Goal: Task Accomplishment & Management: Complete application form

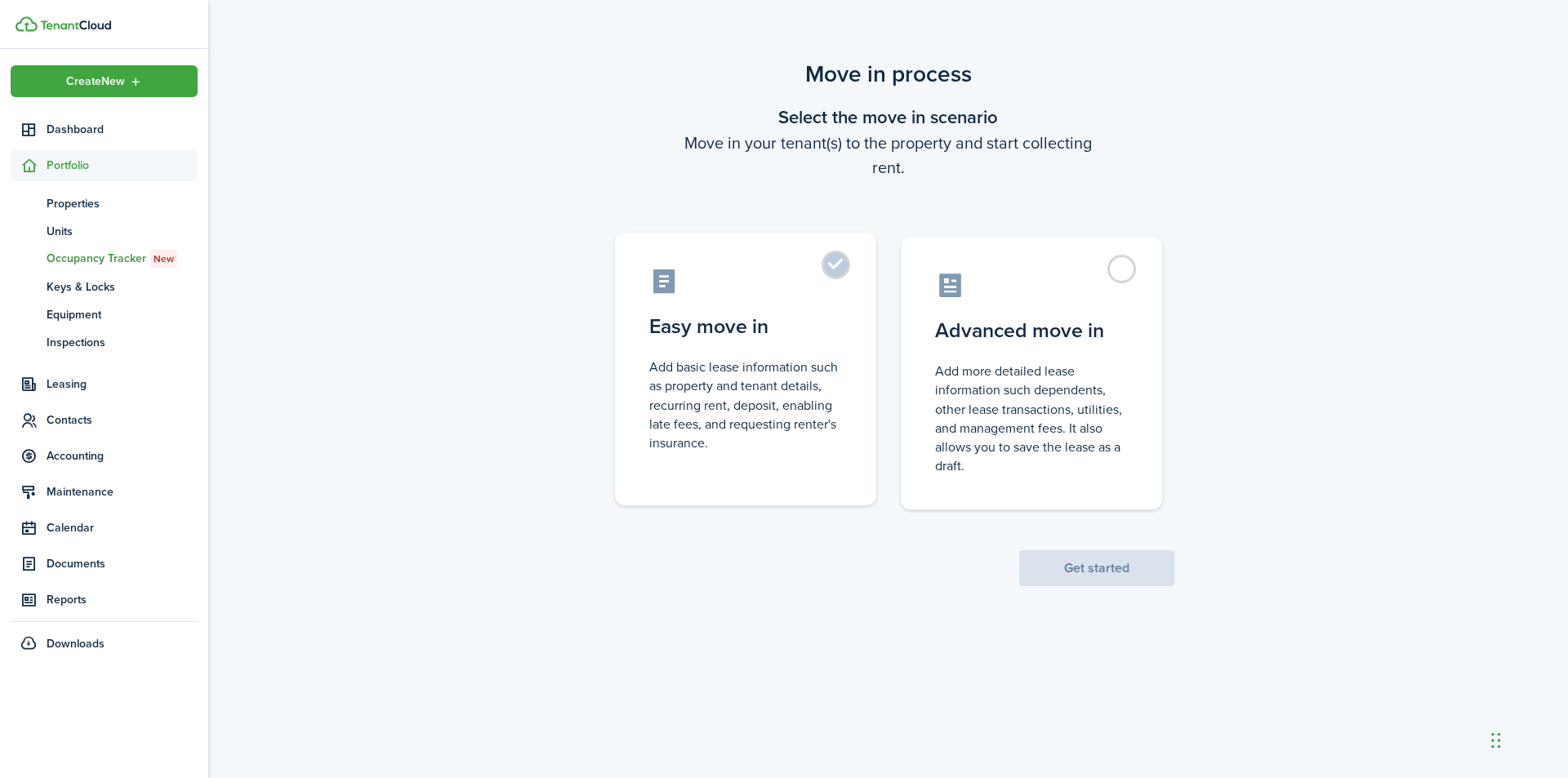
click at [833, 263] on label "Easy move in Add basic lease information such as property and tenant details, r…" at bounding box center [745, 368] width 261 height 272
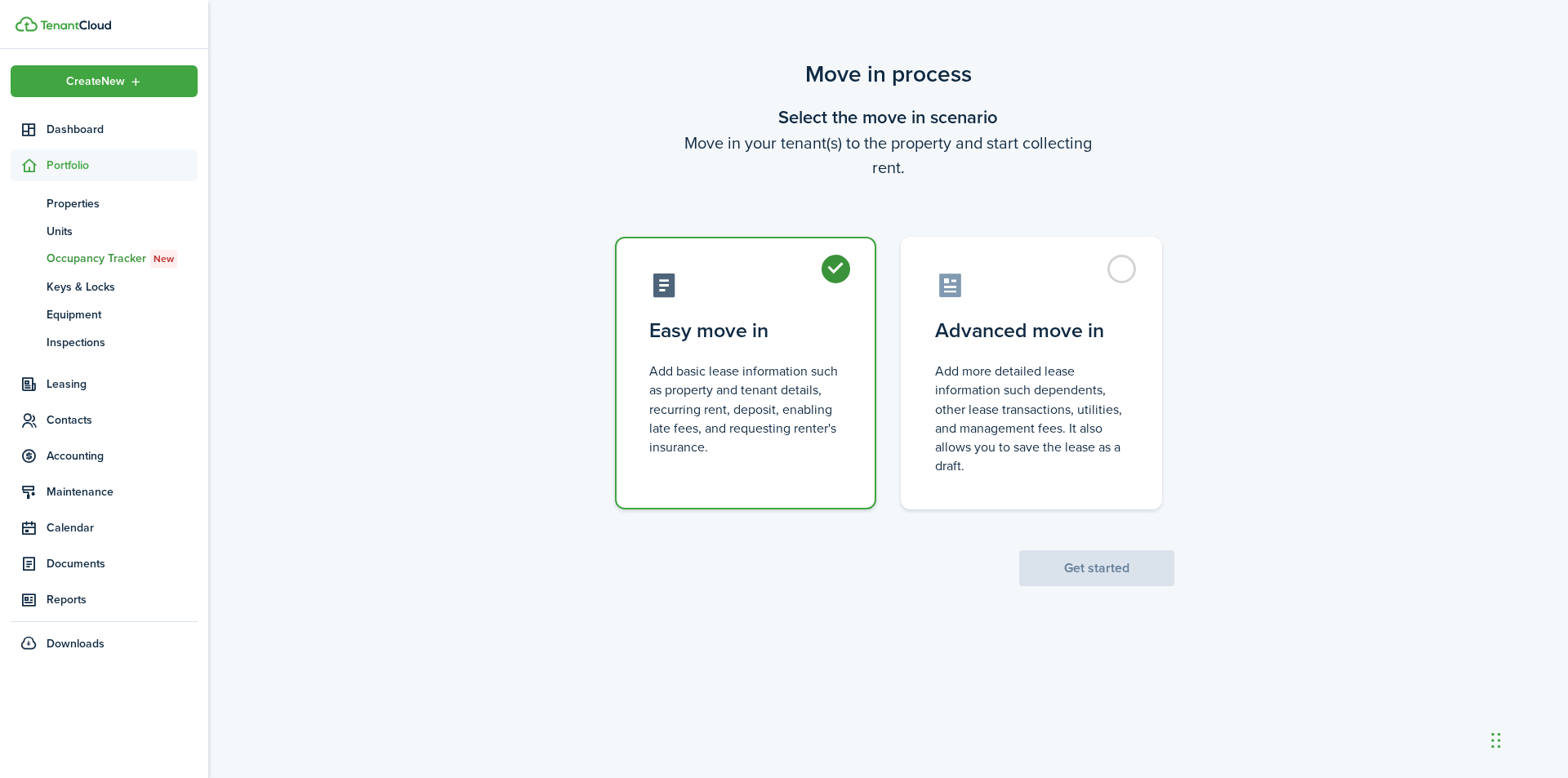
radio input "true"
click at [1066, 568] on button "Get started" at bounding box center [1096, 568] width 155 height 35
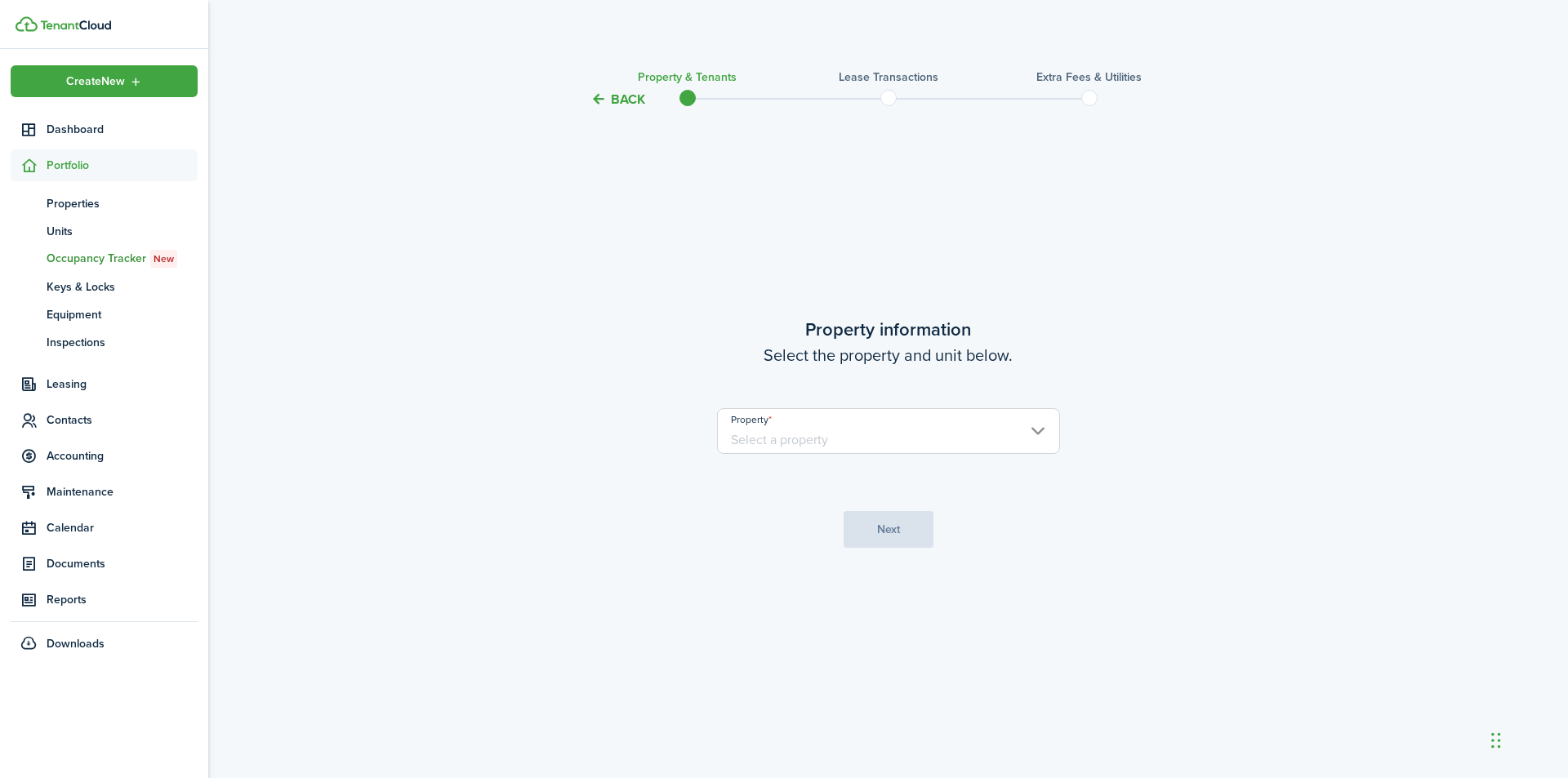
click at [1040, 433] on input "Property" at bounding box center [888, 431] width 343 height 46
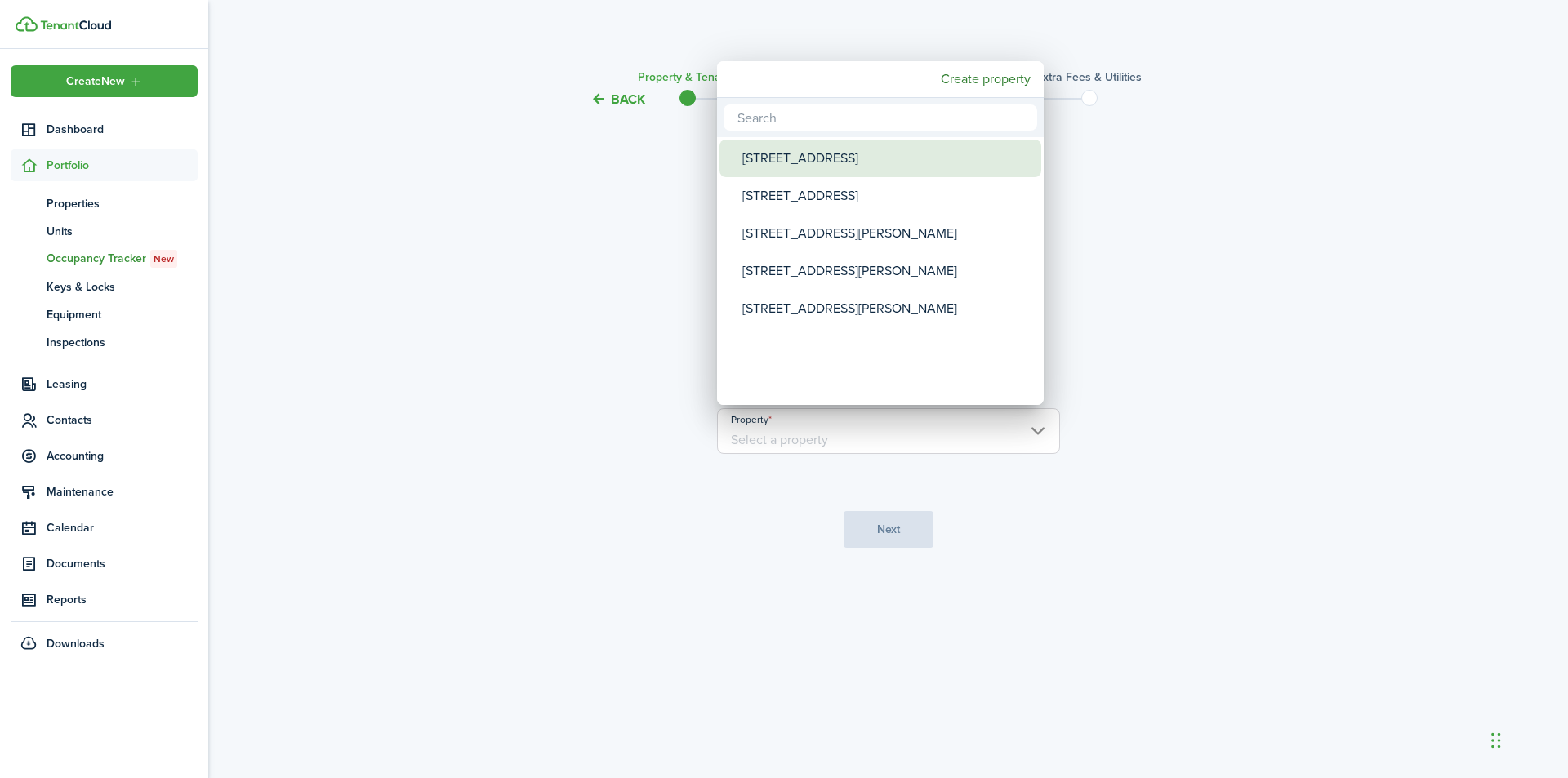
click at [819, 165] on div "[STREET_ADDRESS]" at bounding box center [887, 158] width 289 height 37
type input "[STREET_ADDRESS]"
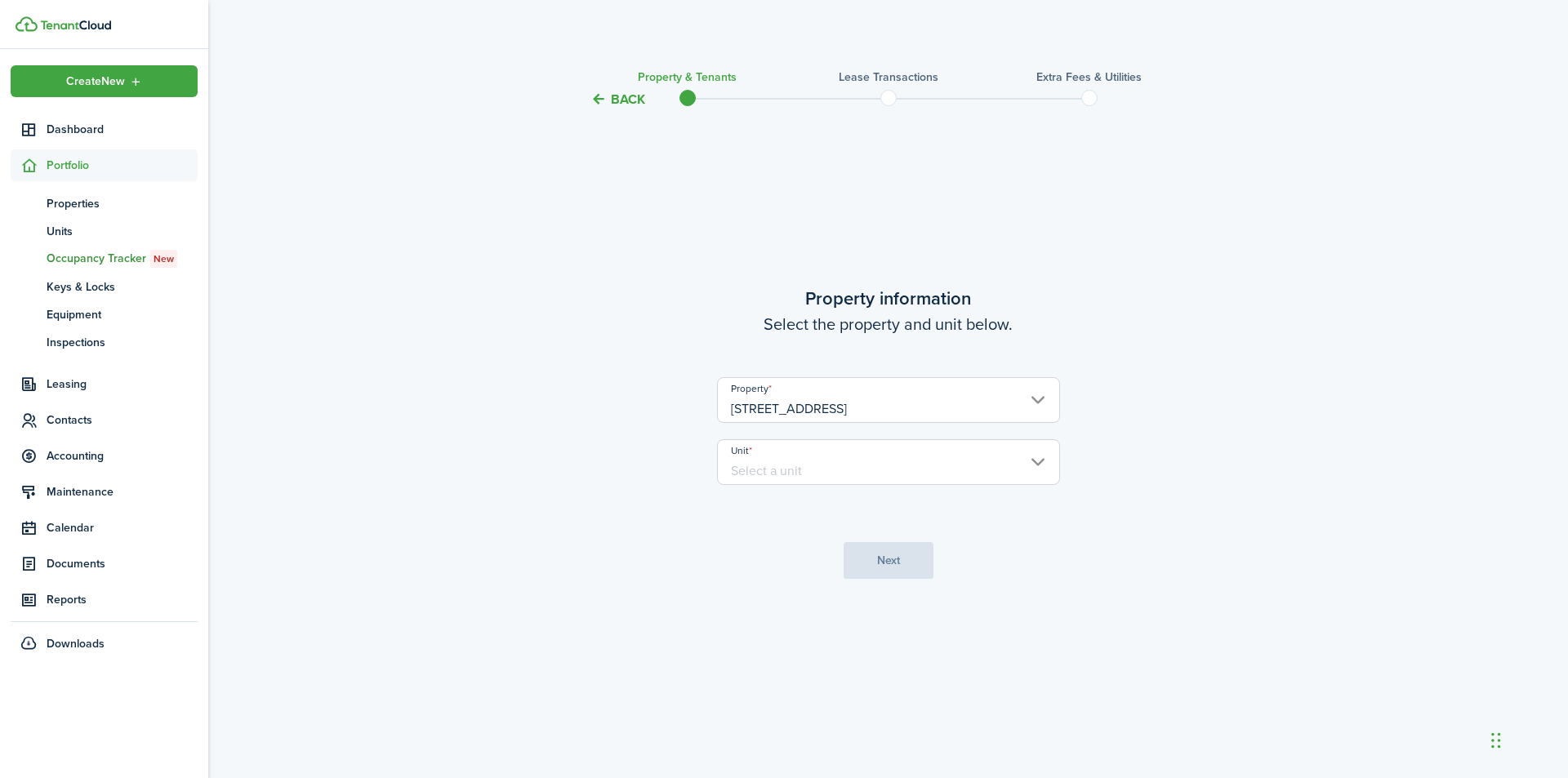
click at [1034, 457] on input "Unit" at bounding box center [888, 462] width 343 height 46
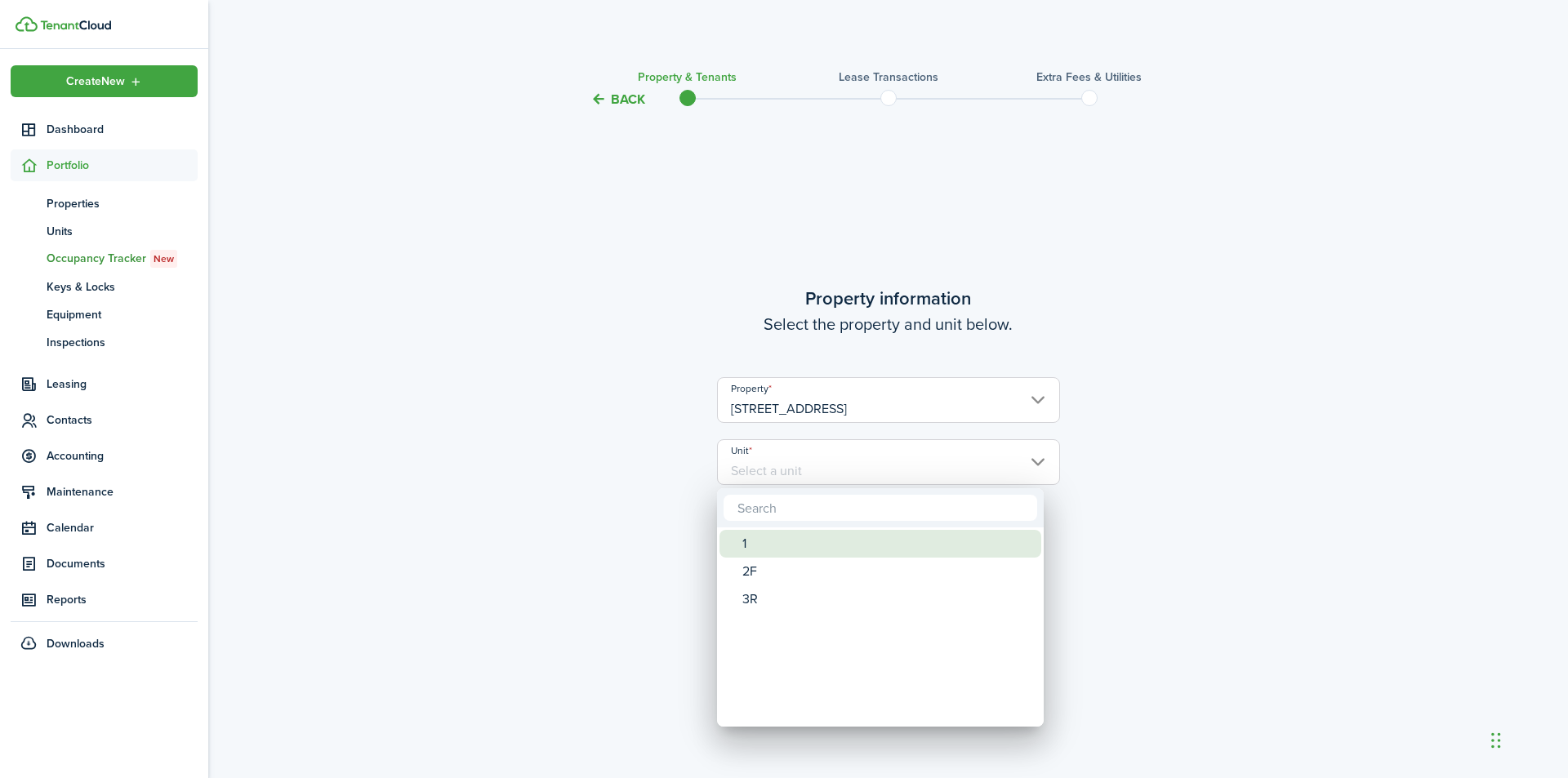
click at [791, 542] on div "1" at bounding box center [887, 543] width 289 height 28
type input "1"
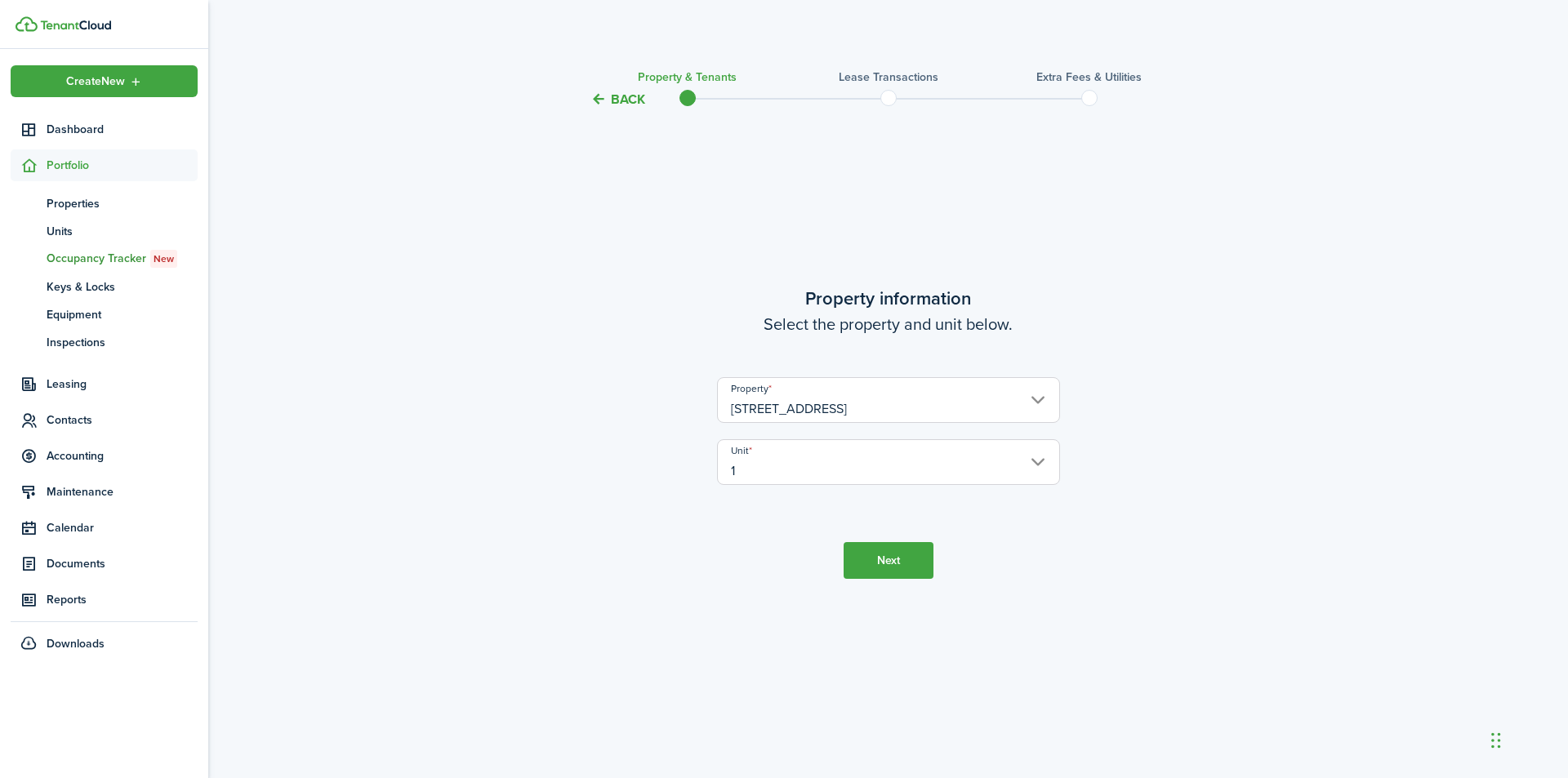
click at [896, 558] on button "Next" at bounding box center [888, 560] width 90 height 36
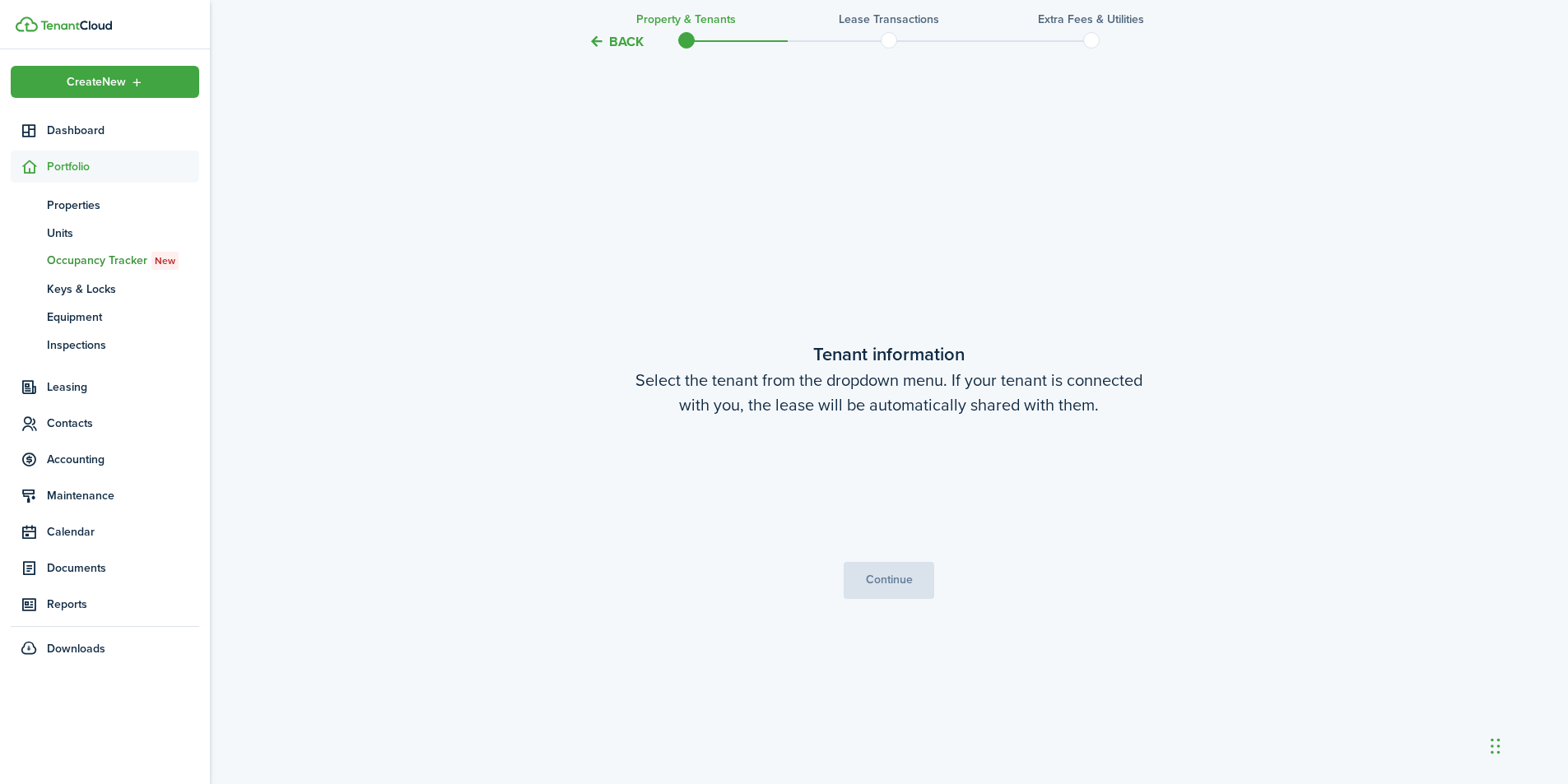
scroll to position [674, 0]
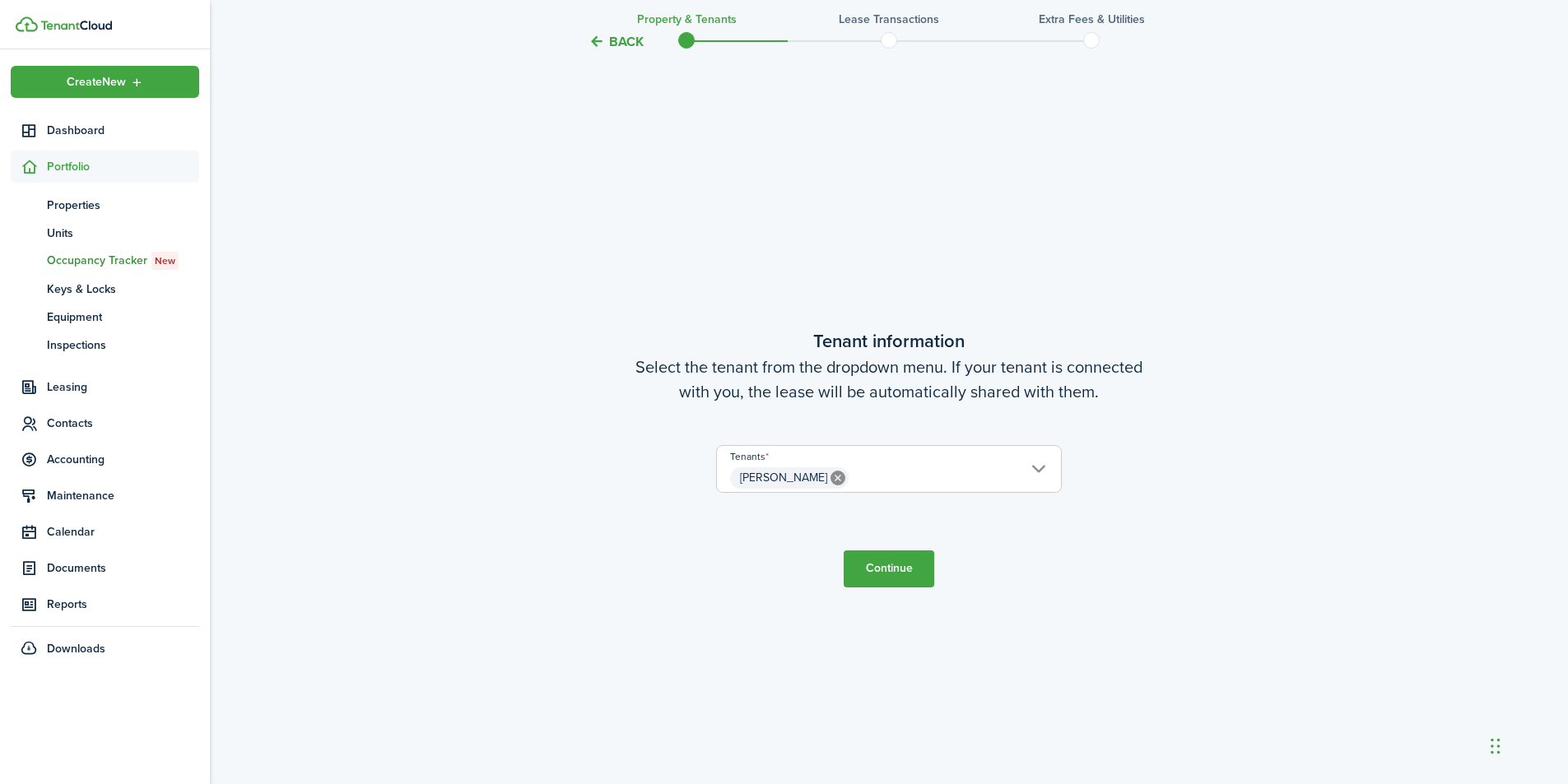
click at [1038, 469] on span "[PERSON_NAME]" at bounding box center [889, 477] width 344 height 28
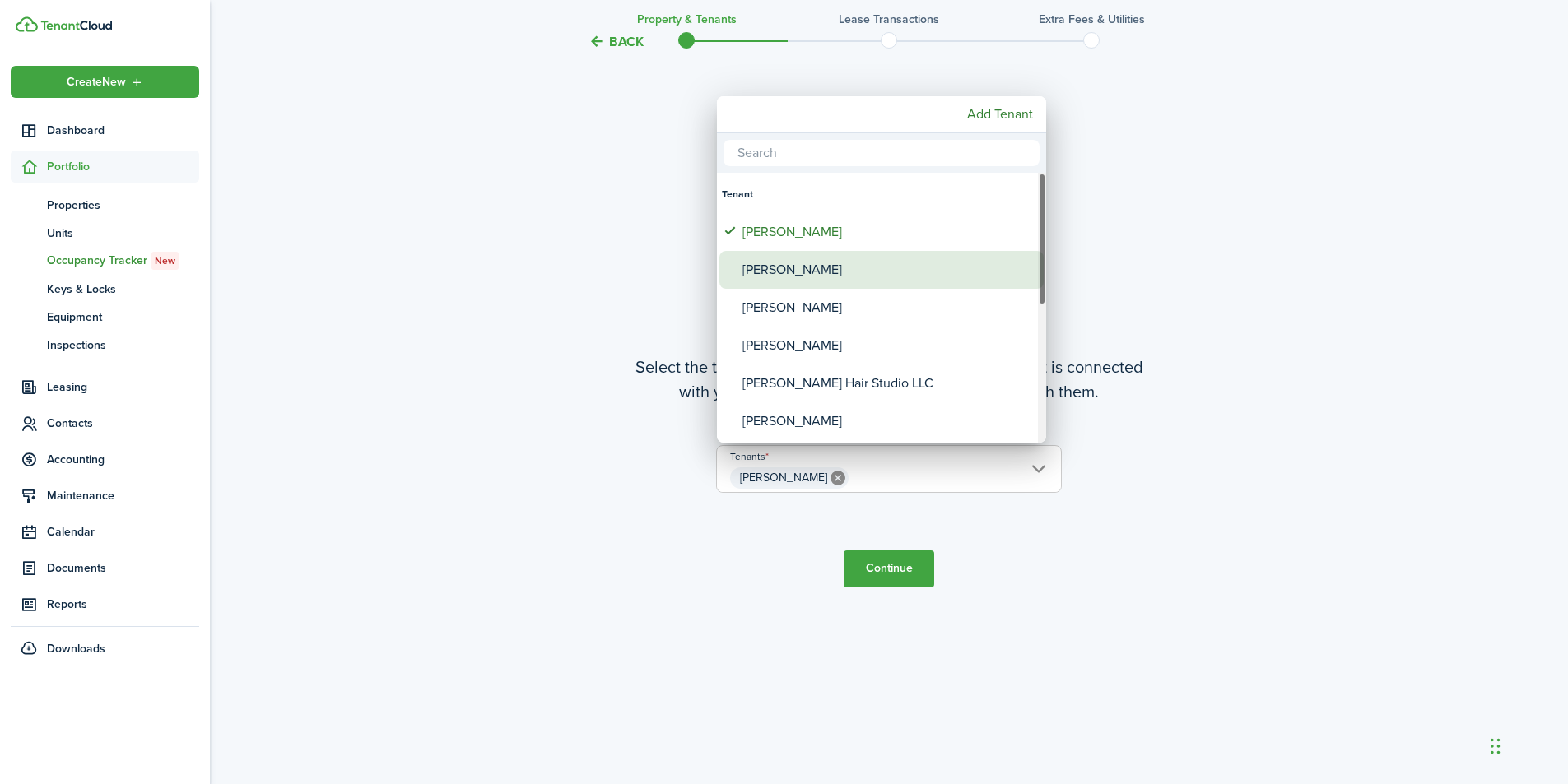
click at [810, 280] on div "[PERSON_NAME]" at bounding box center [888, 270] width 292 height 38
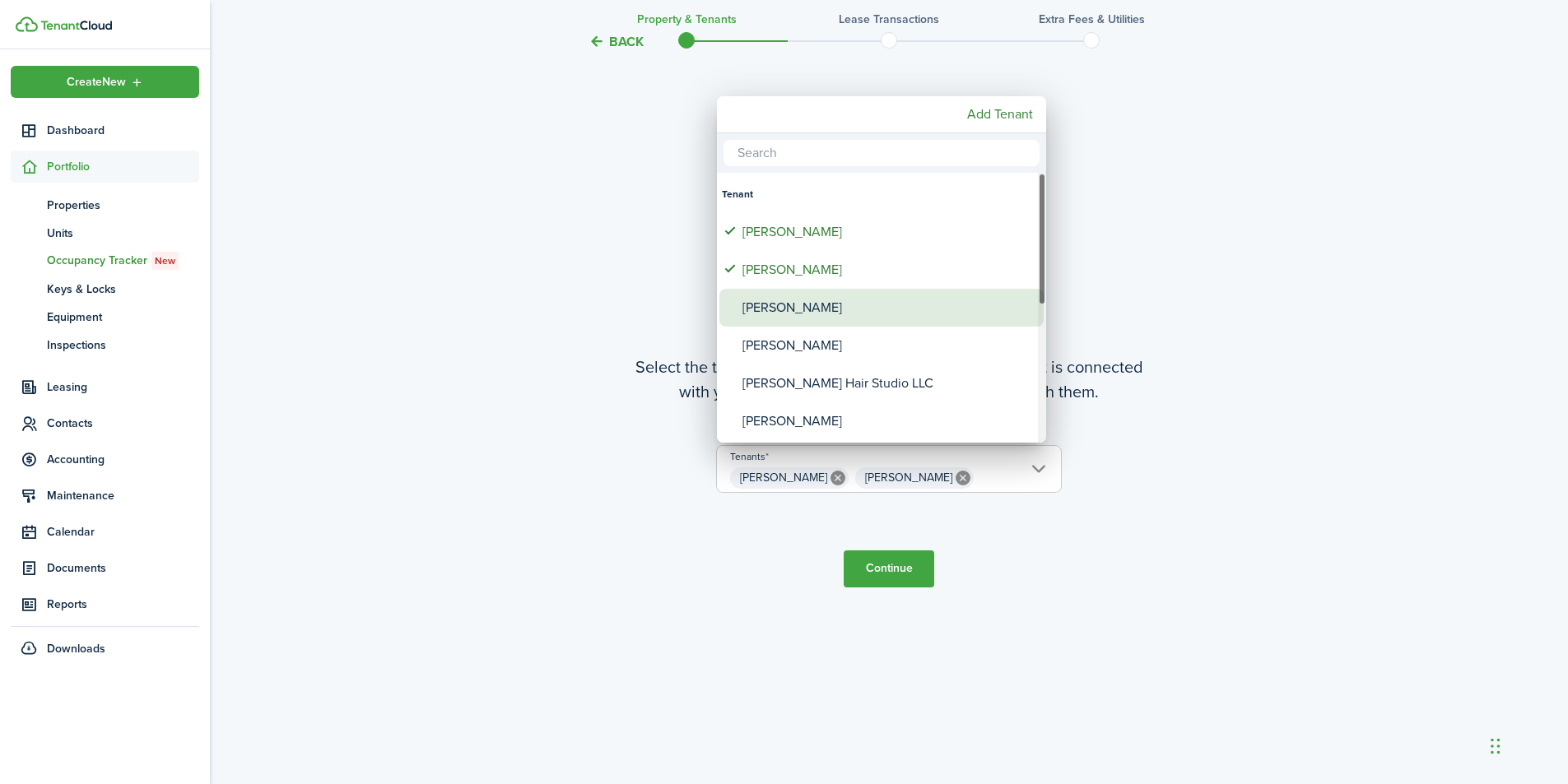
click at [807, 305] on div "[PERSON_NAME]" at bounding box center [888, 308] width 292 height 38
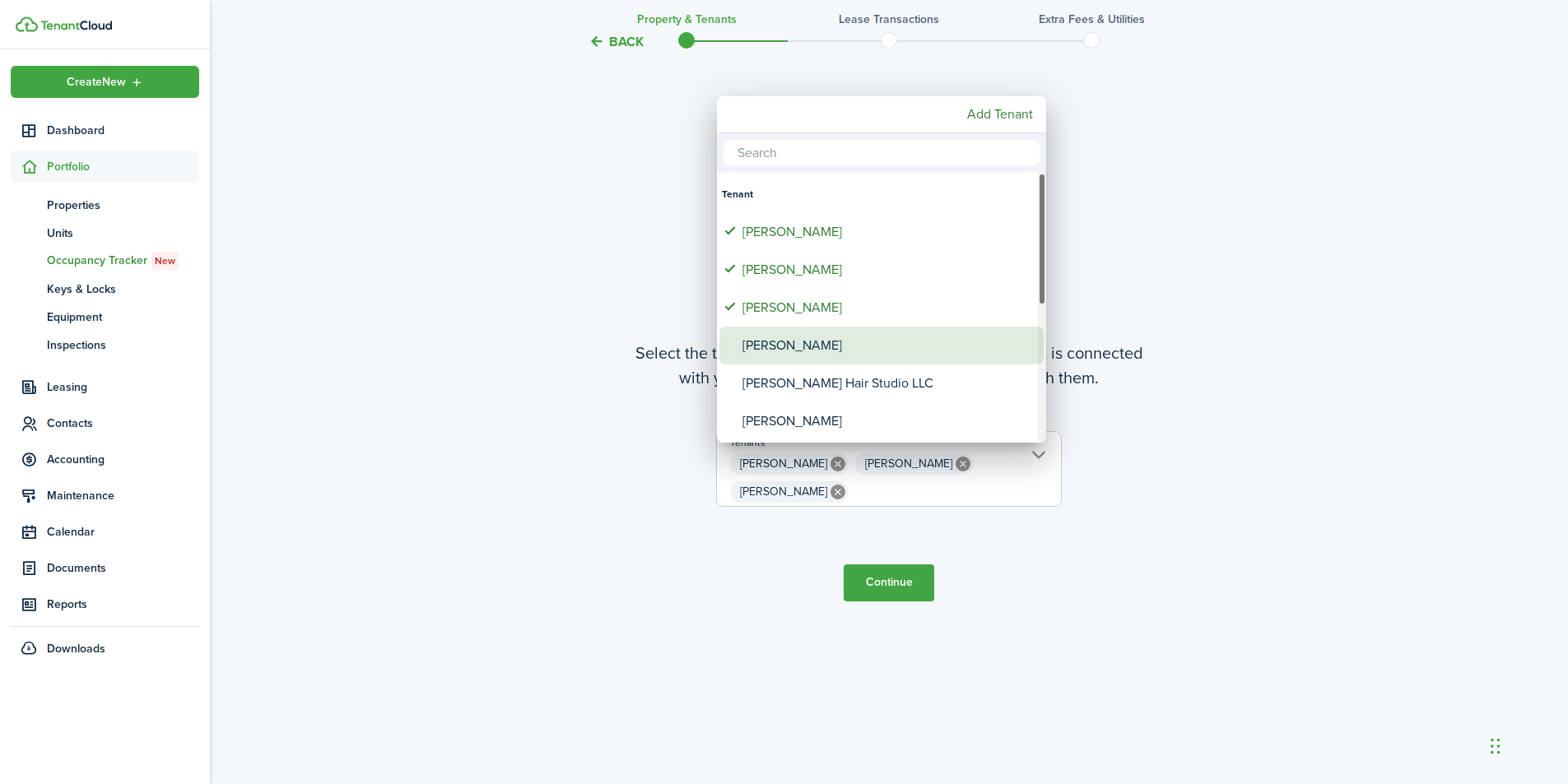
click at [787, 350] on div "[PERSON_NAME]" at bounding box center [888, 345] width 292 height 38
type input "[PERSON_NAME], [PERSON_NAME], [PERSON_NAME], [PERSON_NAME]"
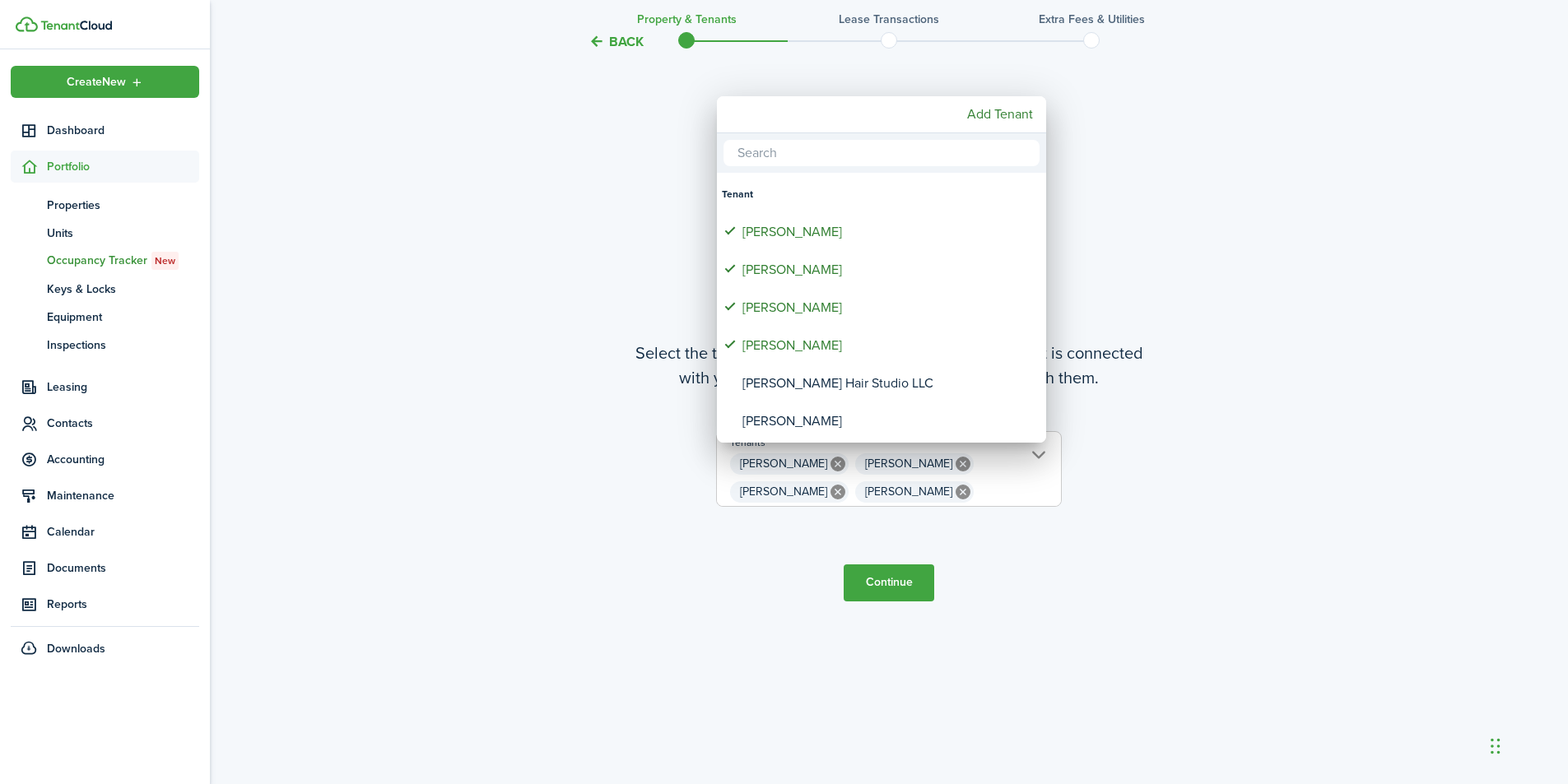
drag, startPoint x: 873, startPoint y: 592, endPoint x: 883, endPoint y: 584, distance: 12.8
click at [876, 592] on div at bounding box center [784, 392] width 1832 height 1047
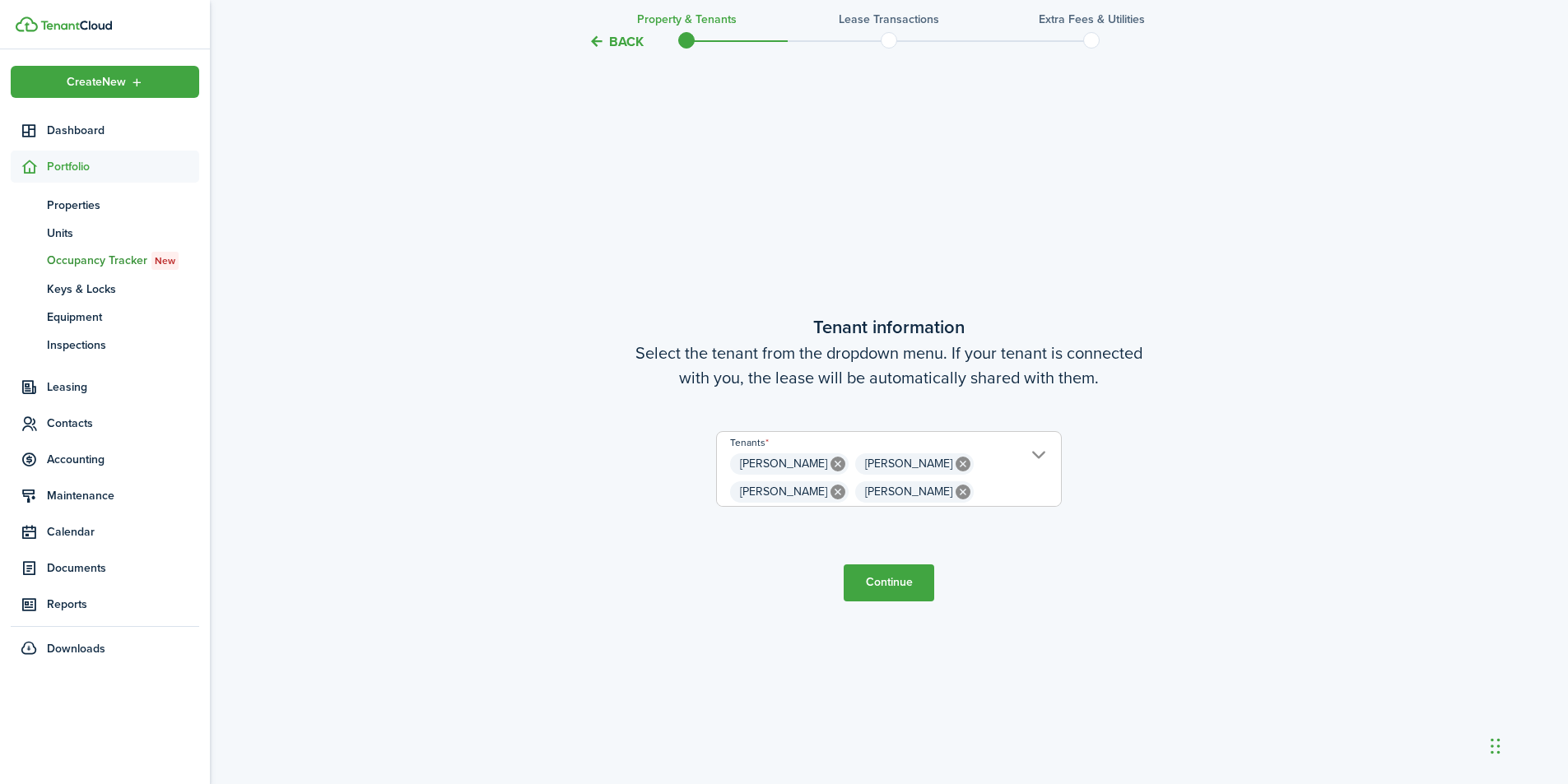
scroll to position [0, 0]
click at [909, 578] on button "Continue" at bounding box center [888, 582] width 90 height 37
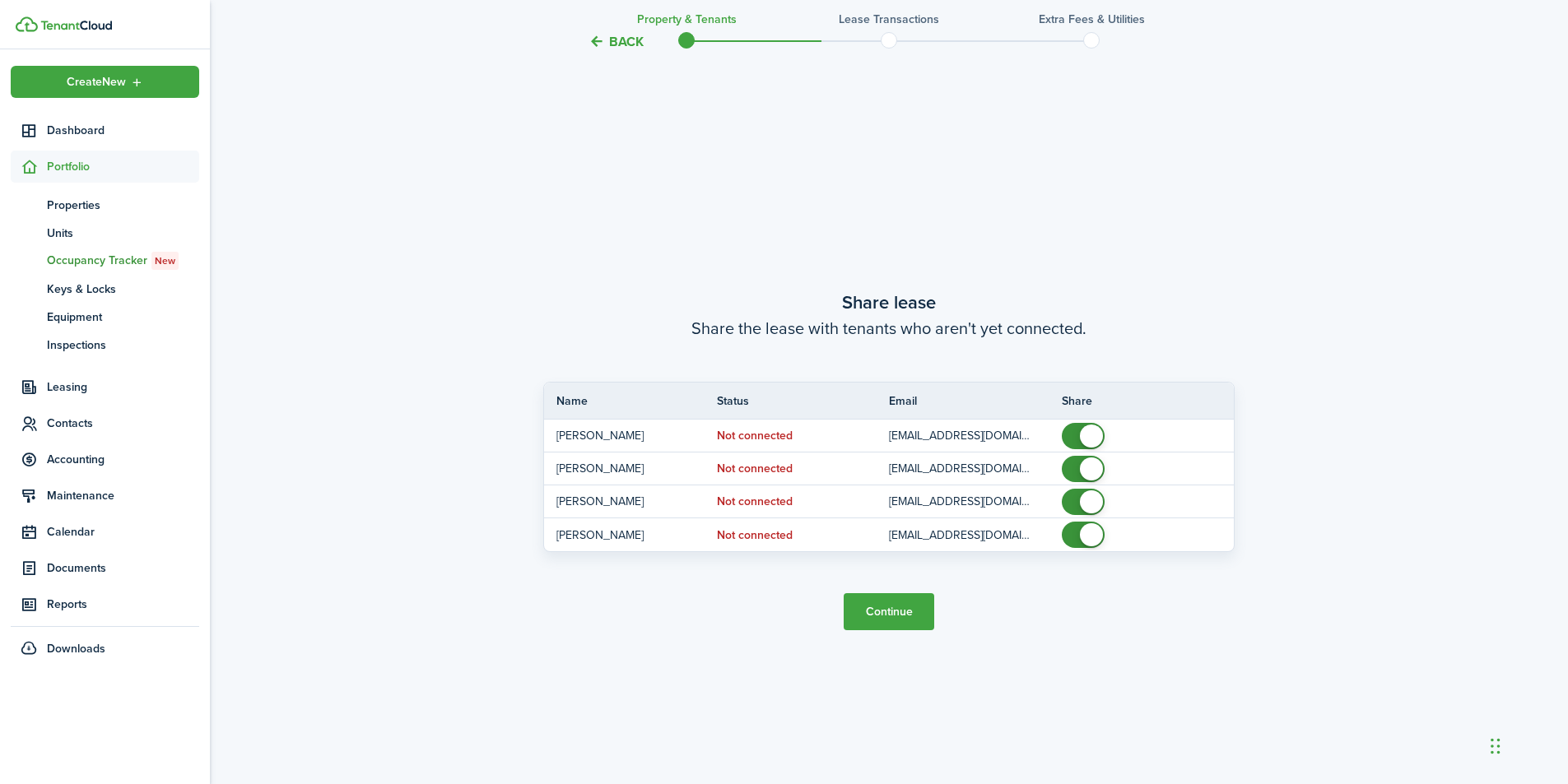
scroll to position [1458, 0]
click at [899, 610] on button "Continue" at bounding box center [888, 609] width 90 height 37
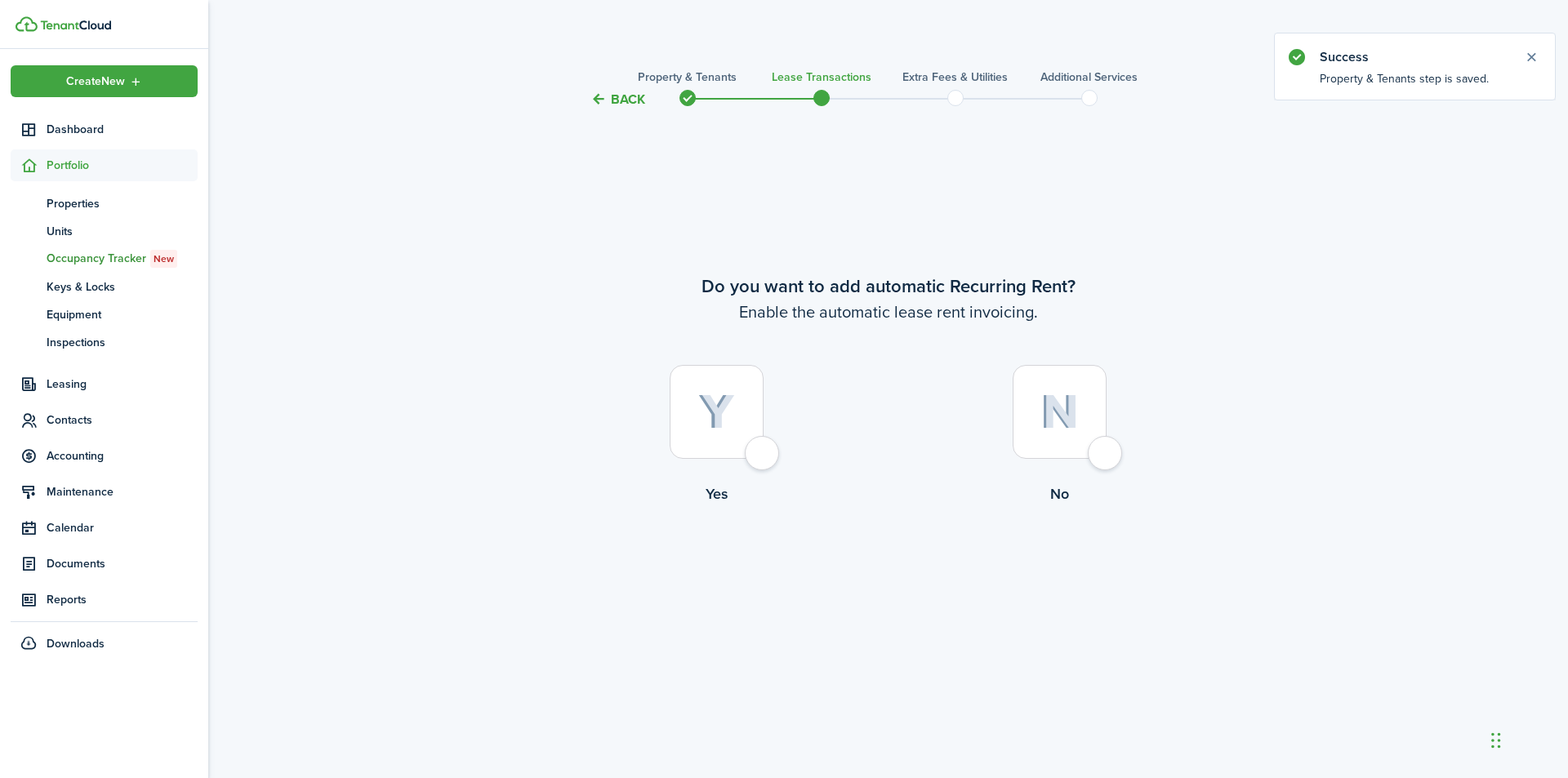
click at [758, 457] on div at bounding box center [717, 412] width 94 height 94
radio input "true"
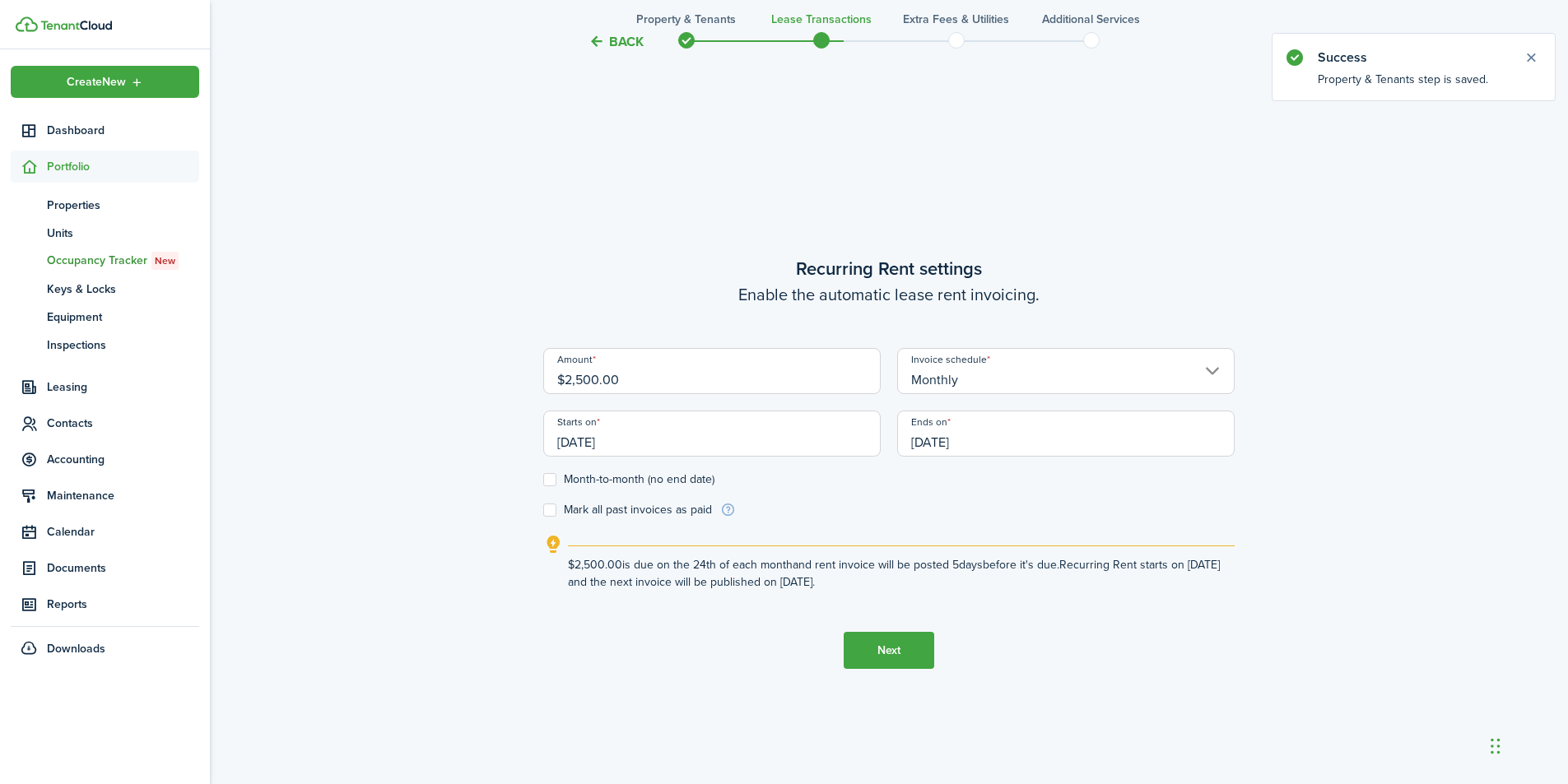
scroll to position [674, 0]
click at [647, 376] on input "$2,500.00" at bounding box center [711, 367] width 337 height 46
click at [594, 372] on input "$2,500.00" at bounding box center [711, 367] width 337 height 46
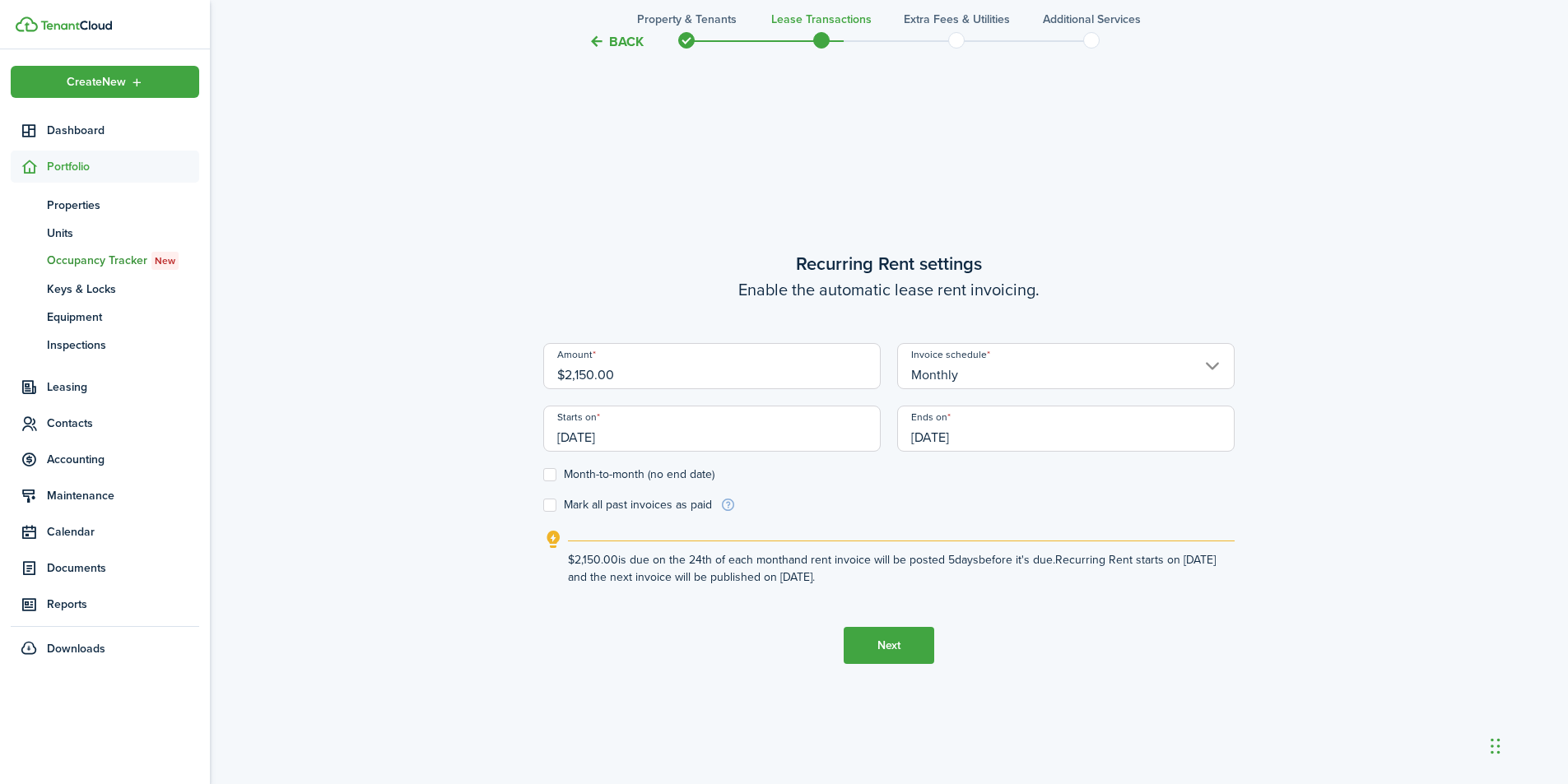
click at [651, 438] on input "[DATE]" at bounding box center [711, 429] width 337 height 46
type input "$2,150.00"
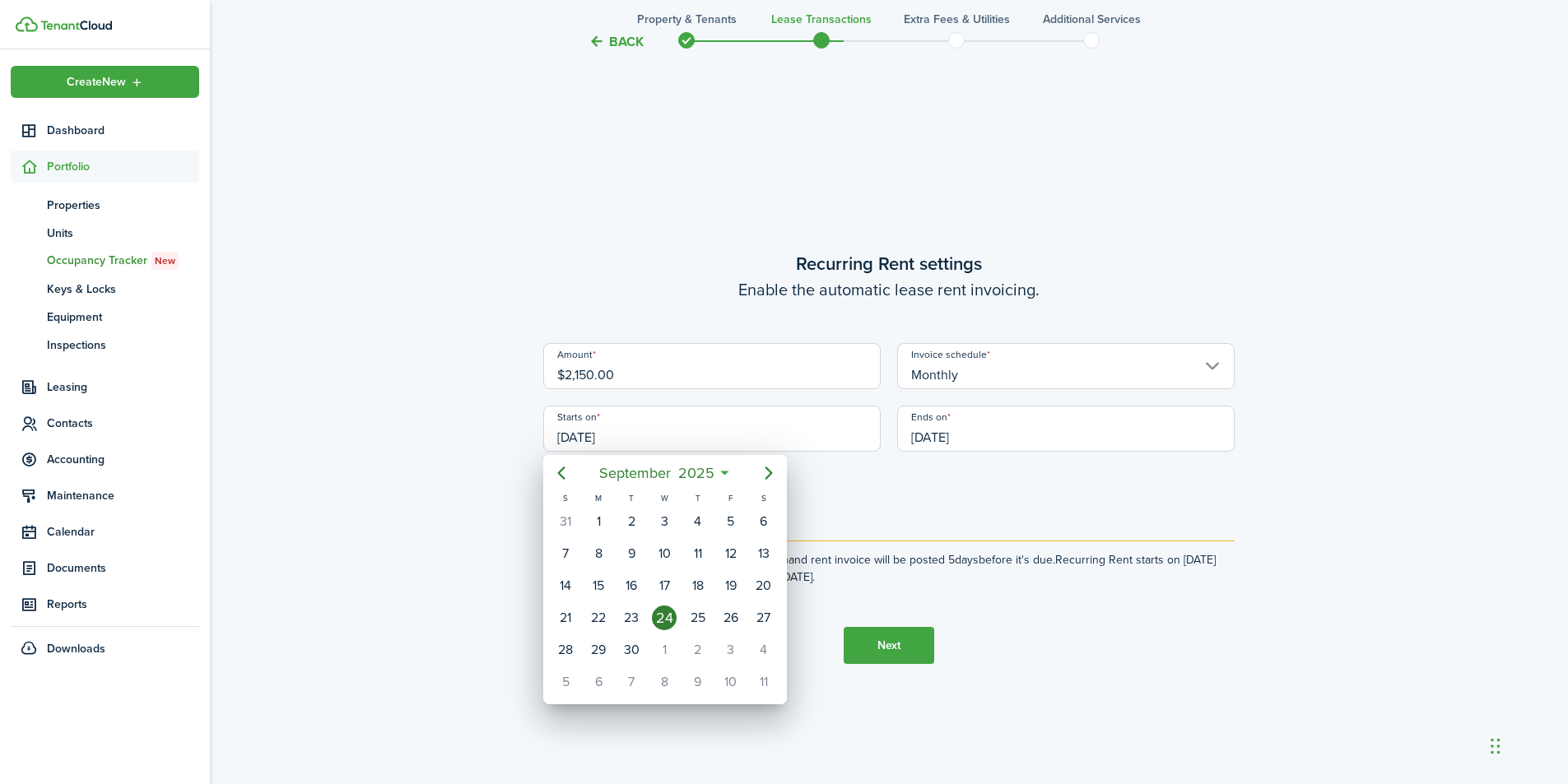
click at [994, 370] on div at bounding box center [784, 392] width 1832 height 1047
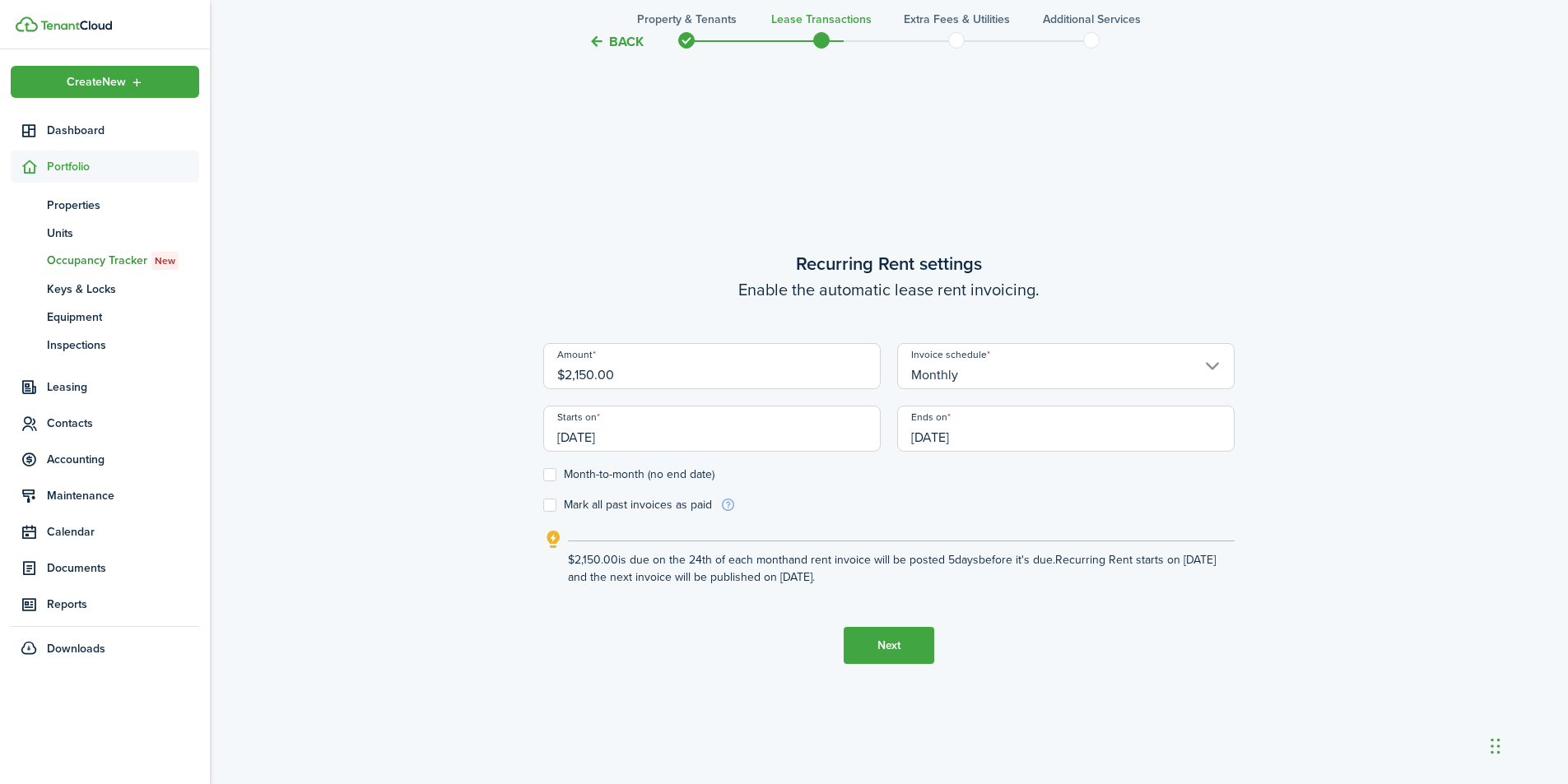
click at [664, 434] on input "[DATE]" at bounding box center [711, 429] width 337 height 46
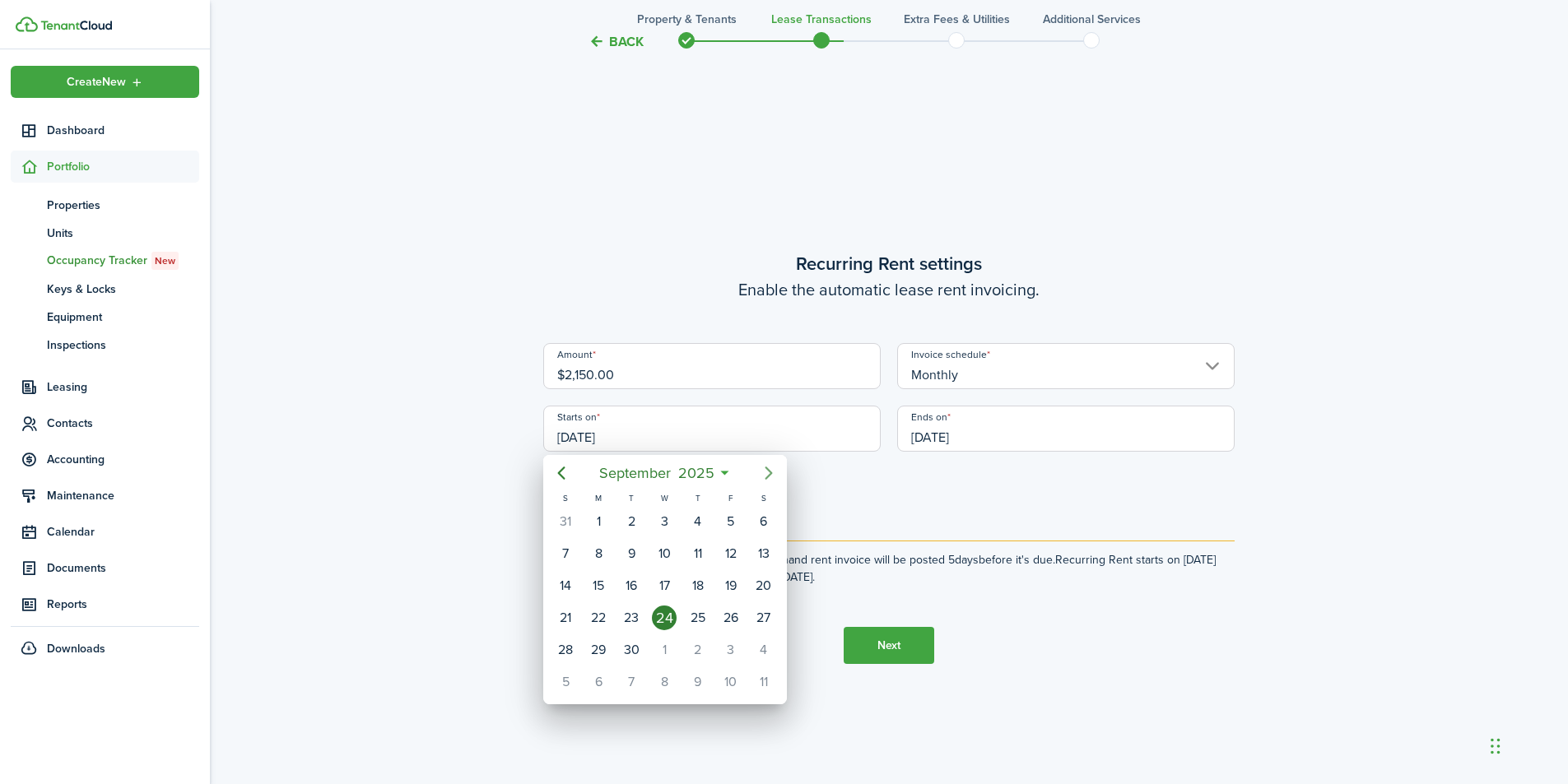
click at [766, 472] on icon "Next page" at bounding box center [768, 473] width 20 height 20
click at [727, 552] on div "10" at bounding box center [731, 554] width 25 height 25
type input "[DATE]"
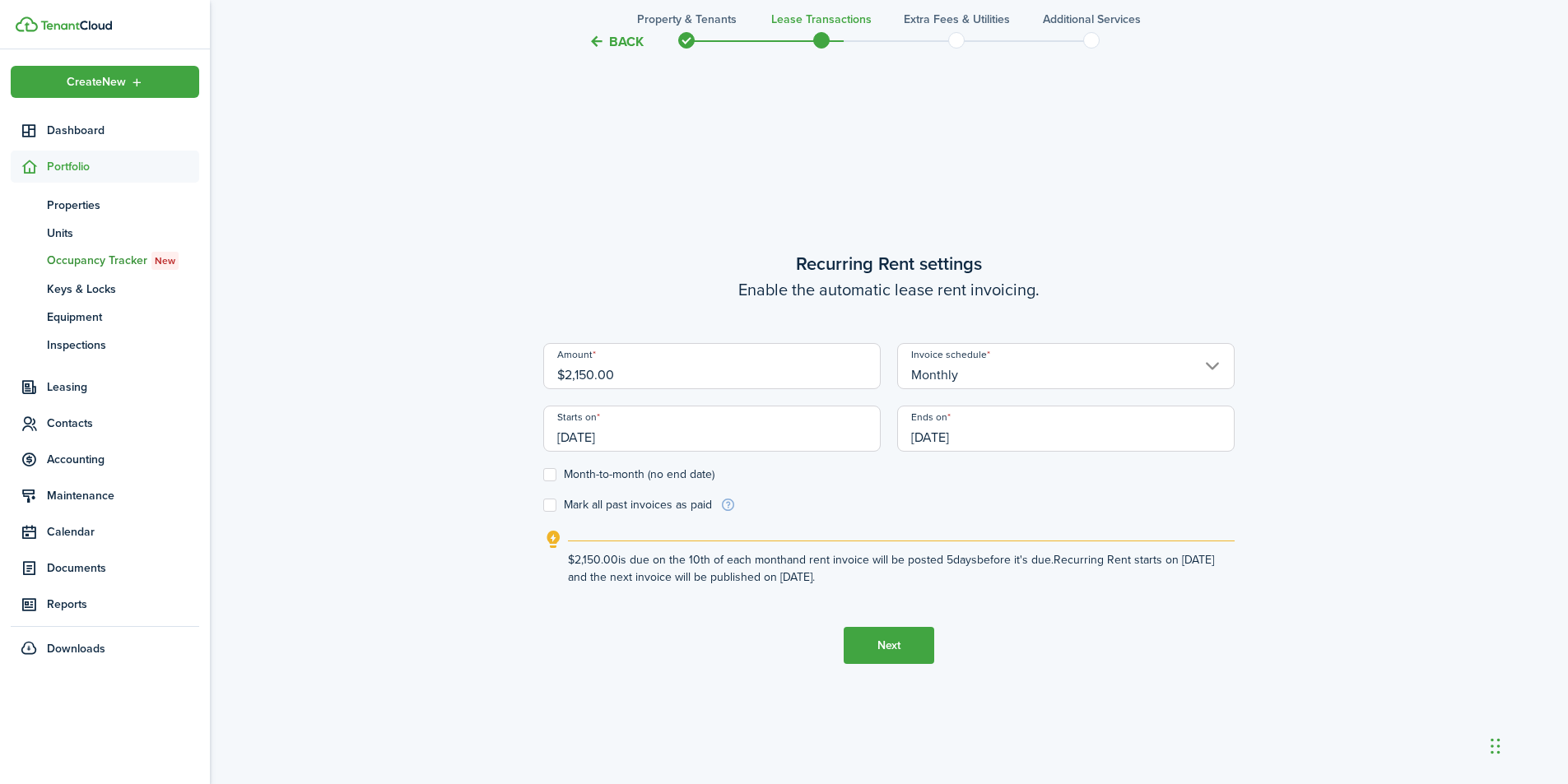
click at [1012, 434] on input "[DATE]" at bounding box center [1065, 429] width 337 height 46
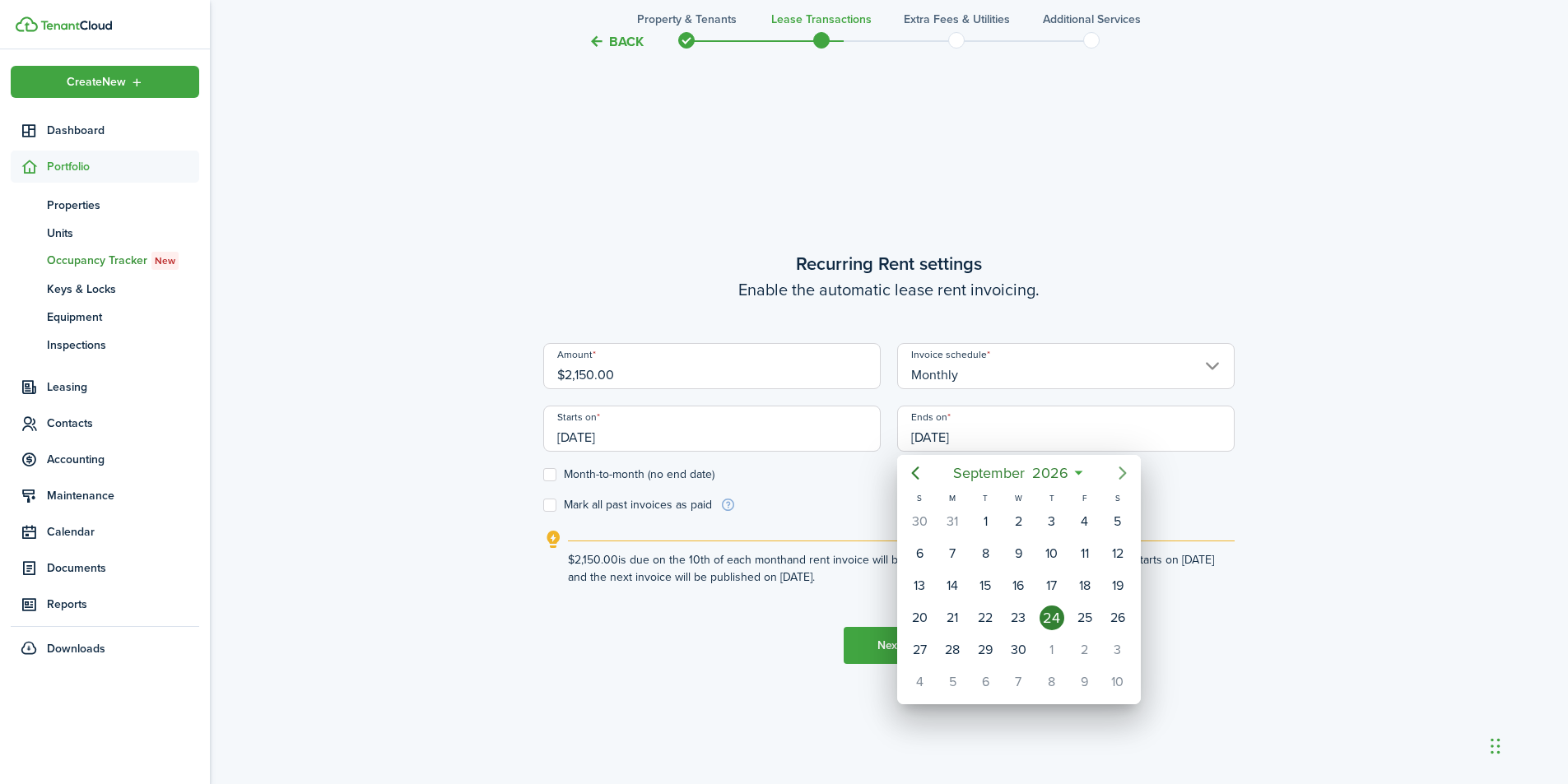
click at [1124, 469] on icon "Next page" at bounding box center [1123, 473] width 20 height 20
click at [917, 473] on icon "Previous page" at bounding box center [915, 473] width 20 height 20
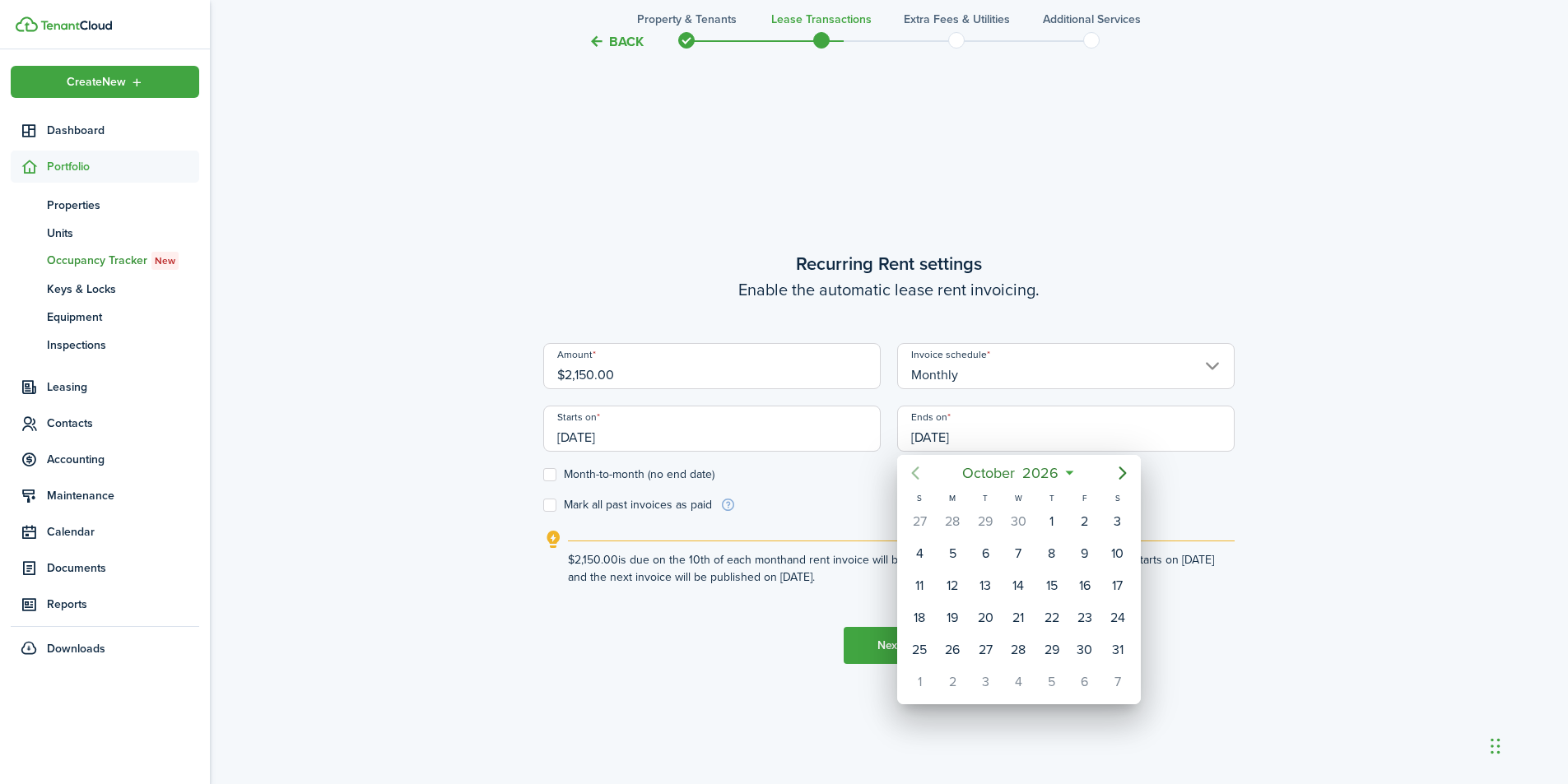
click at [917, 473] on icon "Previous page" at bounding box center [915, 473] width 20 height 20
click at [916, 473] on icon "Previous page" at bounding box center [915, 473] width 20 height 20
click at [980, 649] on div "30" at bounding box center [986, 650] width 25 height 25
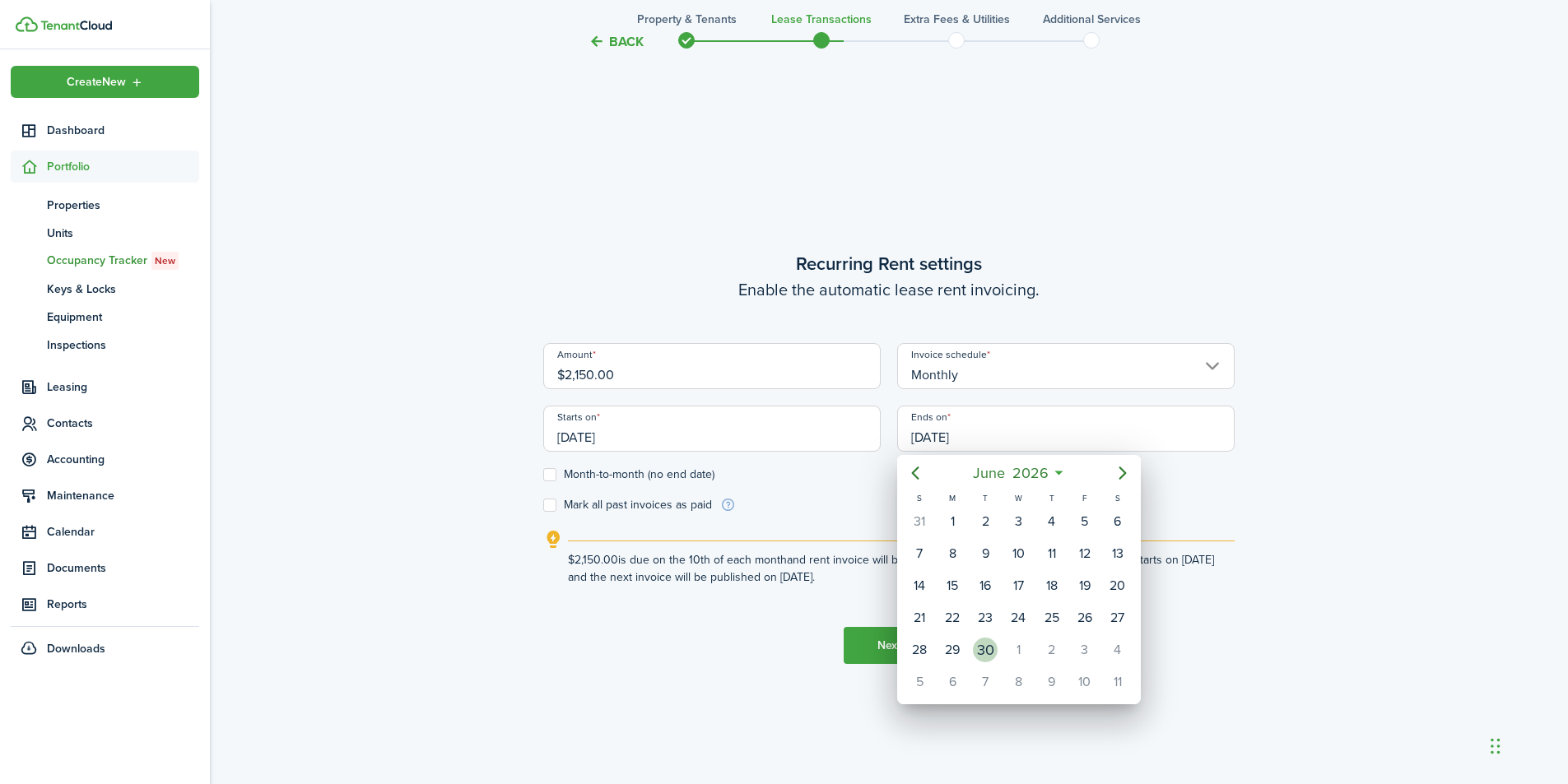
type input "[DATE]"
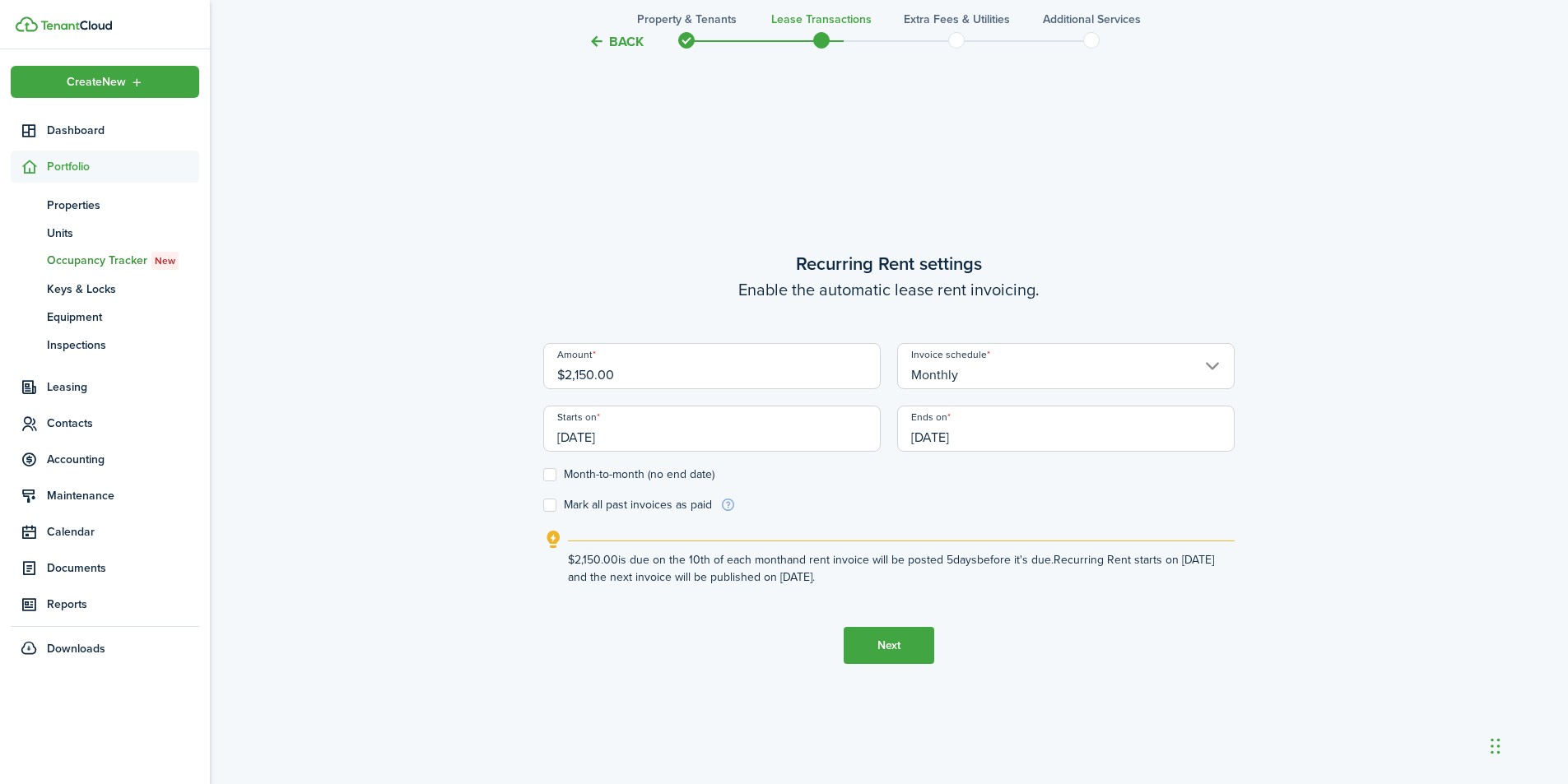
click at [555, 508] on label "Mark all past invoices as paid" at bounding box center [627, 505] width 169 height 13
click at [543, 506] on input "Mark all past invoices as paid" at bounding box center [542, 505] width 1 height 1
click at [547, 502] on label "Mark all past invoices as paid" at bounding box center [627, 505] width 169 height 13
click at [543, 505] on input "Mark all past invoices as paid" at bounding box center [542, 505] width 1 height 1
checkbox input "false"
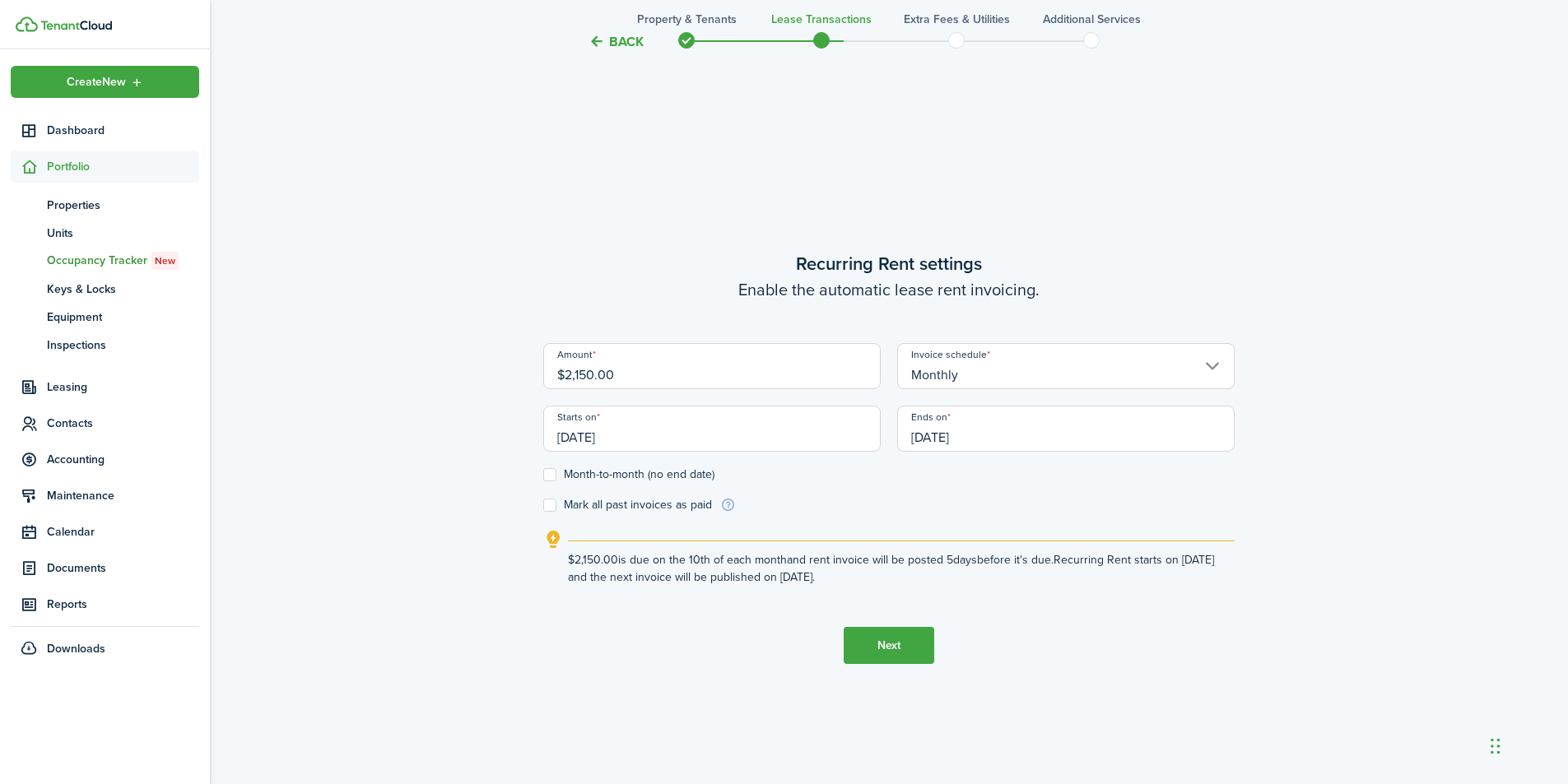
click at [588, 436] on input "[DATE]" at bounding box center [711, 429] width 337 height 46
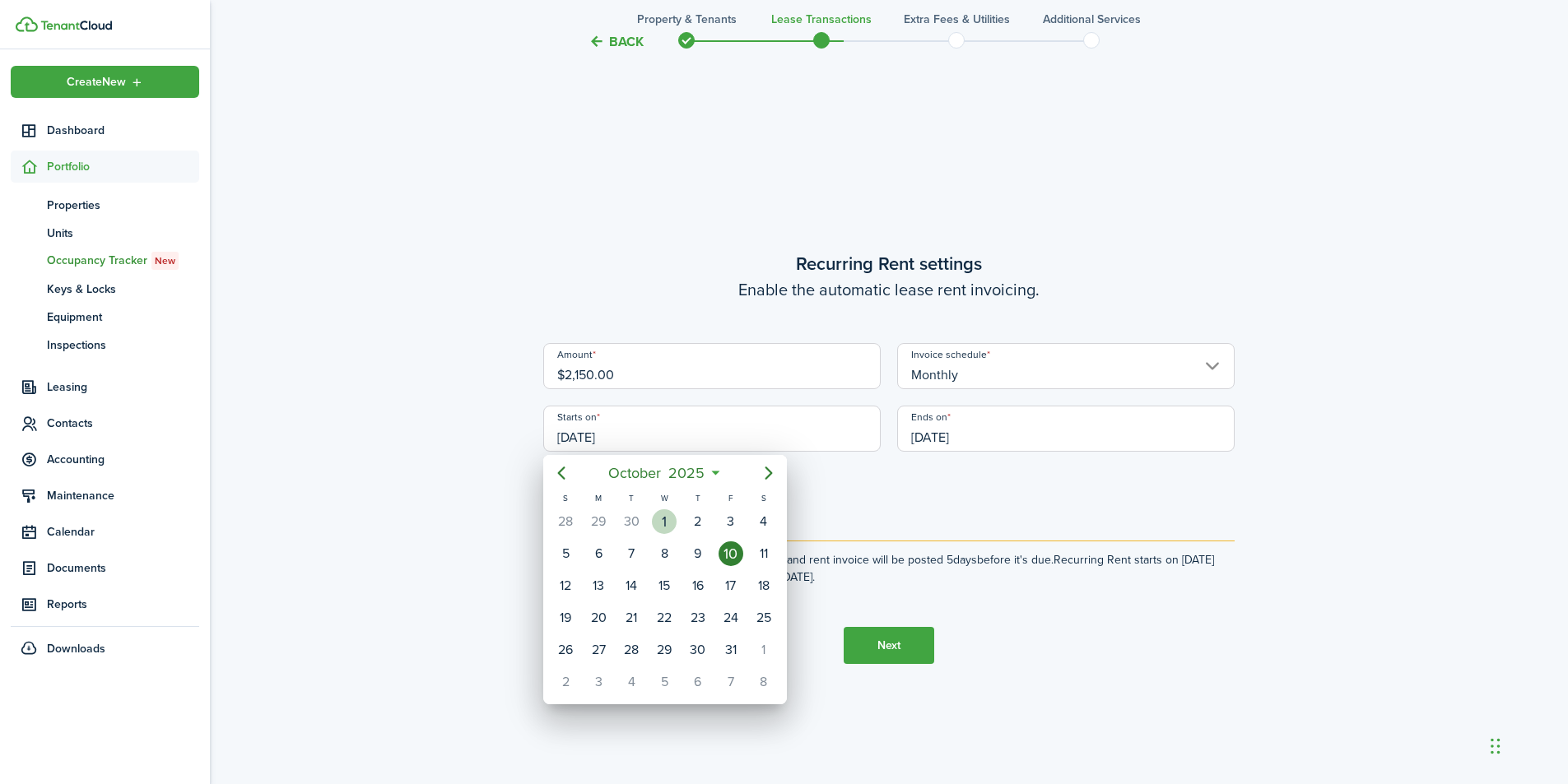
click at [662, 521] on div "1" at bounding box center [665, 522] width 25 height 25
type input "[DATE]"
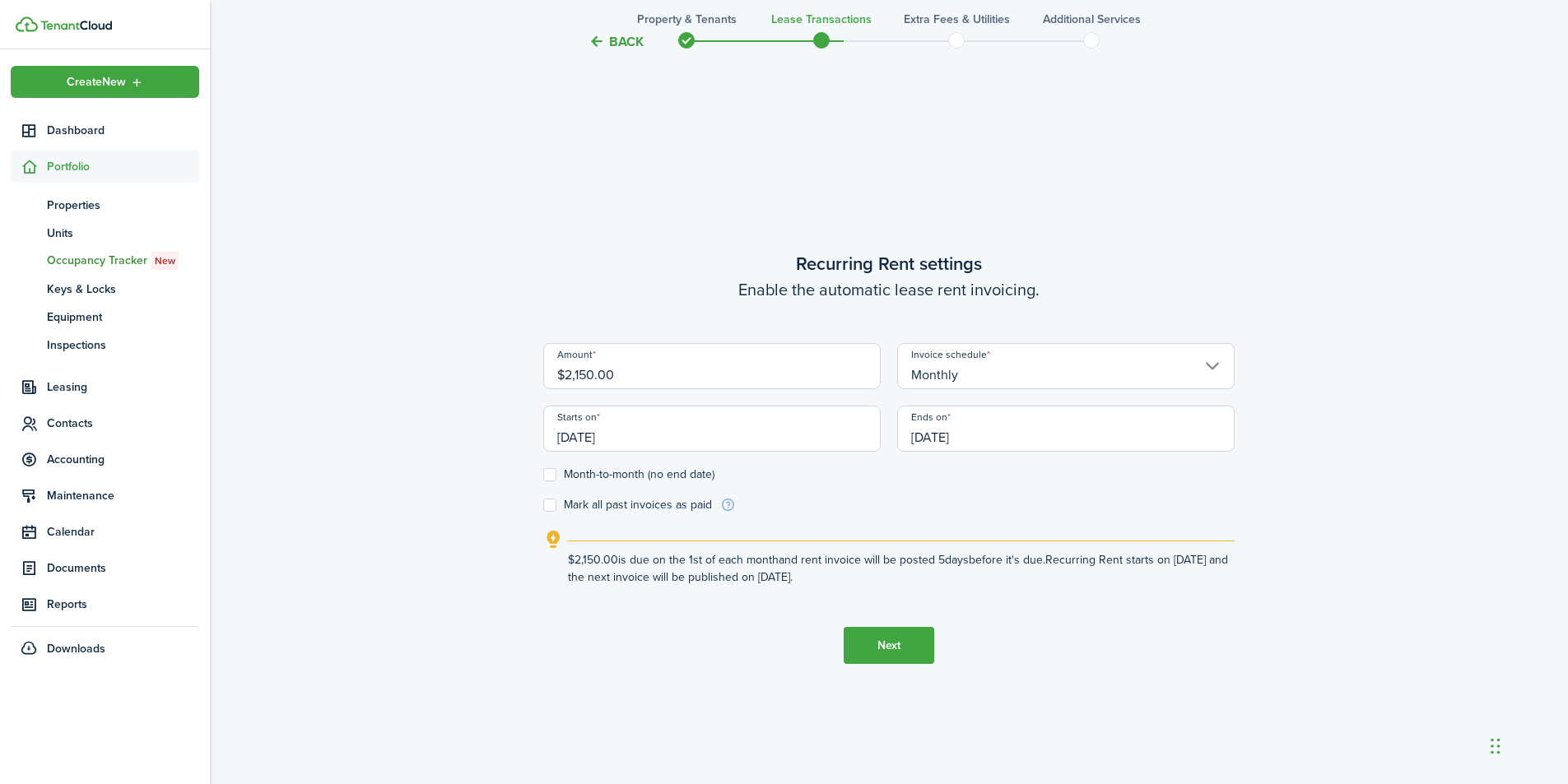
click at [884, 643] on button "Next" at bounding box center [888, 645] width 90 height 37
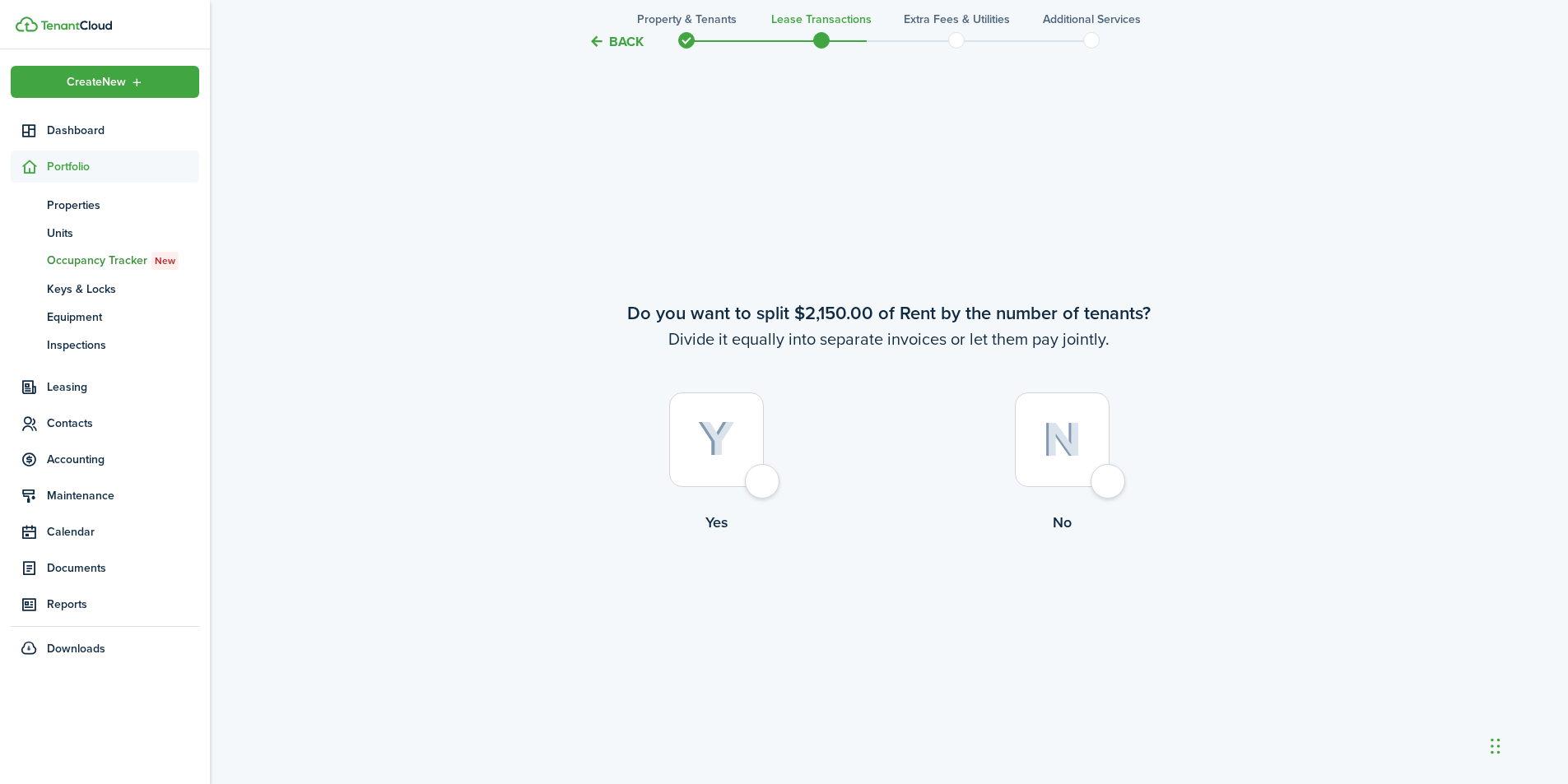
scroll to position [1458, 0]
click at [759, 483] on div at bounding box center [716, 437] width 95 height 95
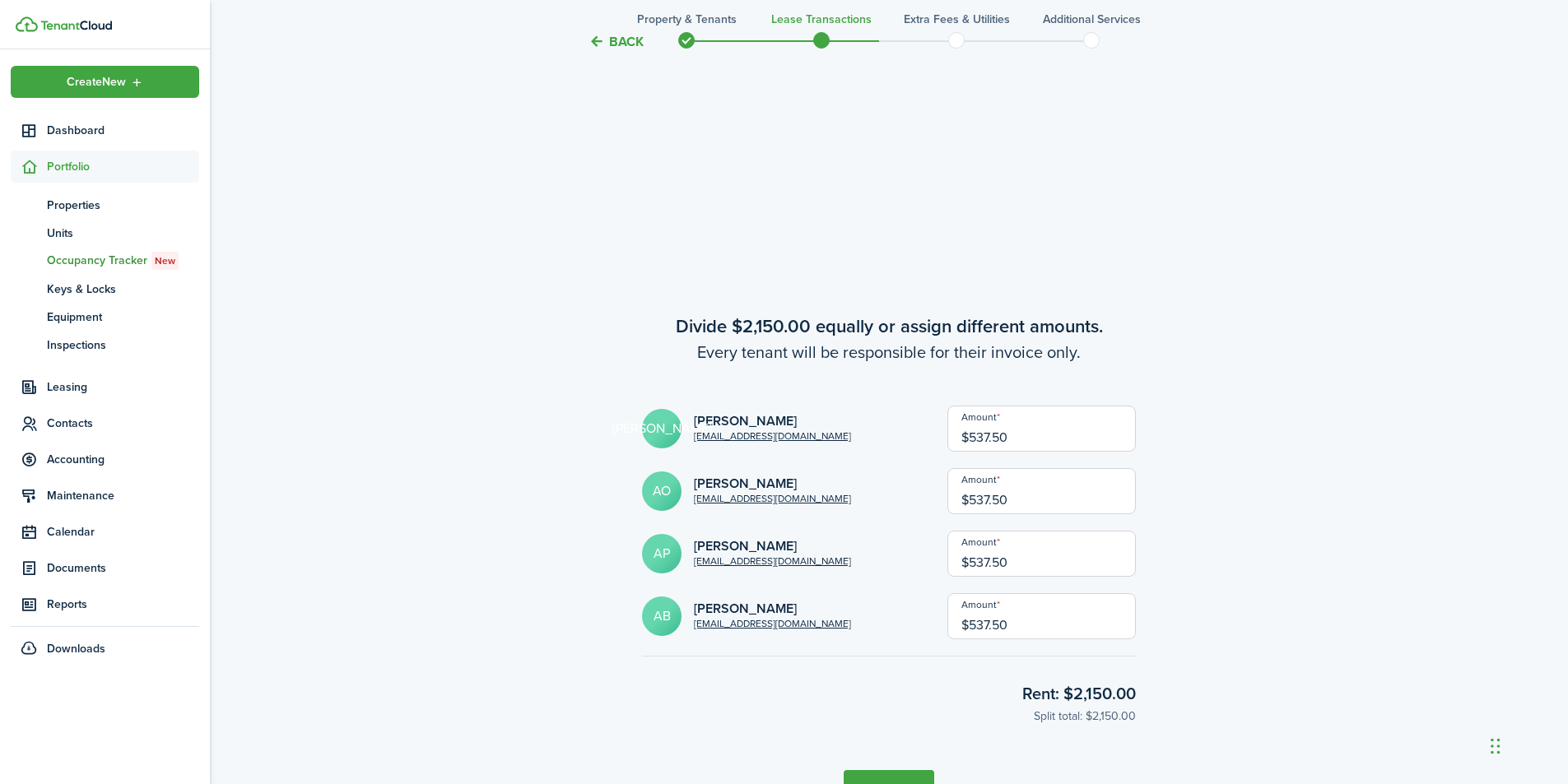
scroll to position [2352, 0]
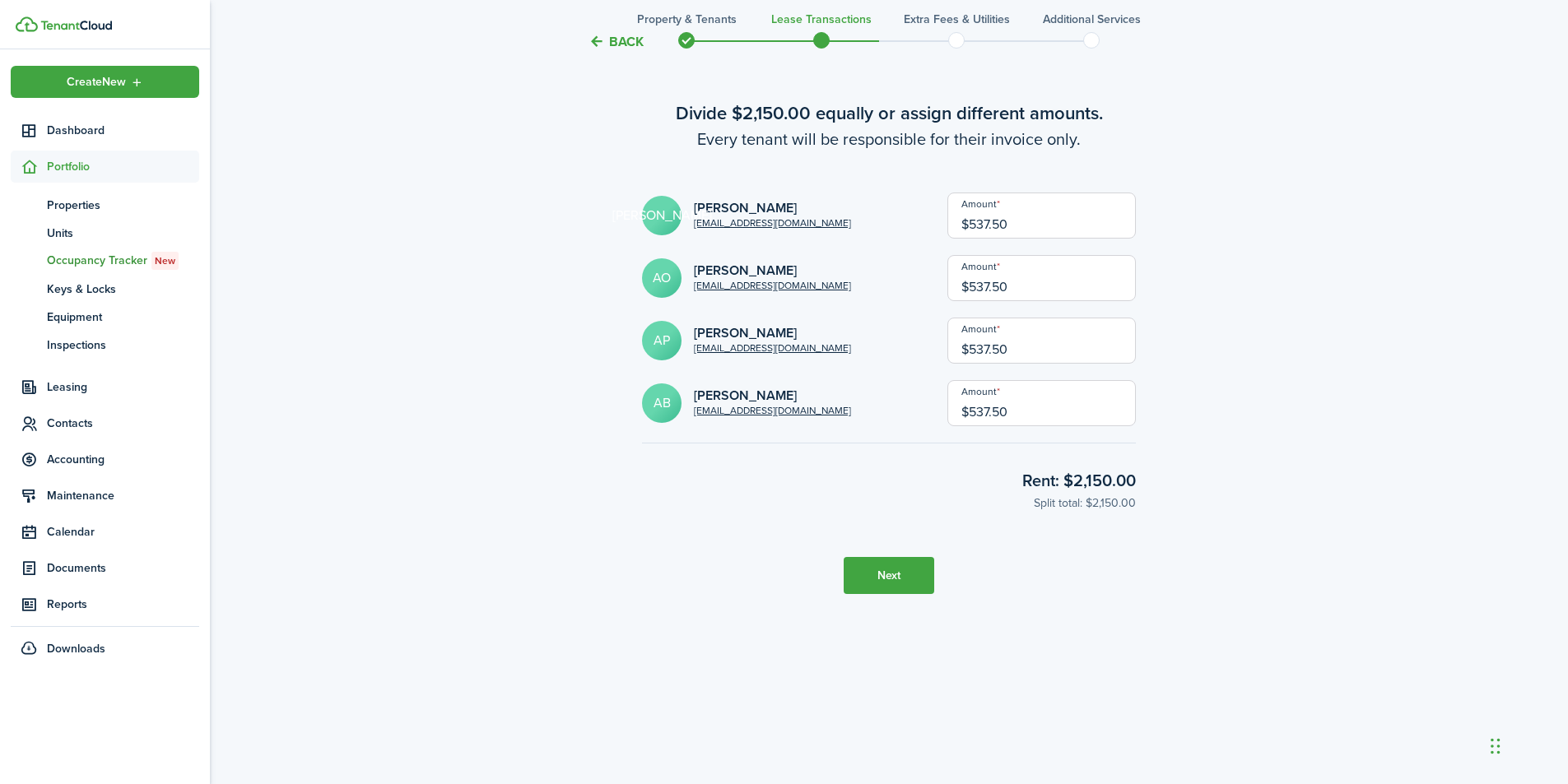
drag, startPoint x: 1042, startPoint y: 345, endPoint x: 1078, endPoint y: 327, distance: 40.2
click at [1042, 343] on input "$537.50" at bounding box center [1041, 341] width 189 height 46
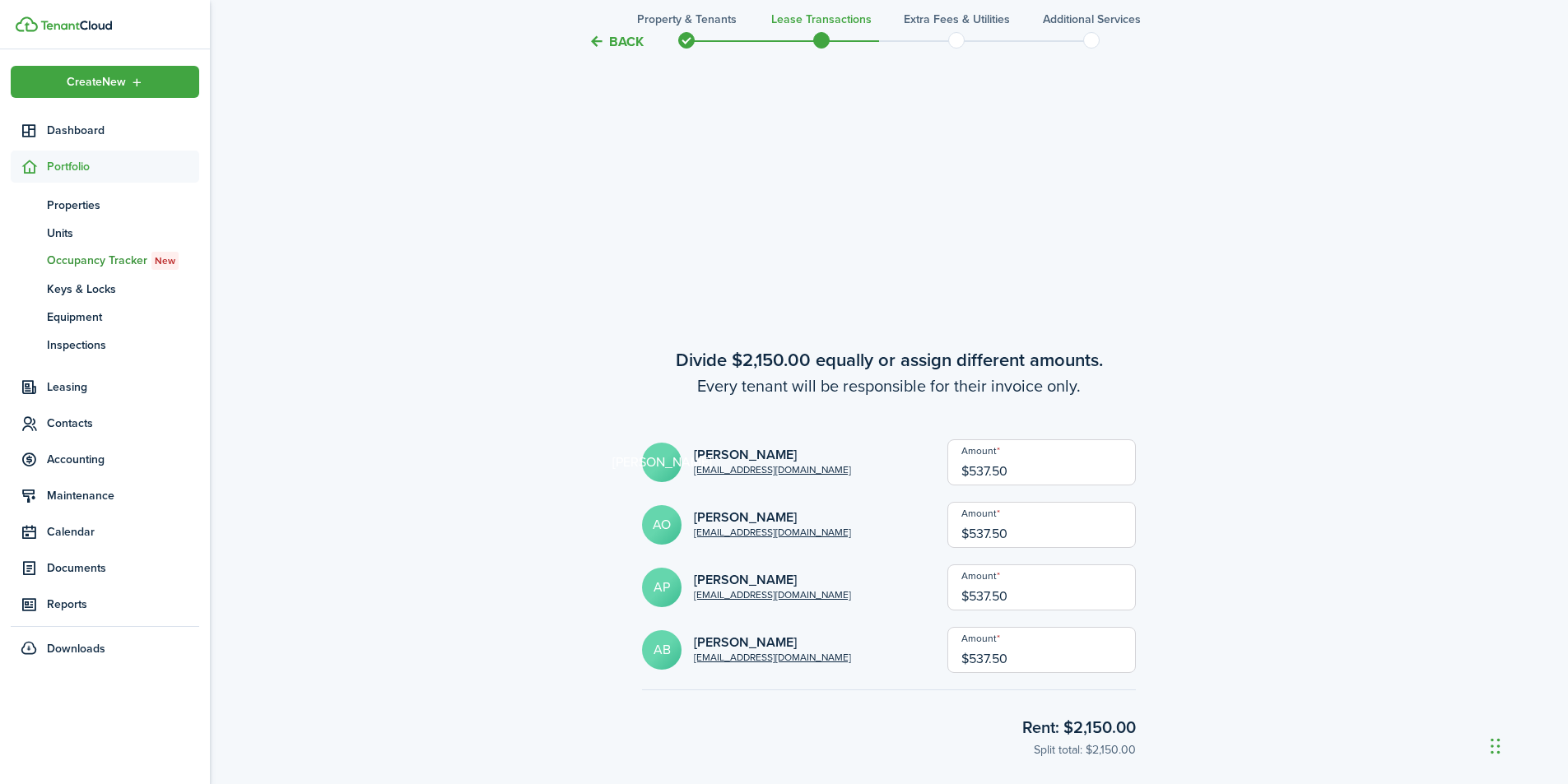
scroll to position [1612, 0]
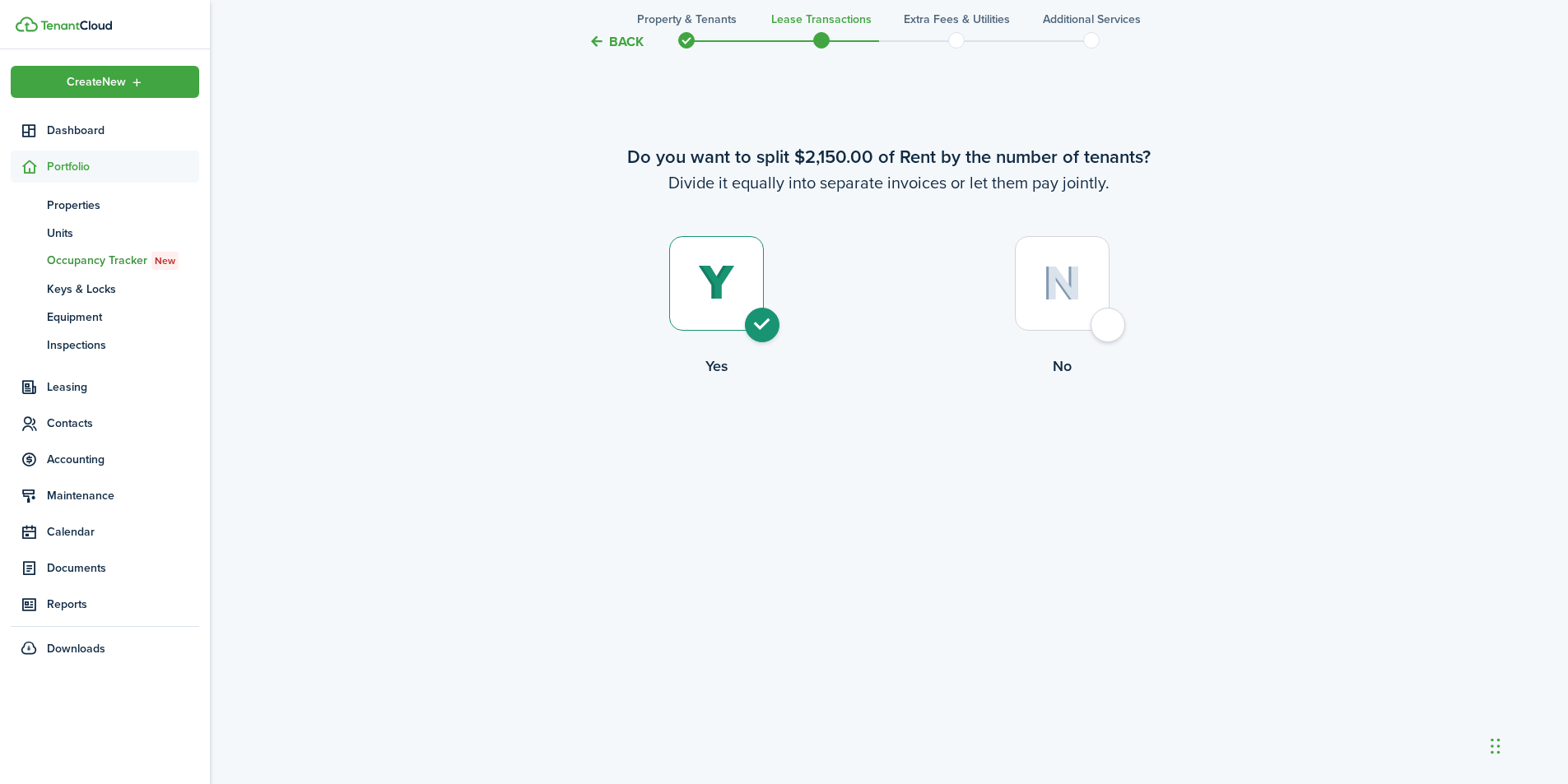
click at [1089, 277] on div at bounding box center [1063, 283] width 95 height 95
radio input "false"
radio input "true"
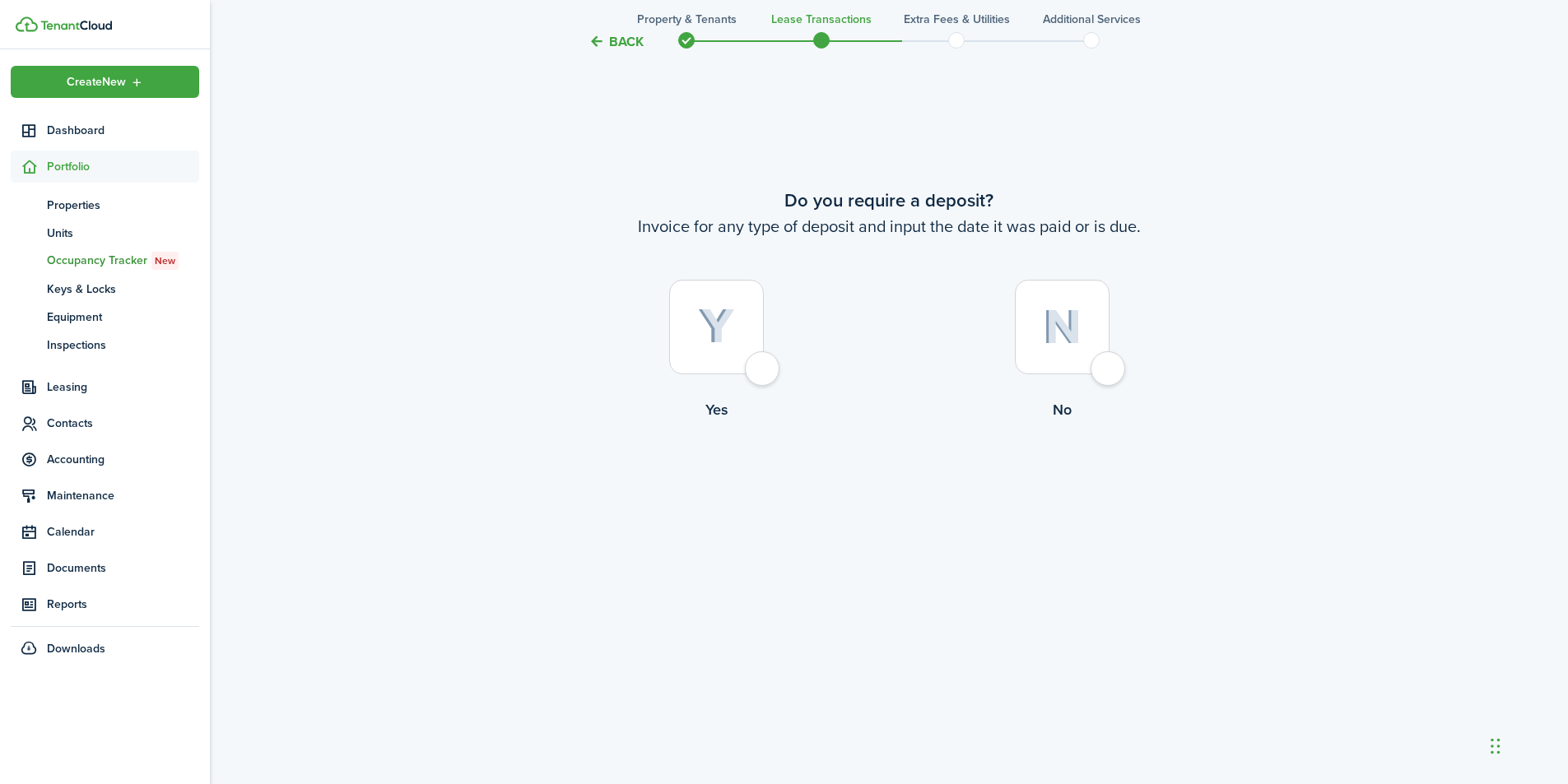
scroll to position [2270, 0]
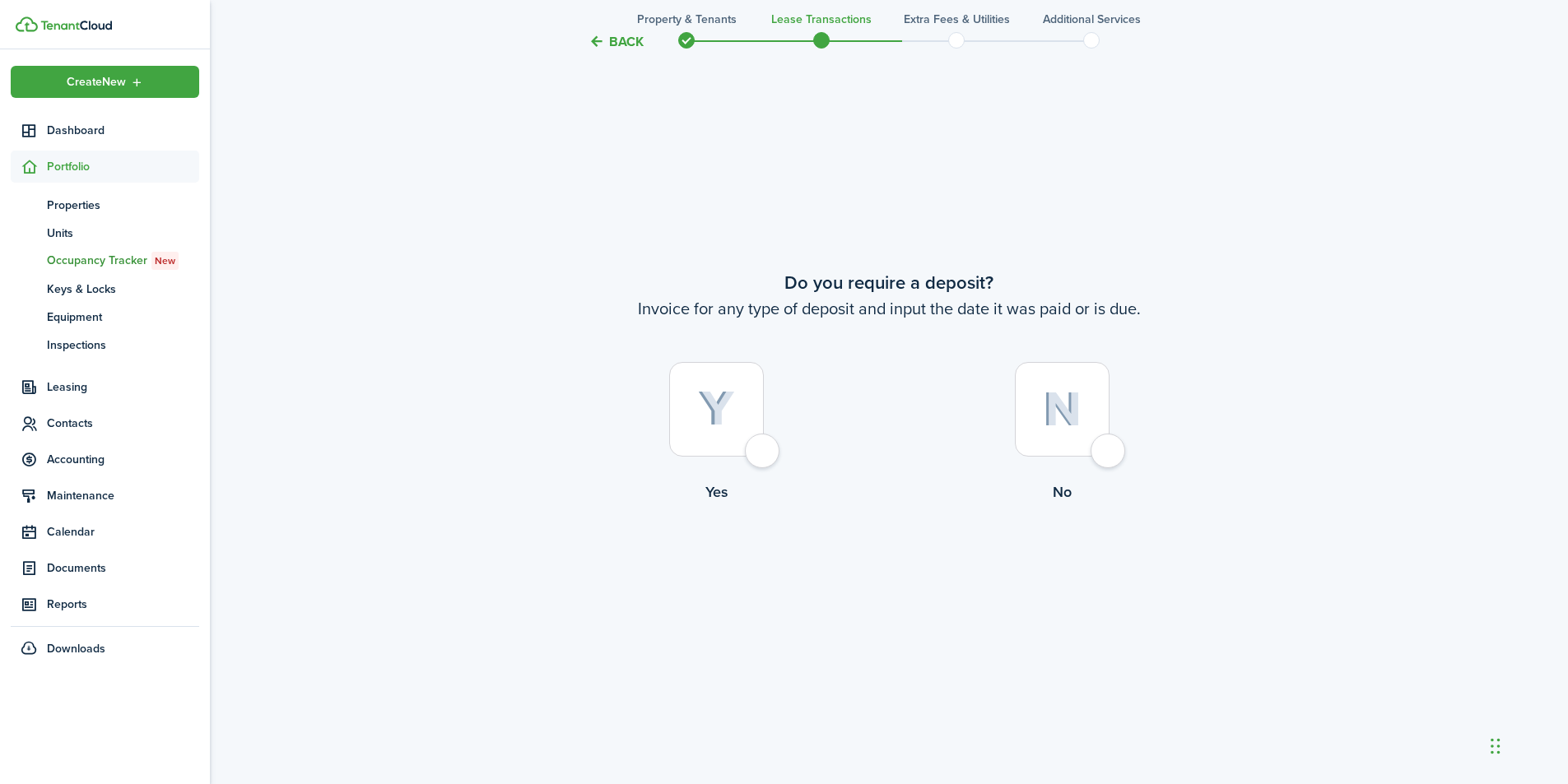
click at [776, 431] on label "Yes" at bounding box center [716, 436] width 346 height 149
radio input "true"
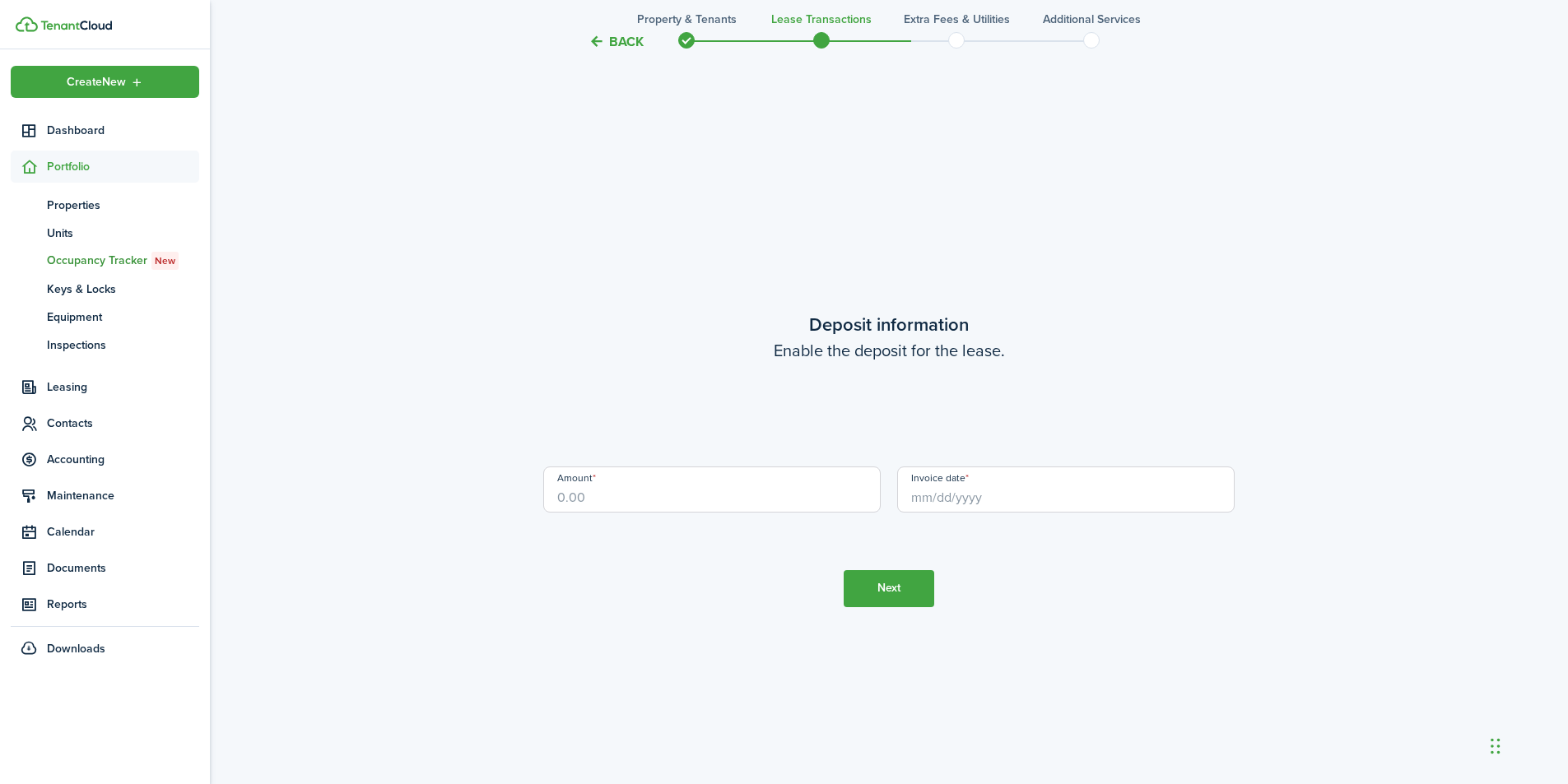
scroll to position [3026, 0]
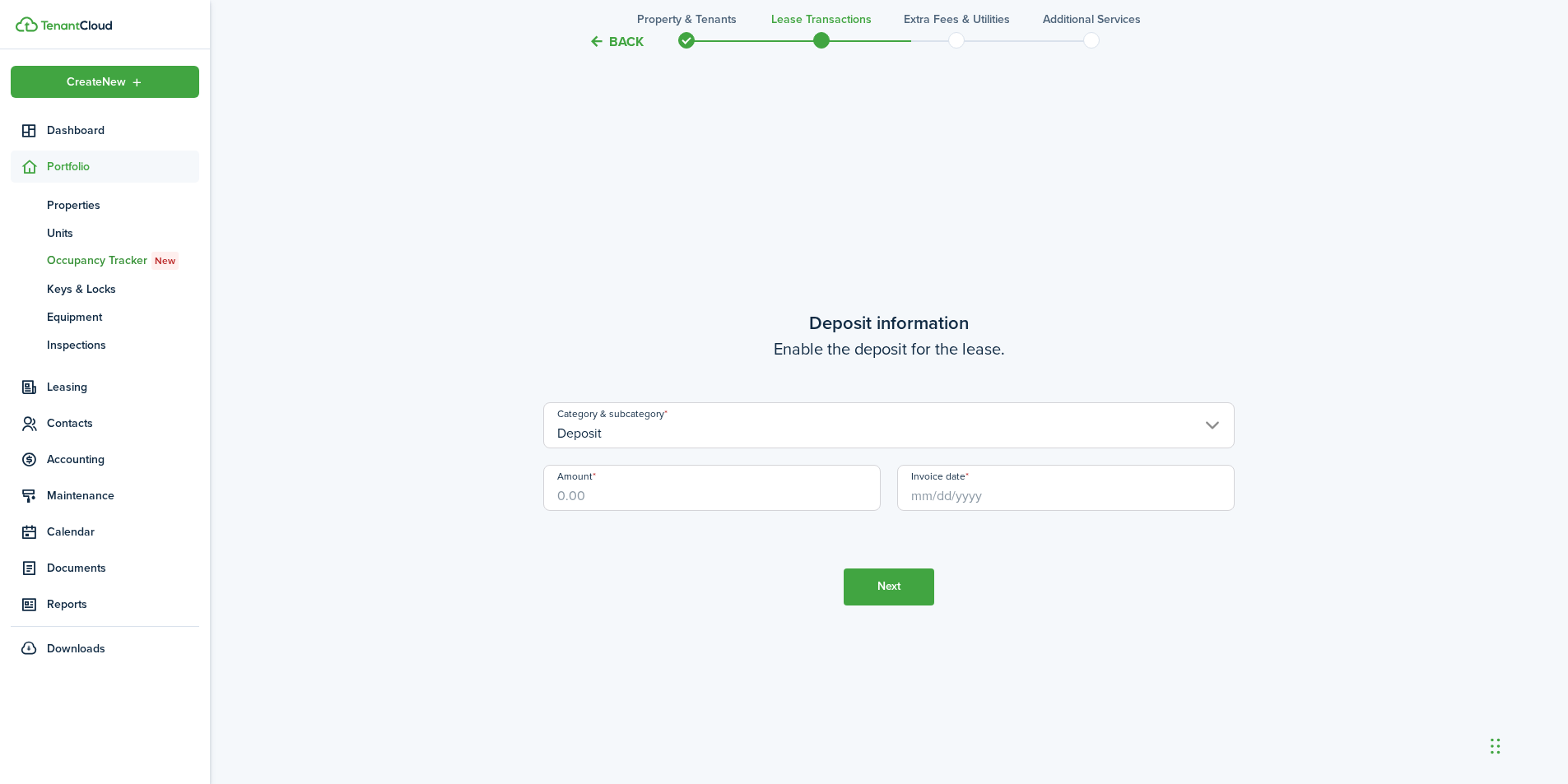
drag, startPoint x: 577, startPoint y: 500, endPoint x: 590, endPoint y: 500, distance: 13.0
click at [583, 500] on input "Amount" at bounding box center [711, 488] width 337 height 46
click at [975, 497] on input "Invoice date" at bounding box center [1065, 488] width 337 height 46
type input "$2,150.00"
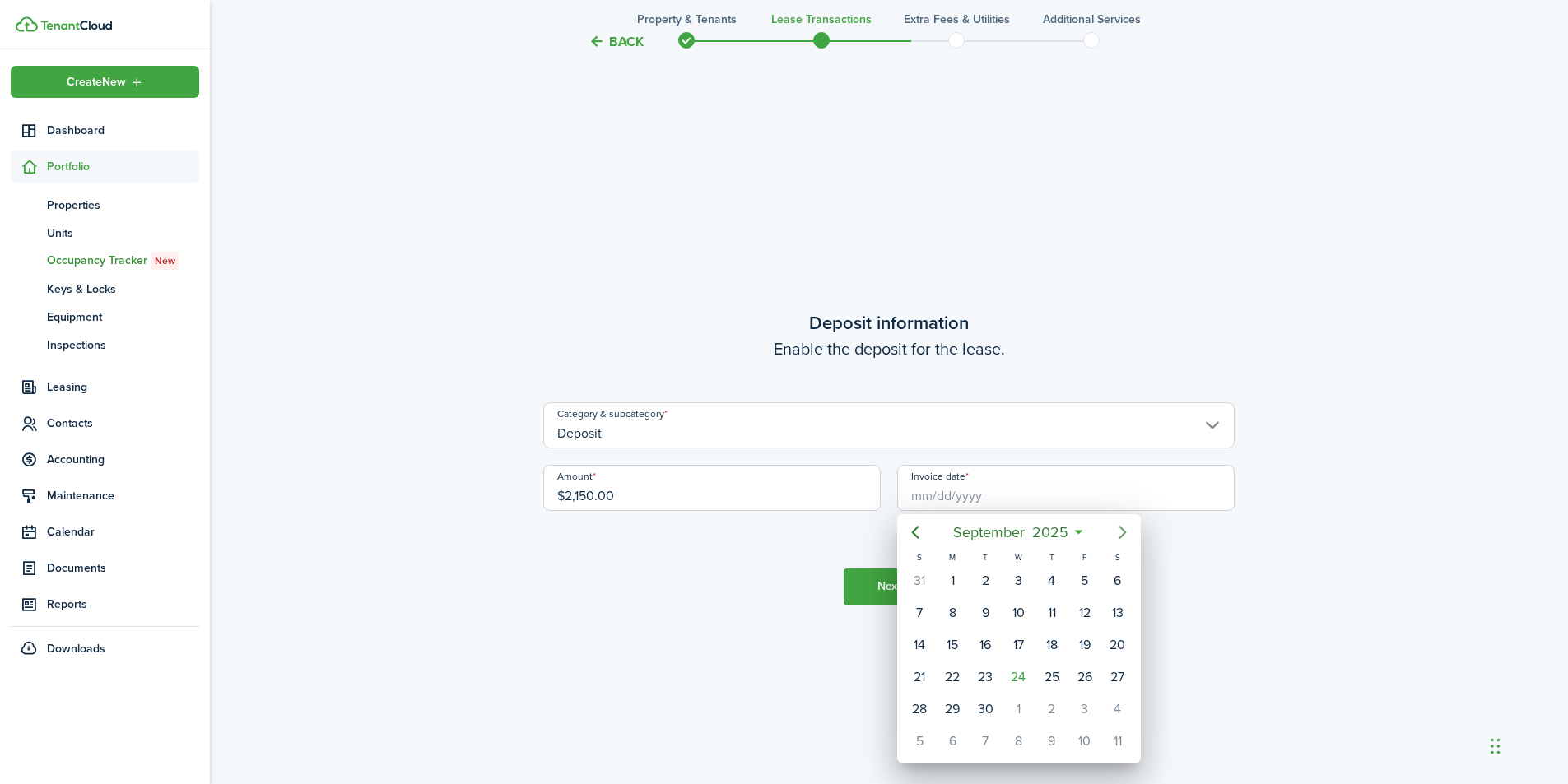
click at [1120, 533] on icon "Next page" at bounding box center [1123, 532] width 20 height 20
click at [1018, 577] on div "1" at bounding box center [1019, 581] width 25 height 25
type input "[DATE]"
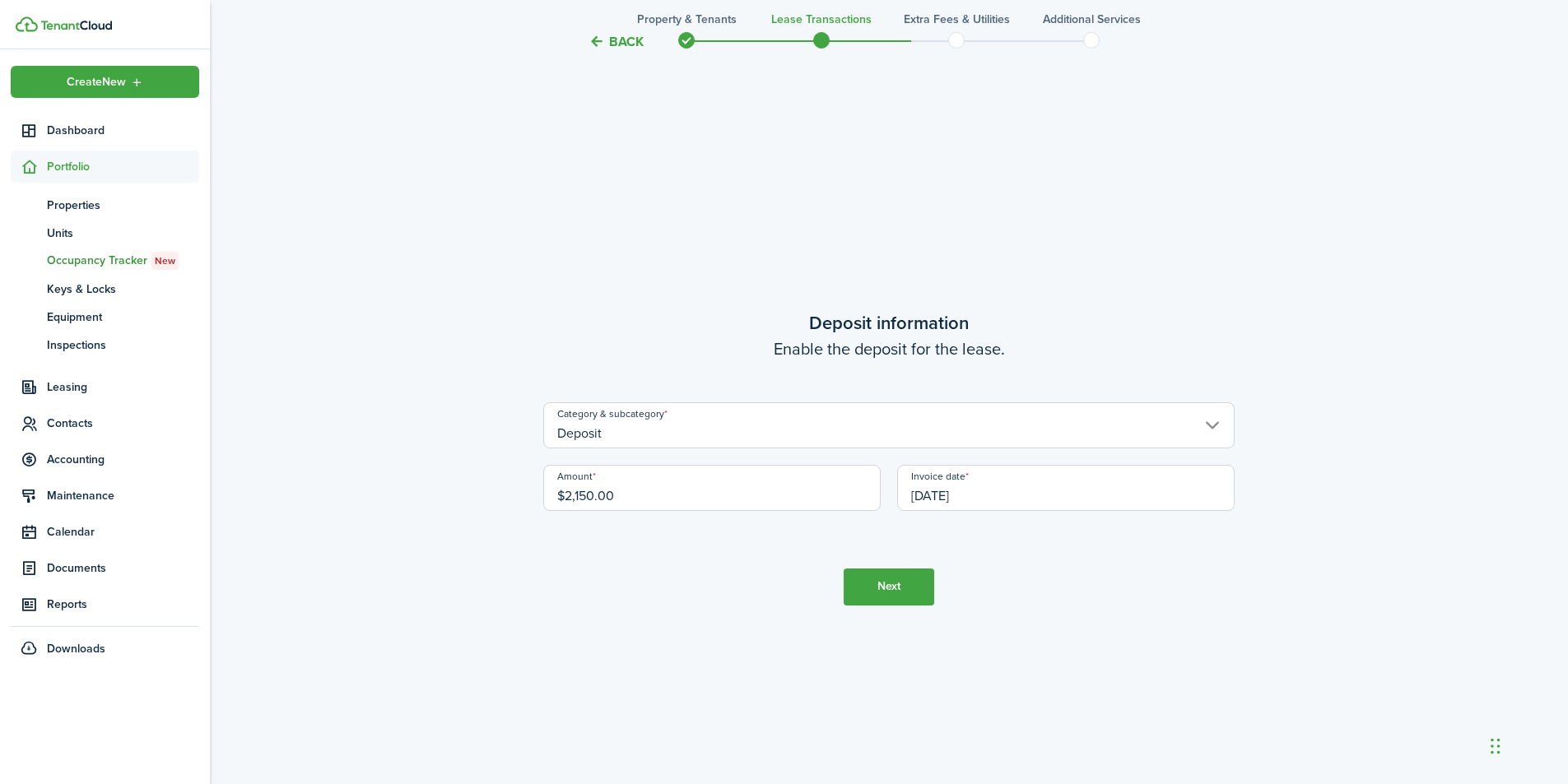
click at [860, 578] on button "Next" at bounding box center [888, 586] width 90 height 37
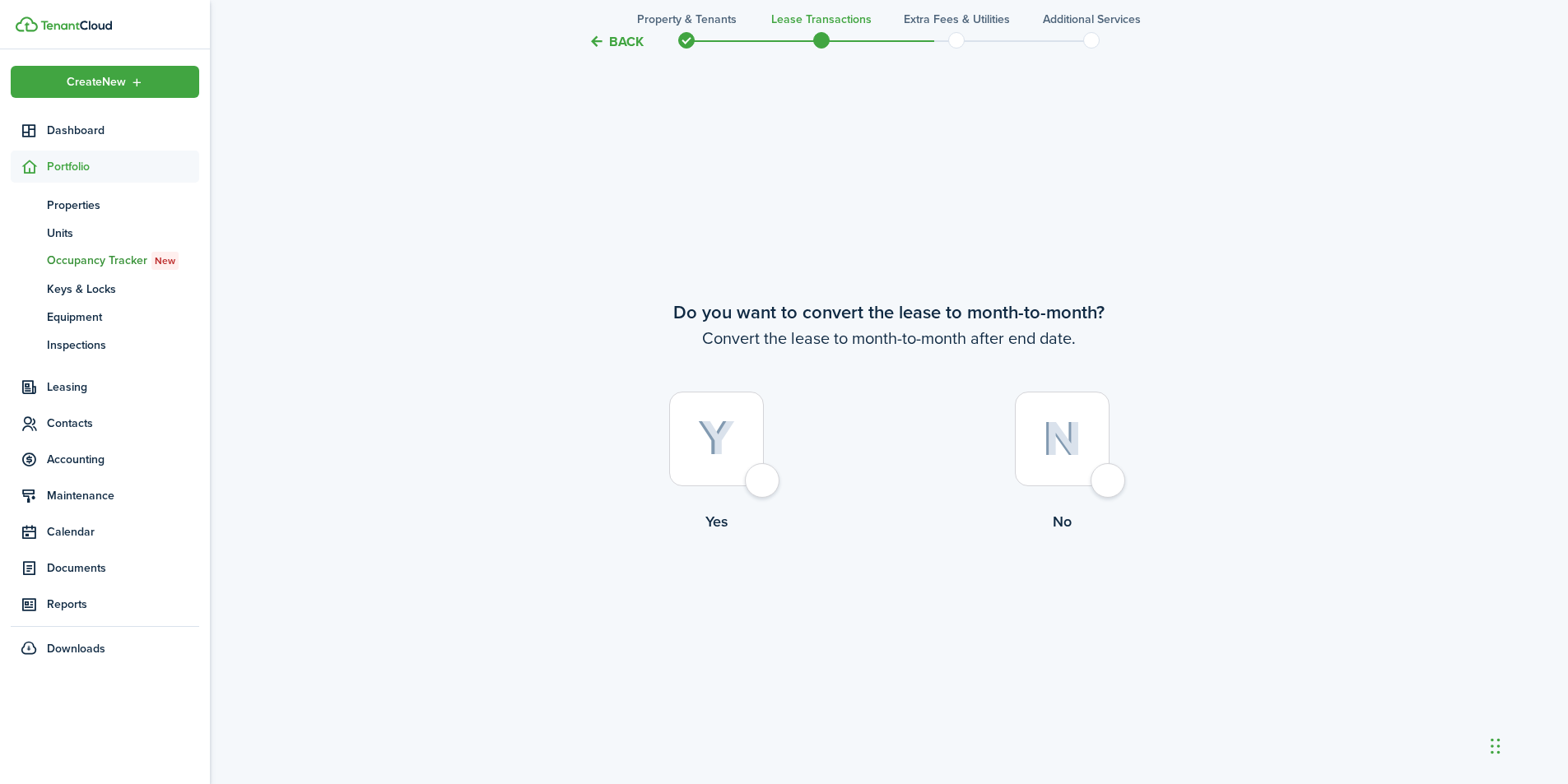
scroll to position [3810, 0]
click at [764, 482] on div at bounding box center [716, 437] width 95 height 95
drag, startPoint x: 758, startPoint y: 481, endPoint x: 890, endPoint y: 476, distance: 132.1
click at [760, 481] on div at bounding box center [716, 437] width 95 height 95
click at [1101, 480] on div at bounding box center [1063, 437] width 95 height 95
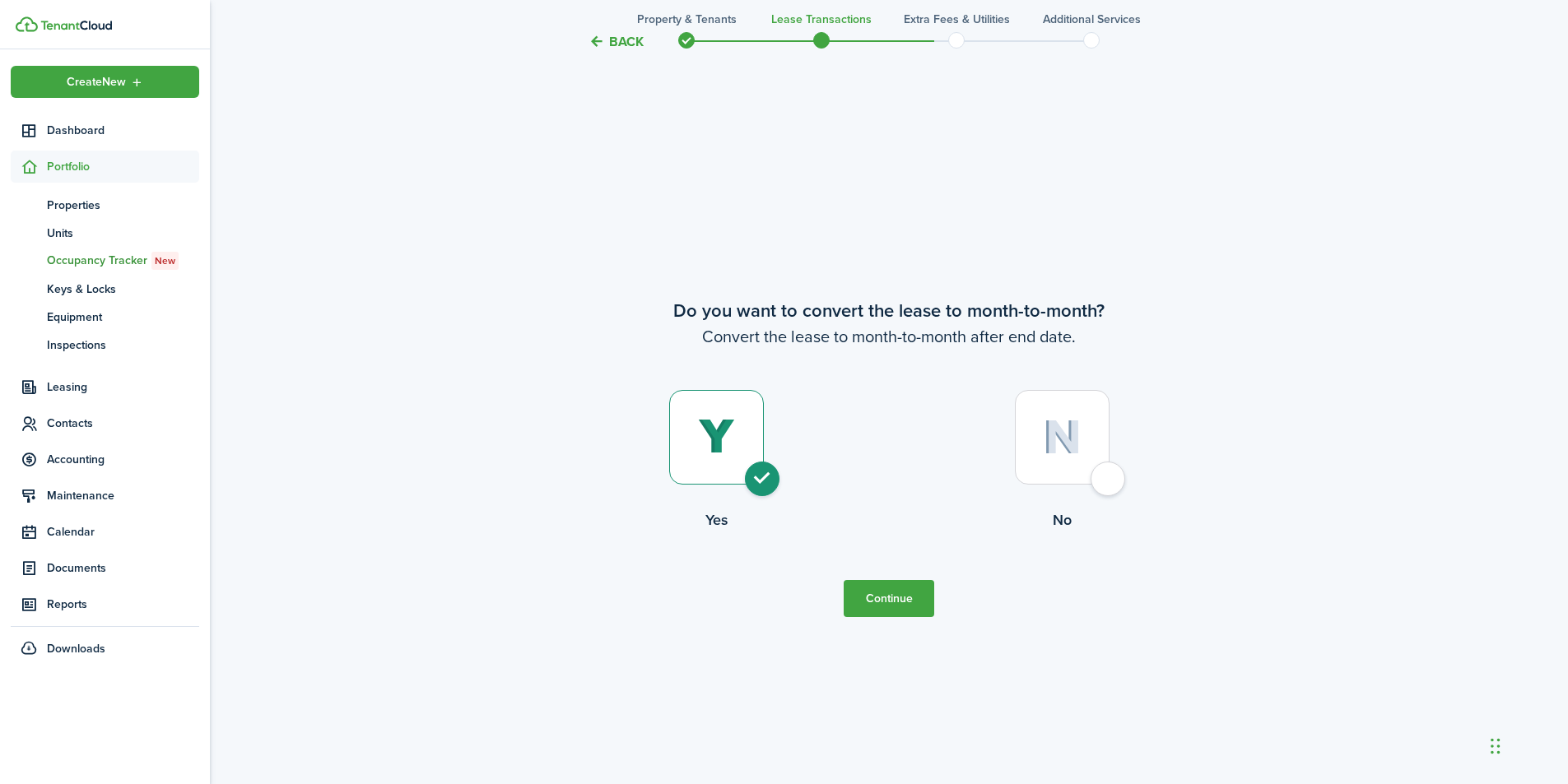
radio input "false"
radio input "true"
click at [892, 594] on button "Continue" at bounding box center [888, 598] width 90 height 37
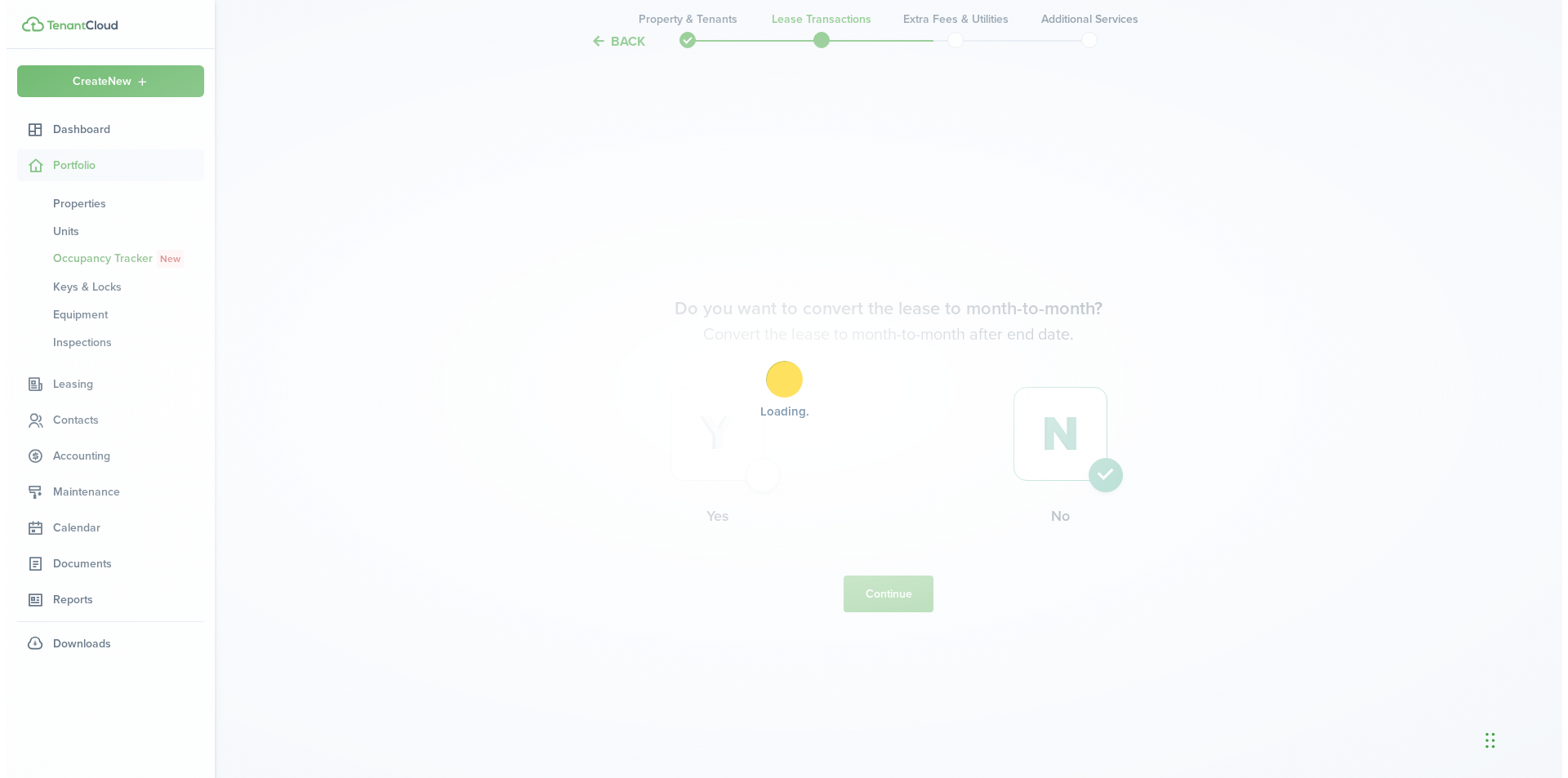
scroll to position [0, 0]
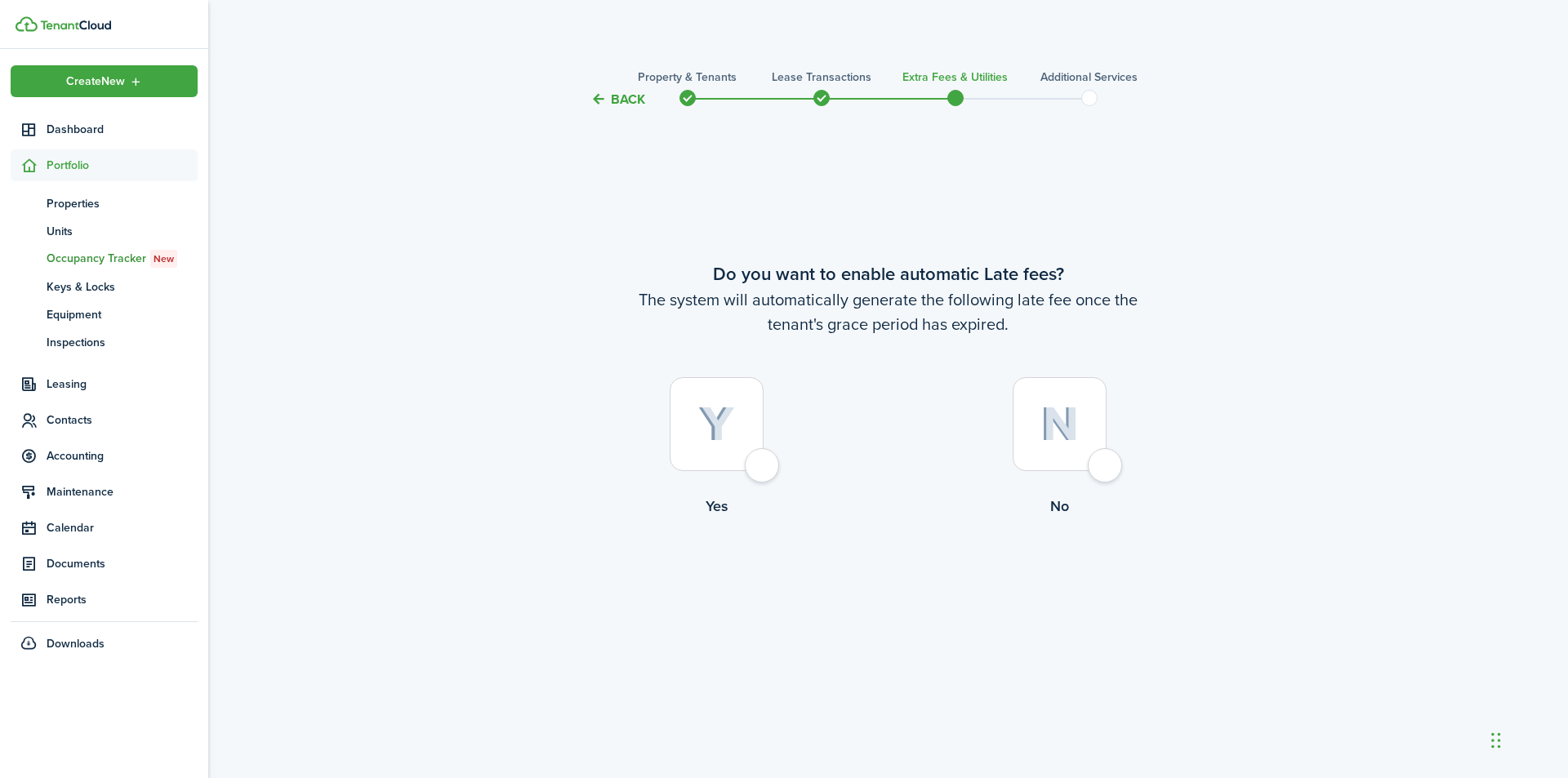
click at [762, 459] on div at bounding box center [717, 424] width 94 height 94
radio input "true"
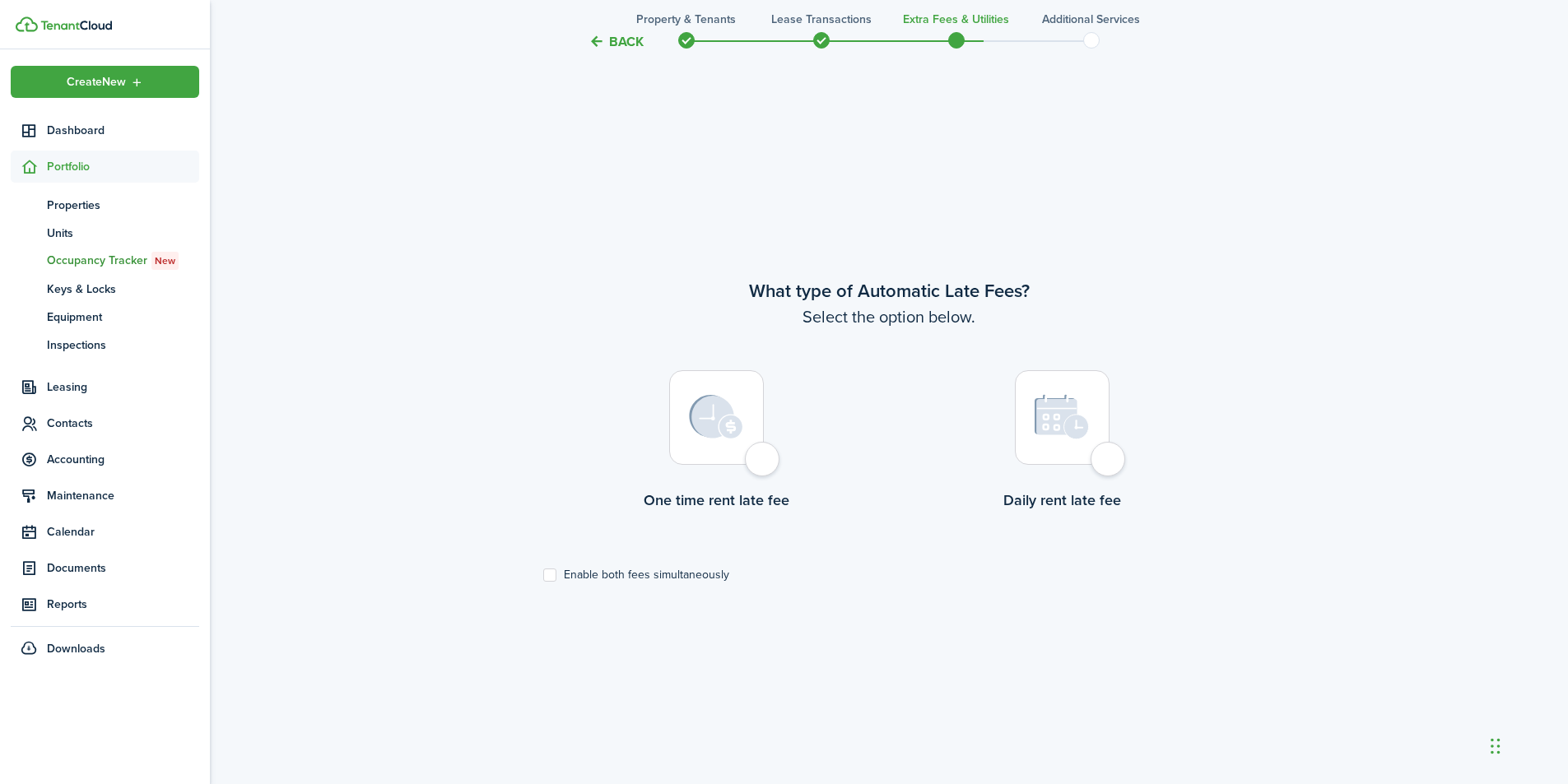
scroll to position [674, 0]
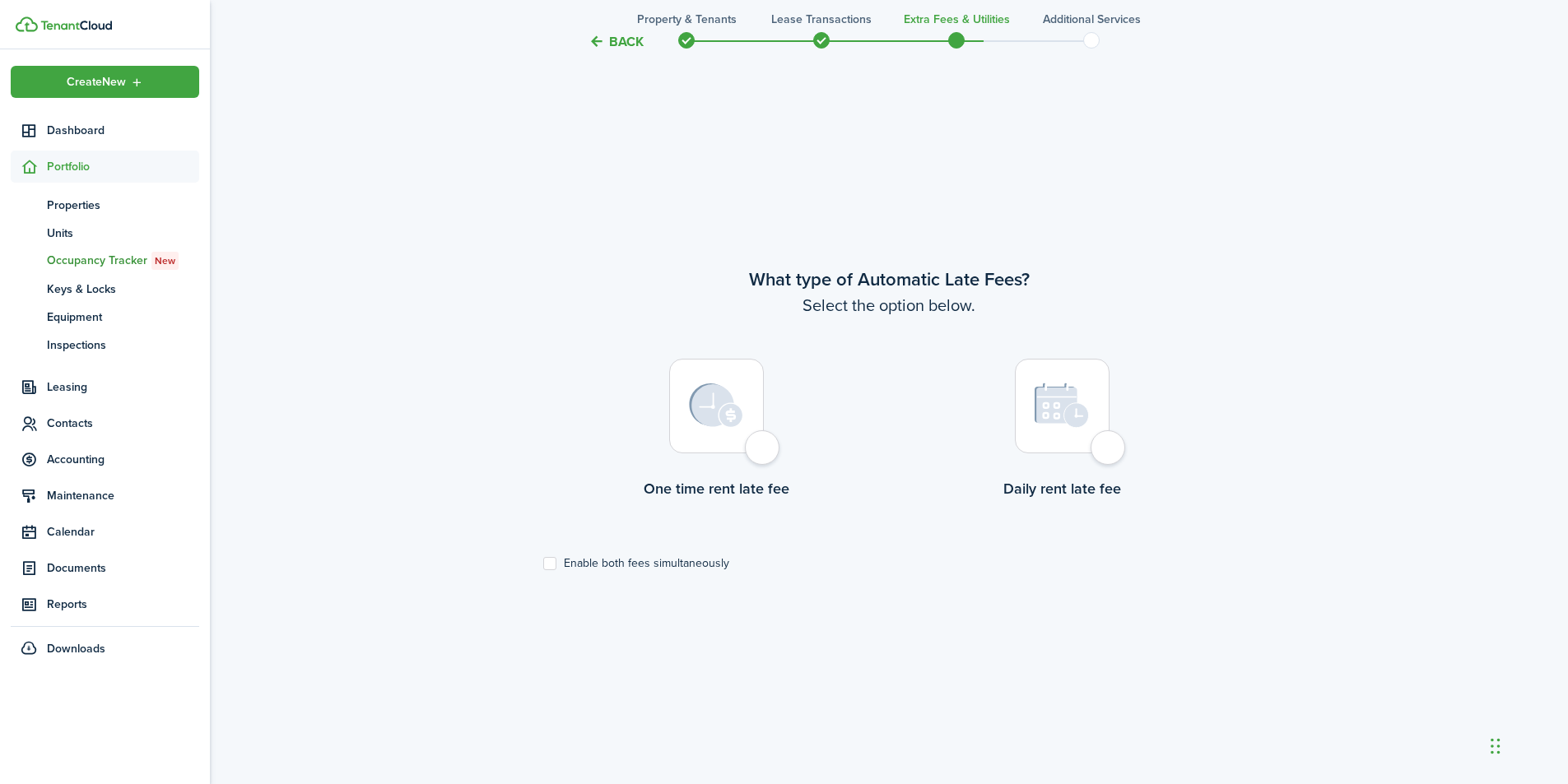
click at [764, 445] on div at bounding box center [716, 406] width 95 height 95
radio input "true"
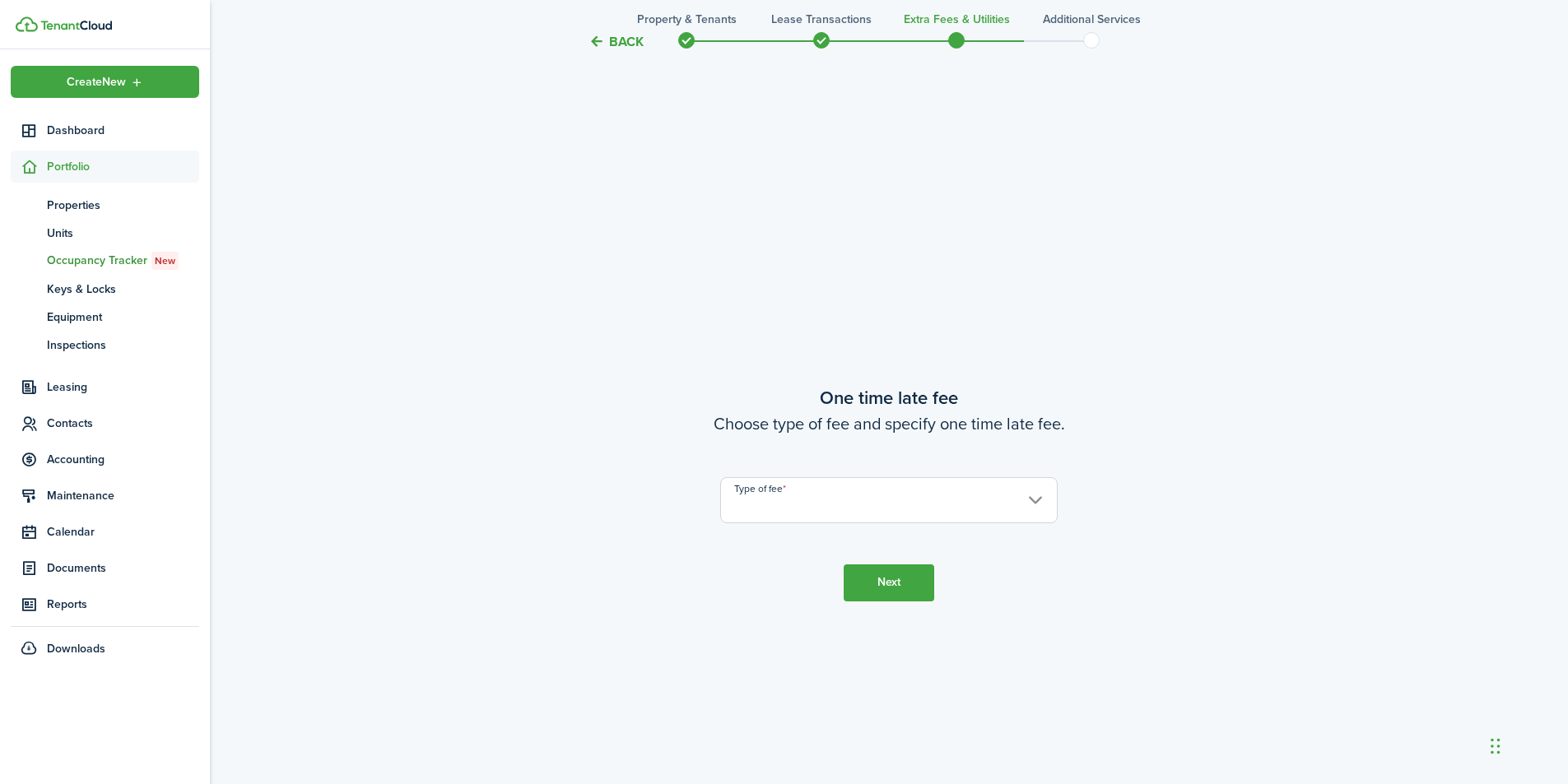
scroll to position [1458, 0]
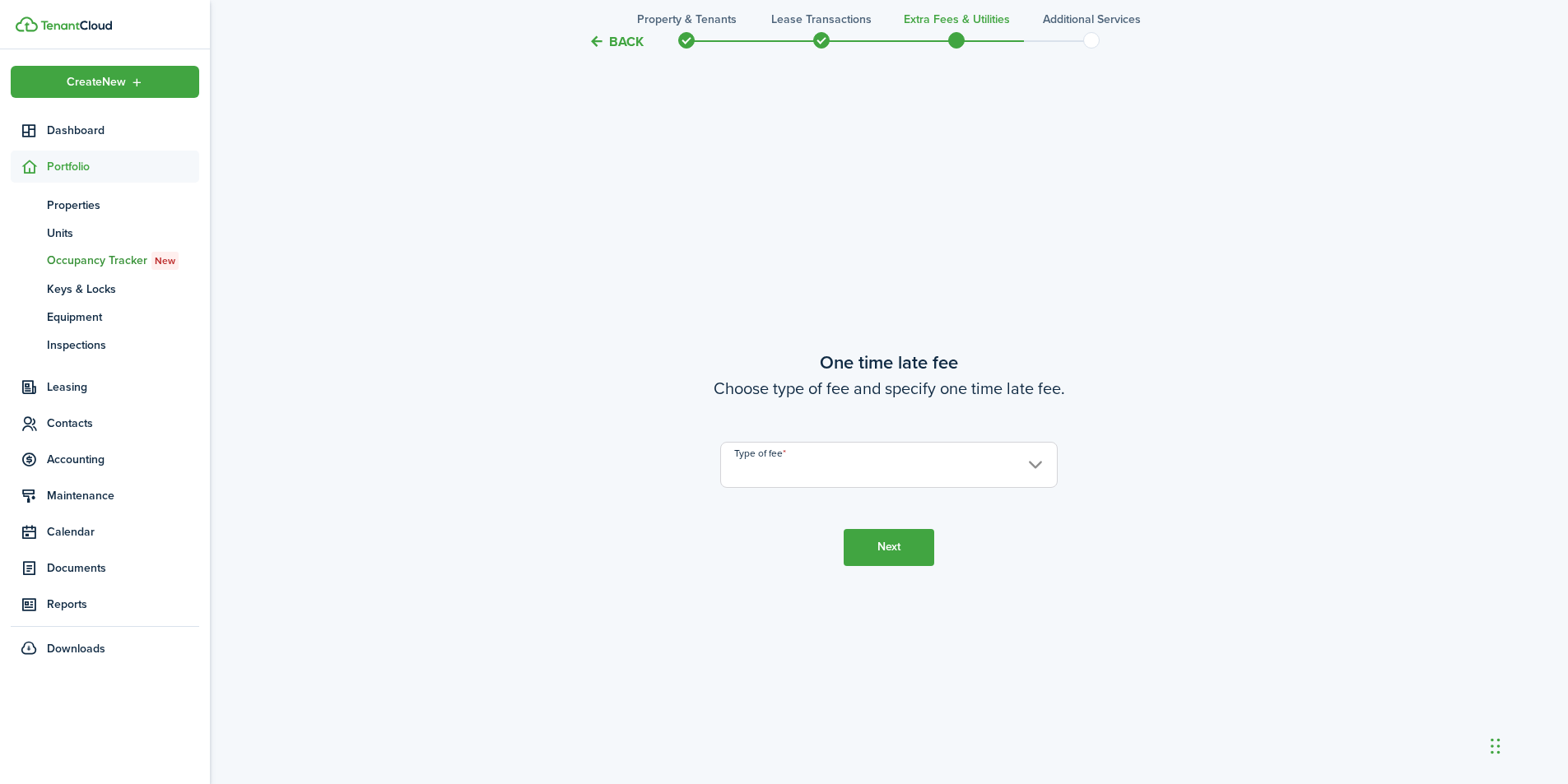
click at [1038, 466] on input "Type of fee" at bounding box center [888, 465] width 337 height 46
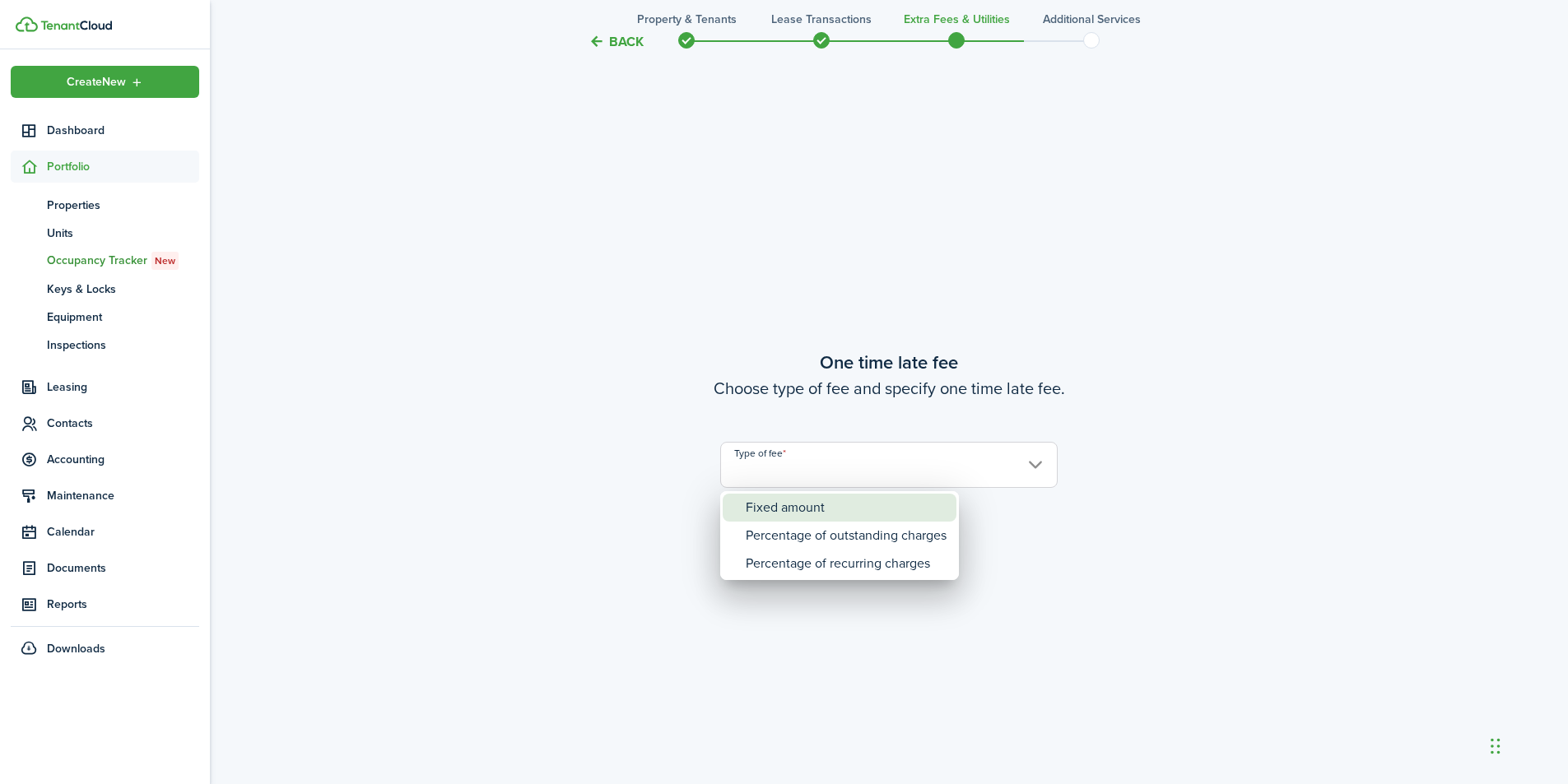
click at [816, 503] on div "Fixed amount" at bounding box center [846, 507] width 201 height 28
type input "Fixed amount"
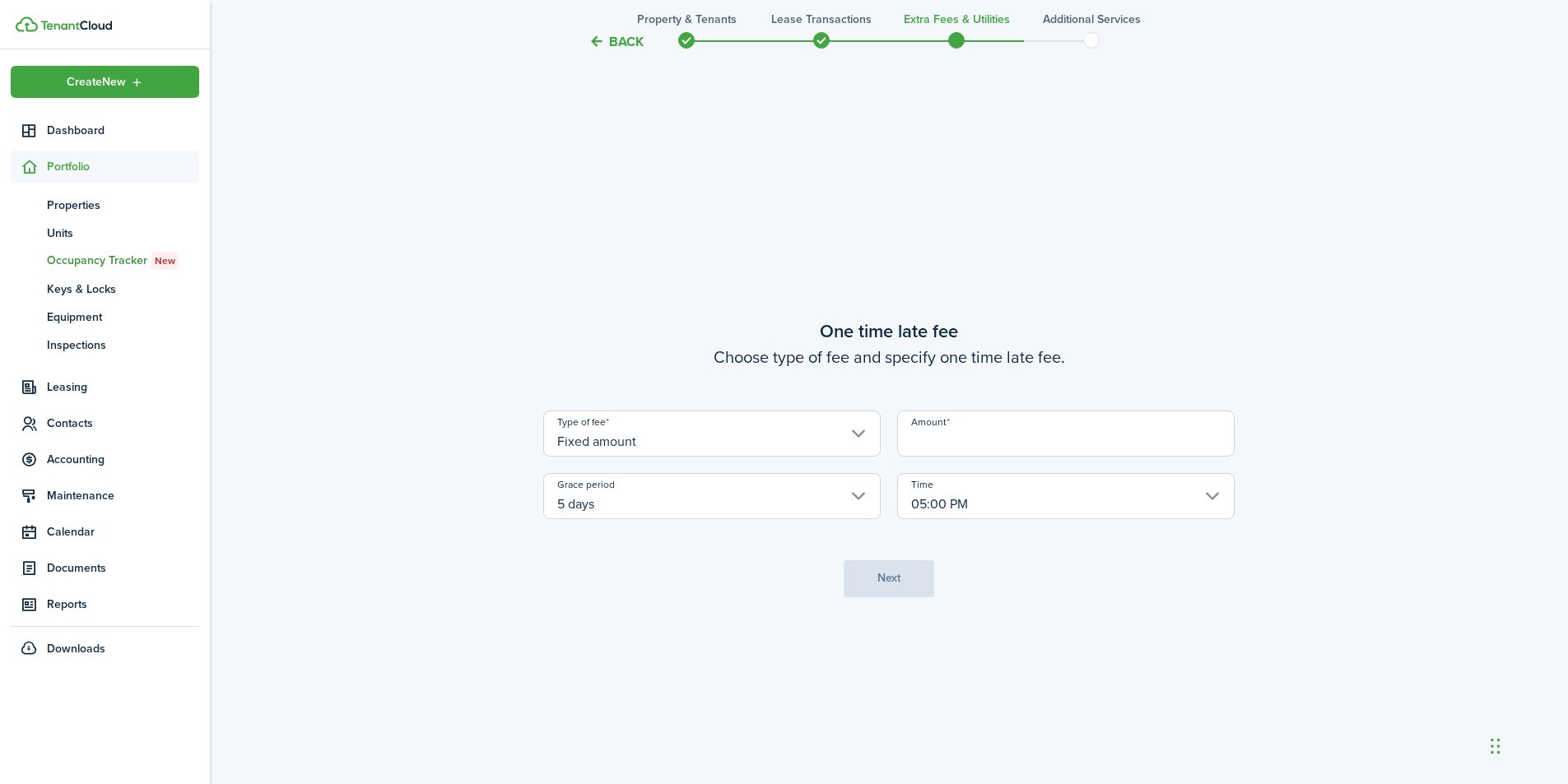
click at [967, 451] on input "Amount" at bounding box center [1065, 434] width 337 height 46
type input "$100.00"
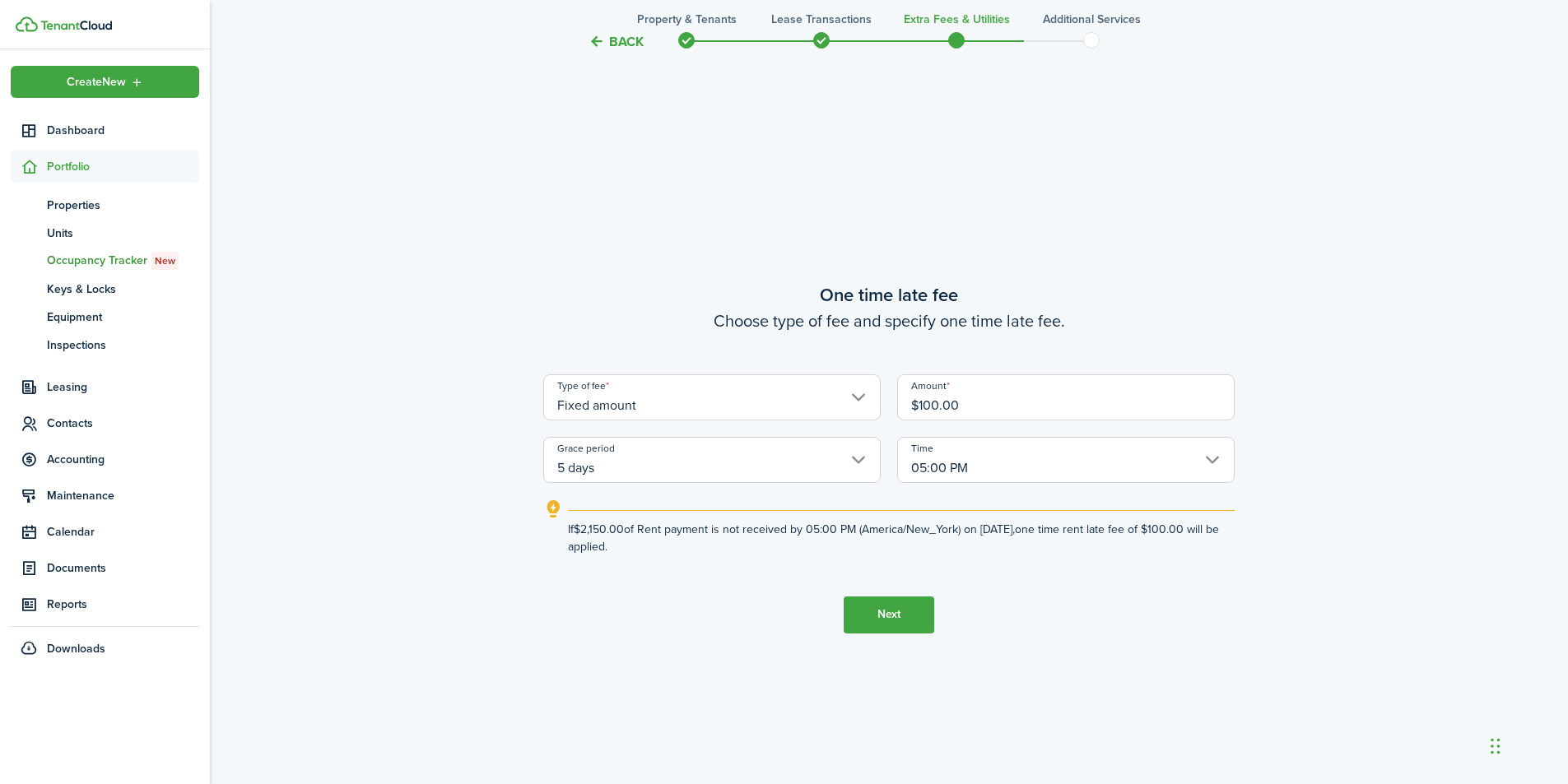
click at [862, 459] on input "5 days" at bounding box center [711, 460] width 337 height 46
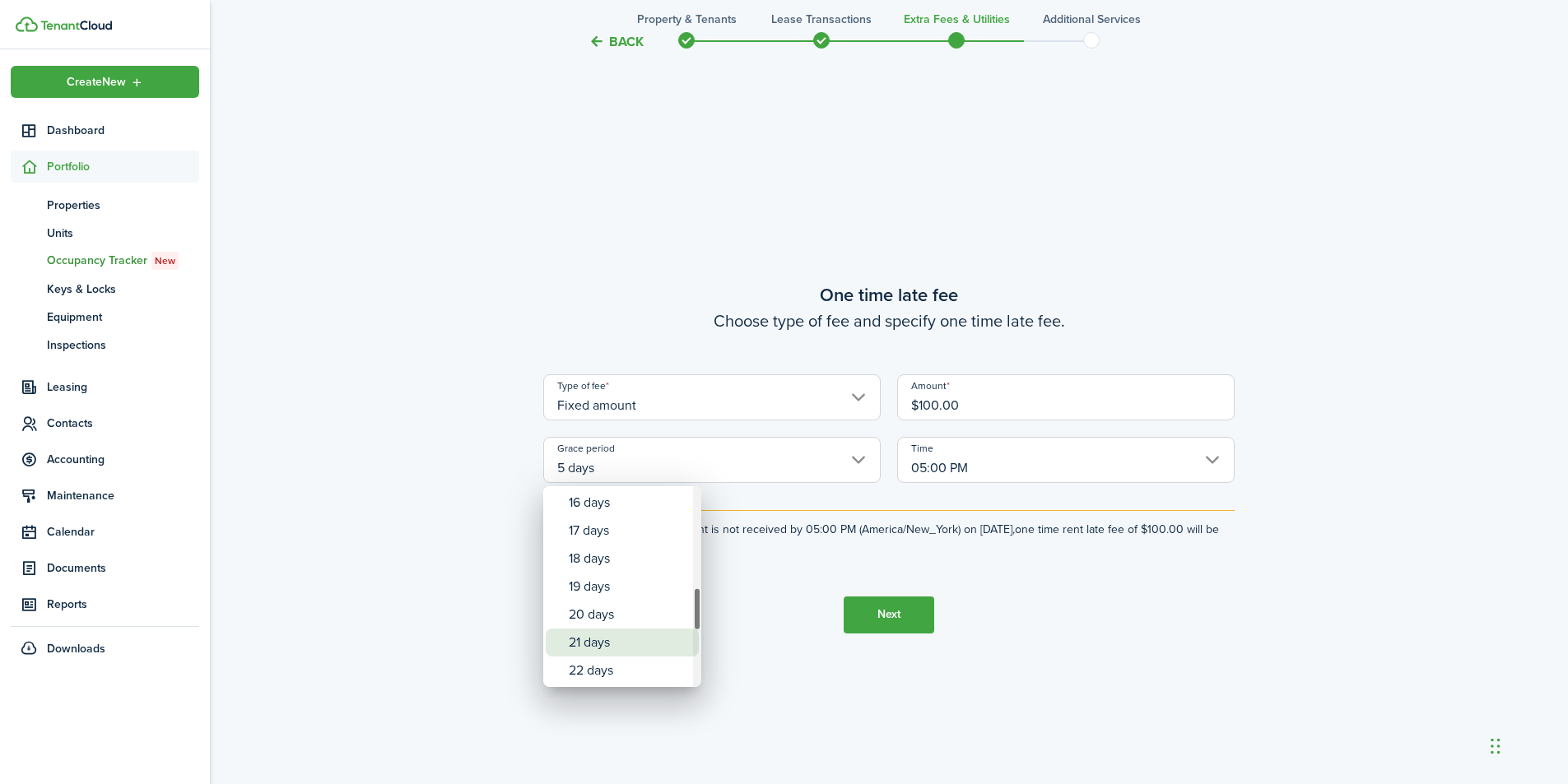
drag, startPoint x: 604, startPoint y: 649, endPoint x: 621, endPoint y: 644, distance: 17.7
click at [604, 648] on div "21 days" at bounding box center [629, 642] width 120 height 28
type input "21 days"
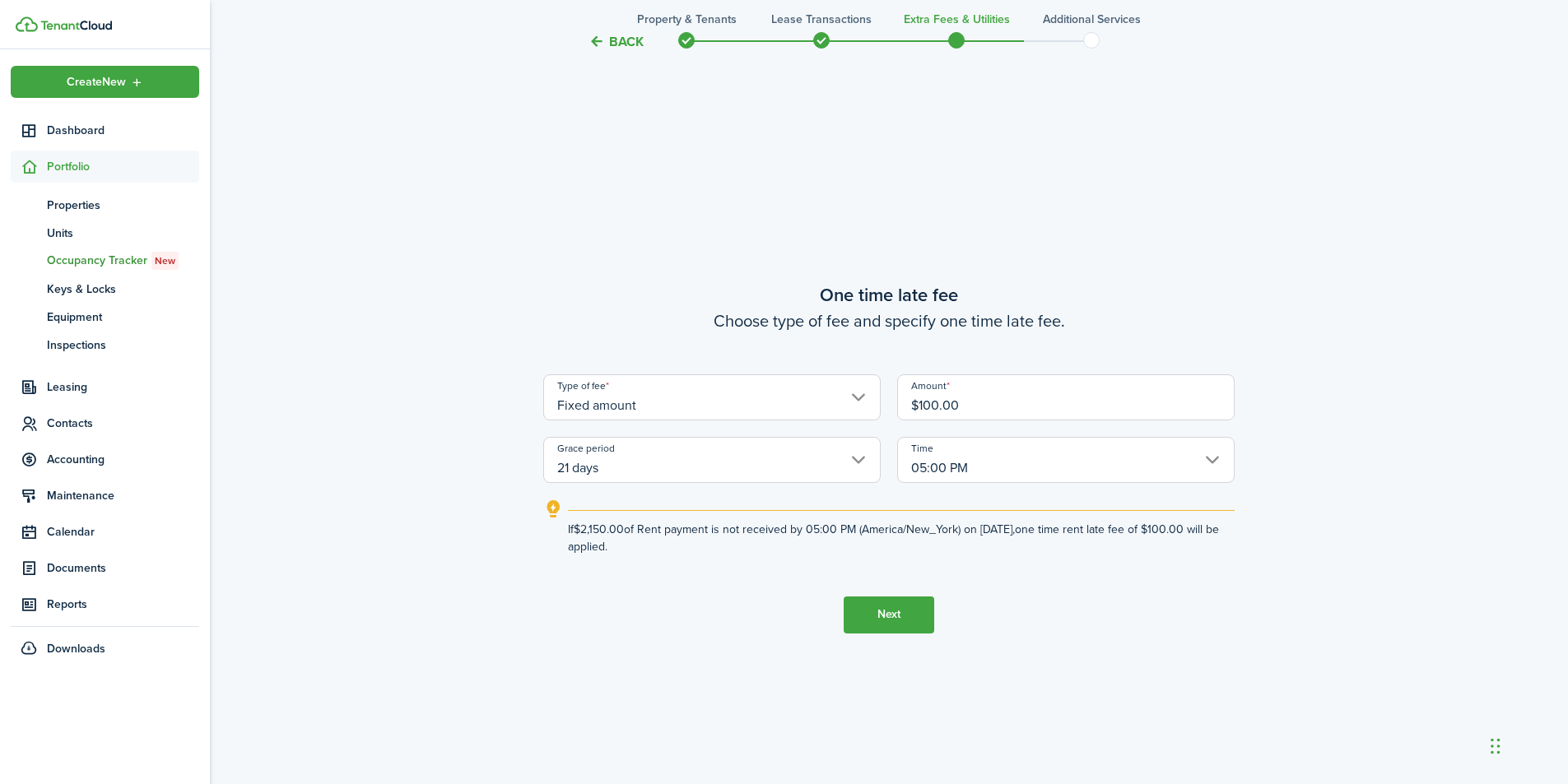
click at [897, 619] on button "Next" at bounding box center [888, 614] width 90 height 37
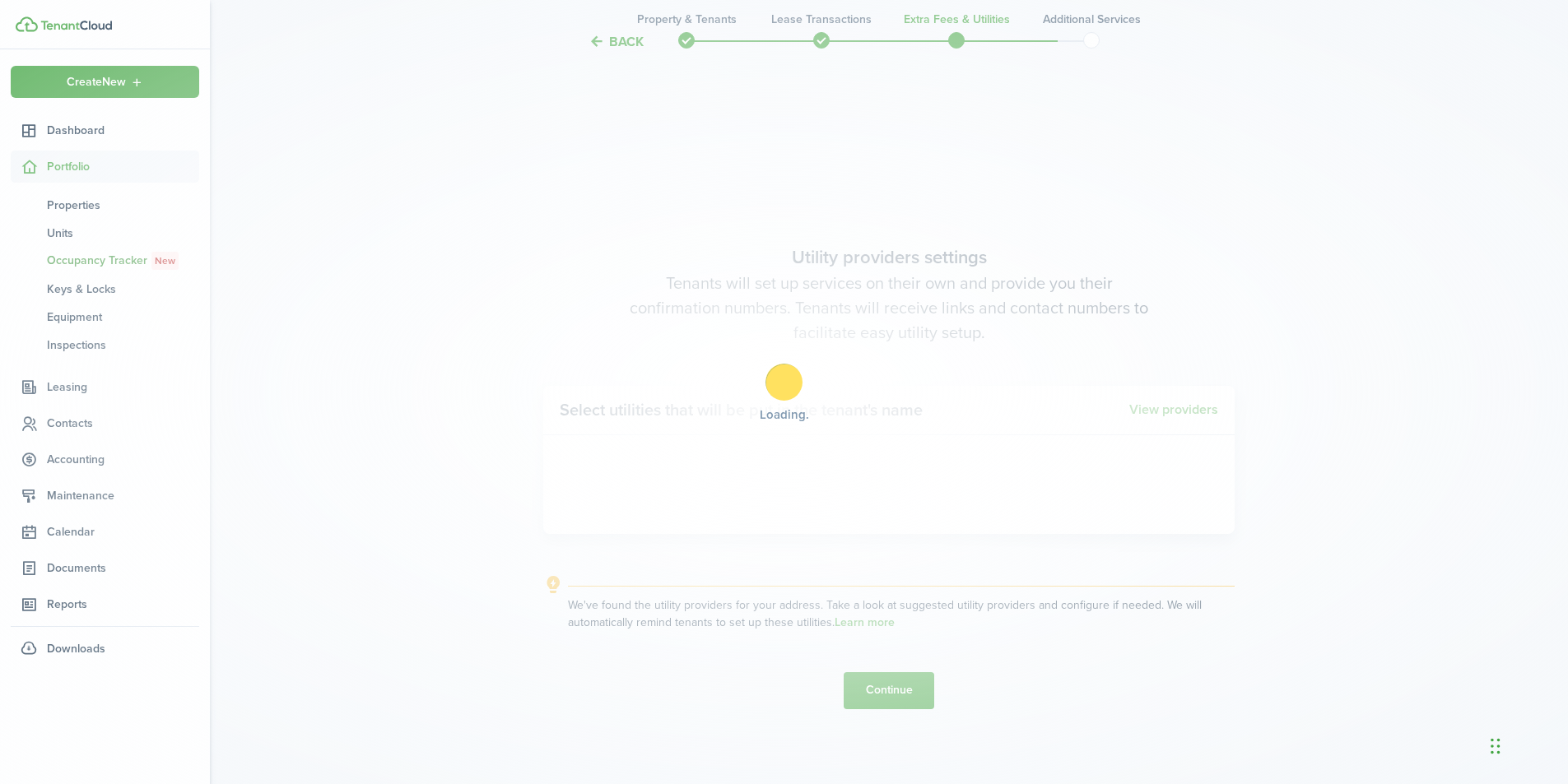
scroll to position [2242, 0]
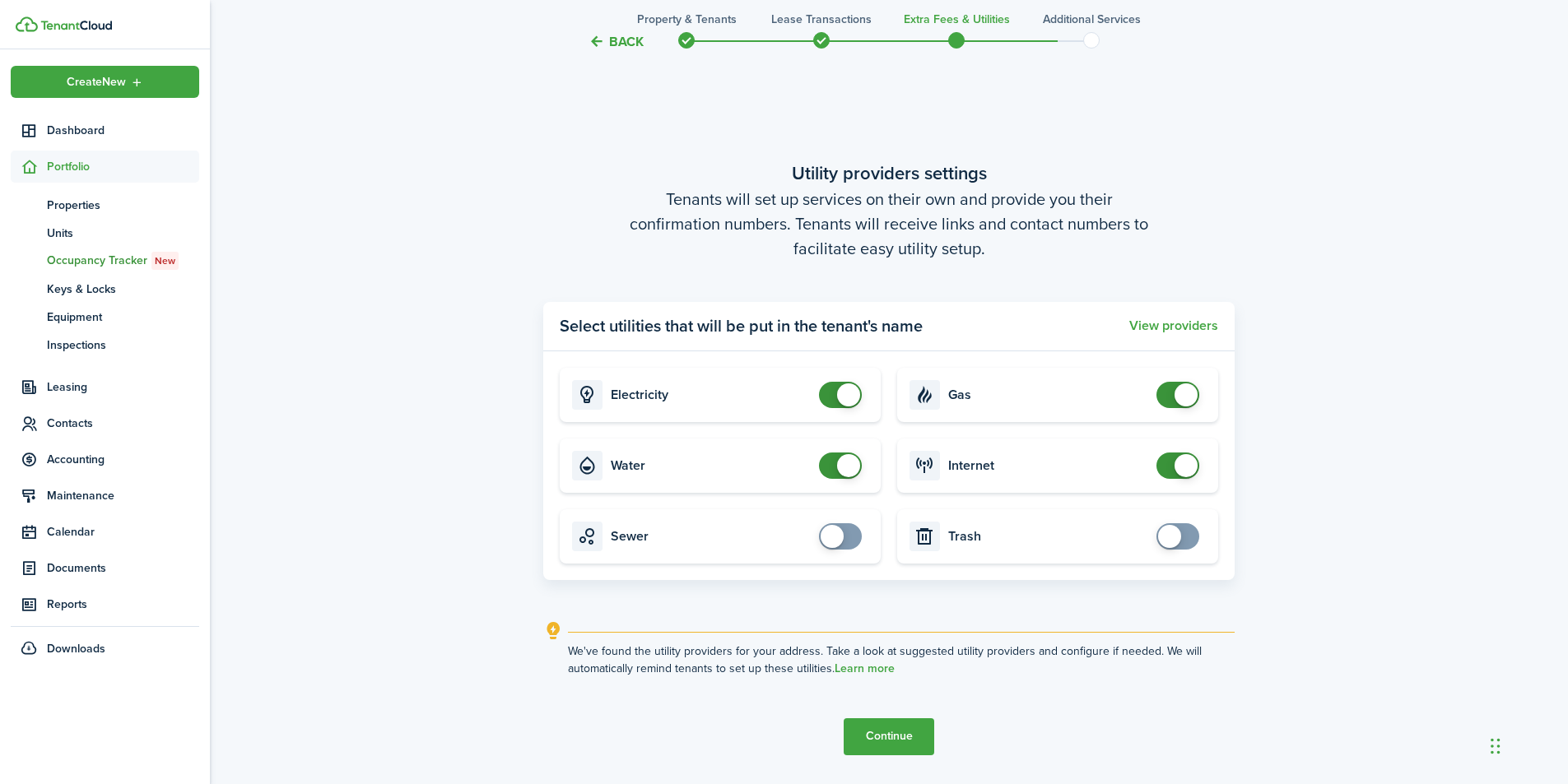
click at [837, 461] on div "Electricity Gas Water Internet Sewer Trash" at bounding box center [889, 465] width 658 height 196
checkbox input "false"
click at [833, 464] on span at bounding box center [840, 465] width 16 height 26
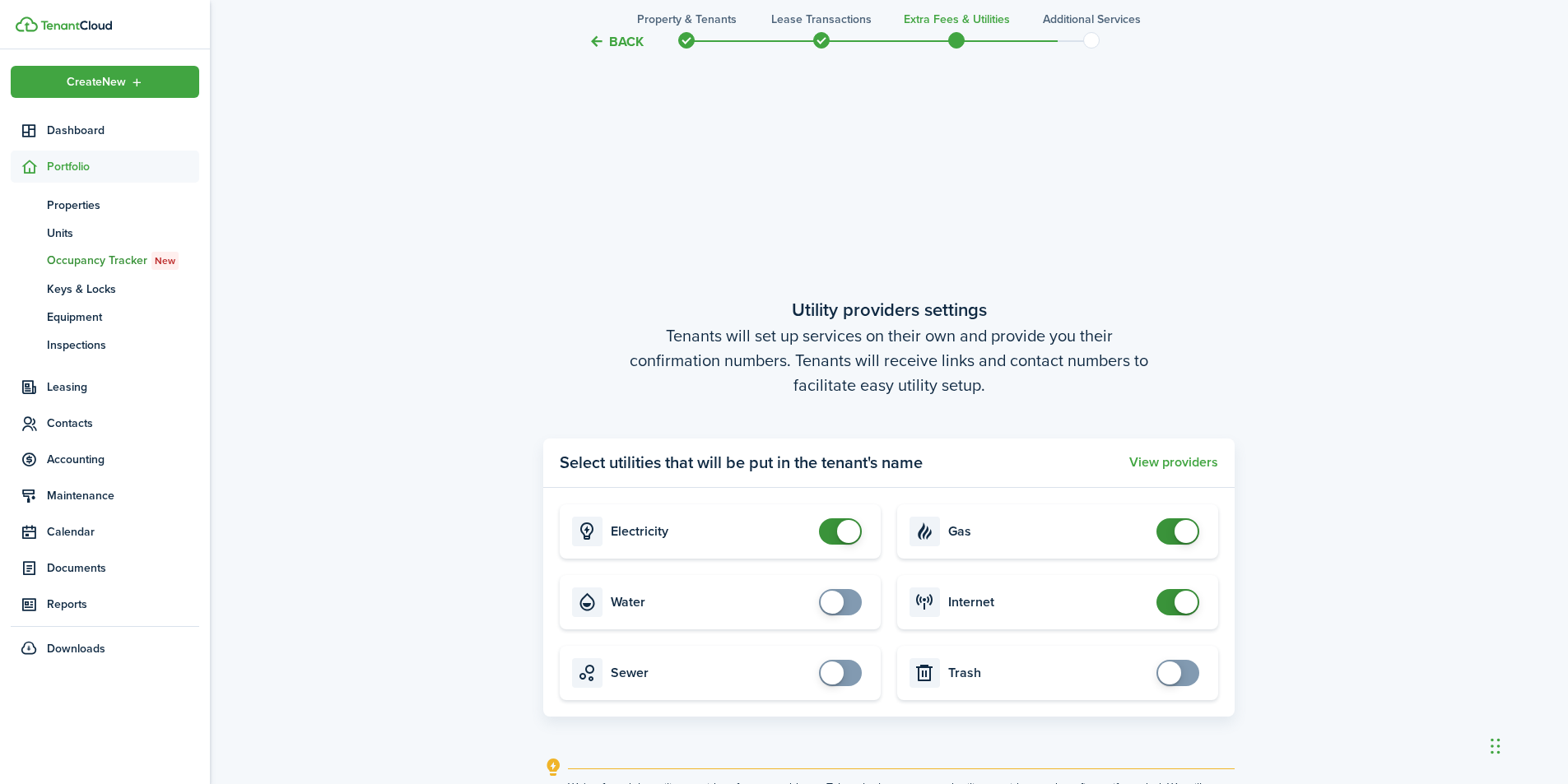
scroll to position [2352, 0]
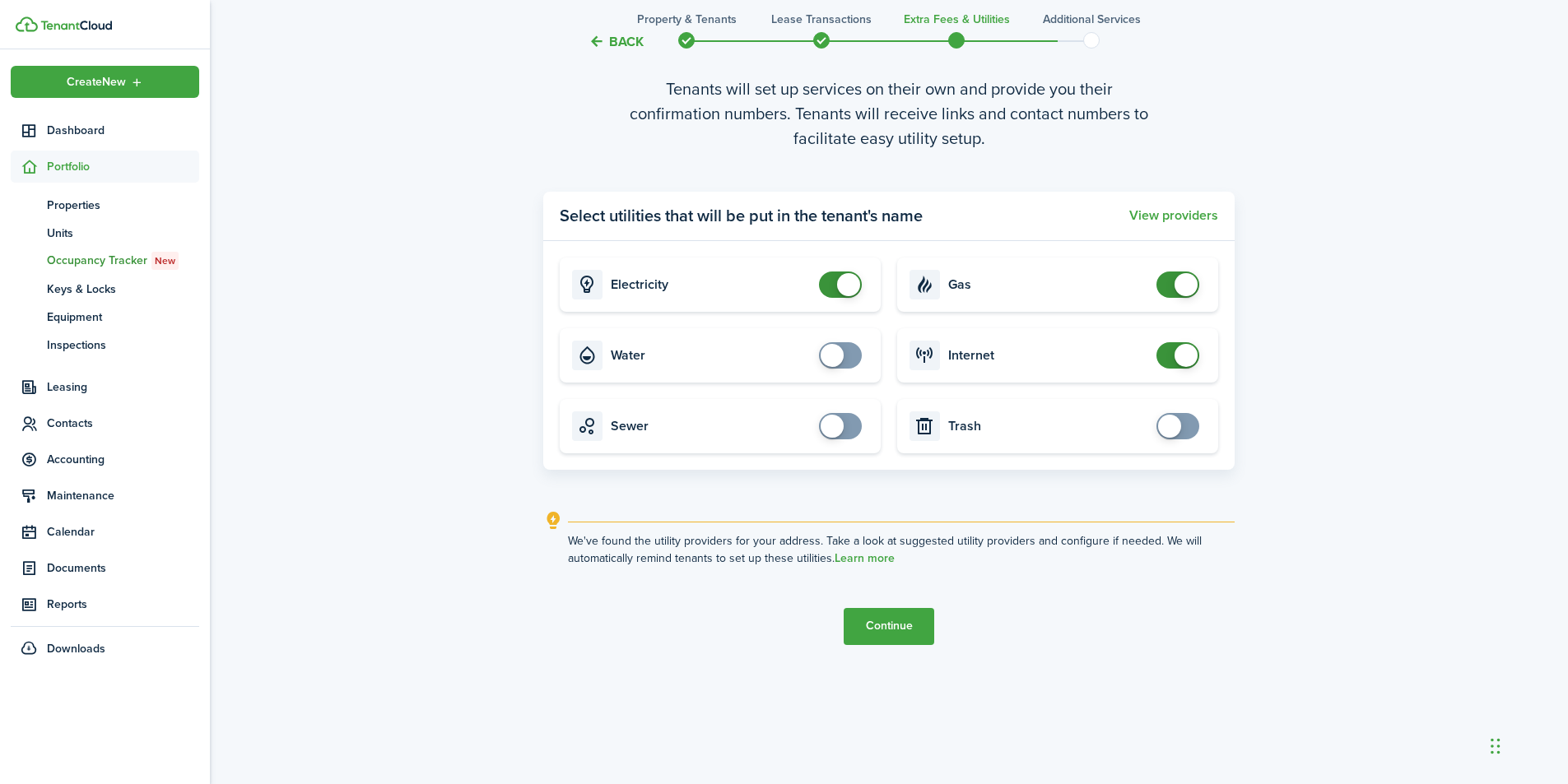
drag, startPoint x: 870, startPoint y: 628, endPoint x: 907, endPoint y: 624, distance: 37.2
click at [872, 627] on button "Continue" at bounding box center [888, 626] width 90 height 37
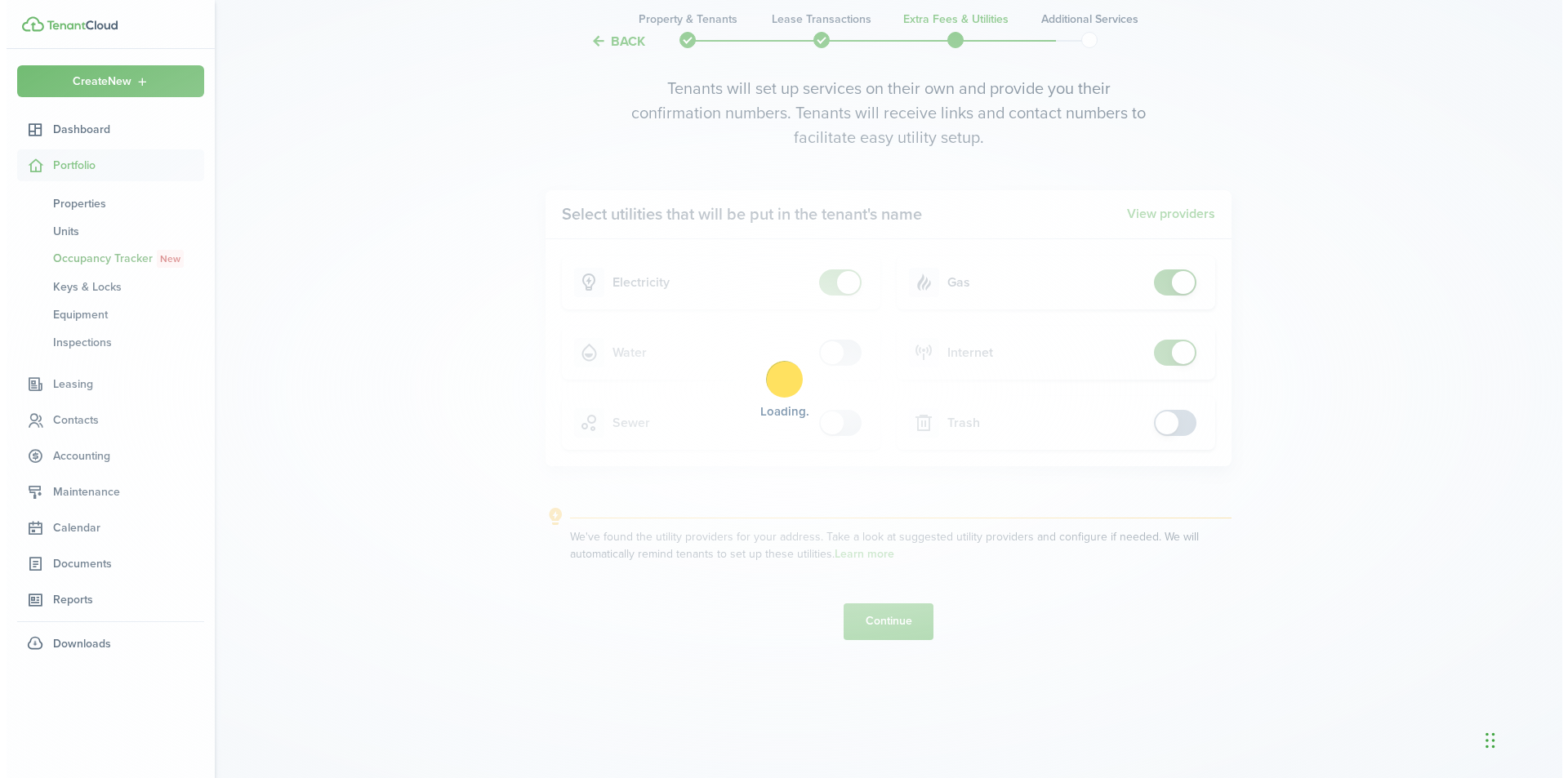
scroll to position [0, 0]
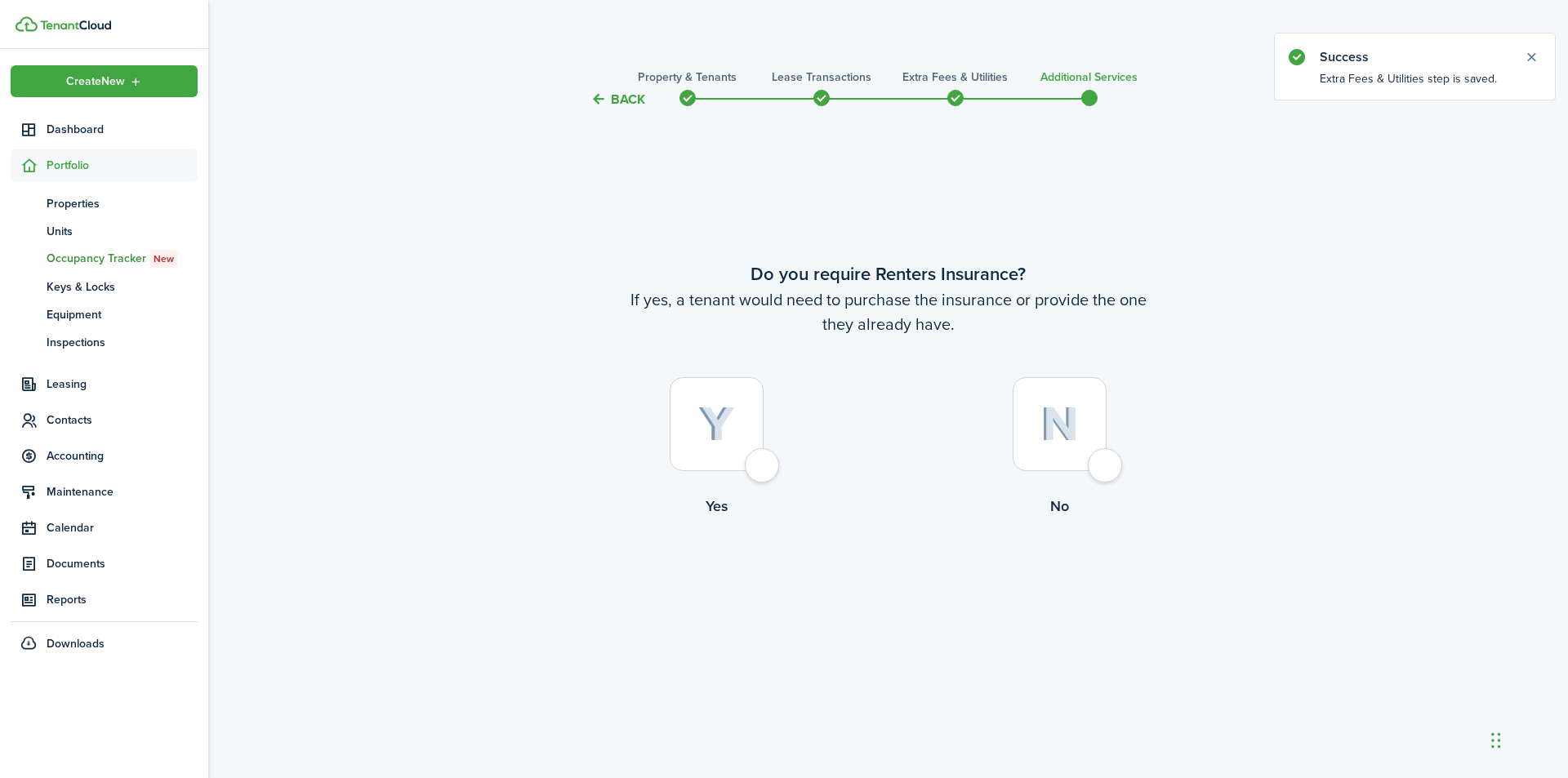
click at [1107, 460] on div at bounding box center [1060, 424] width 94 height 94
radio input "true"
